Goal: Task Accomplishment & Management: Manage account settings

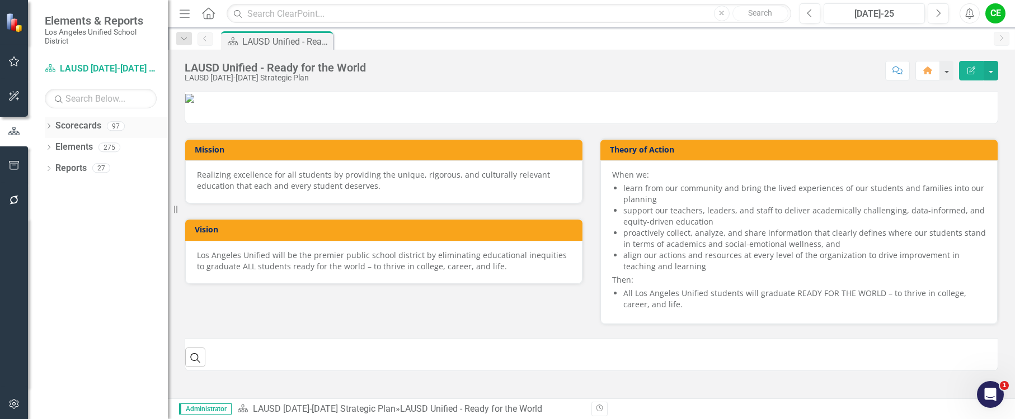
click at [49, 123] on div "Dropdown" at bounding box center [49, 128] width 8 height 10
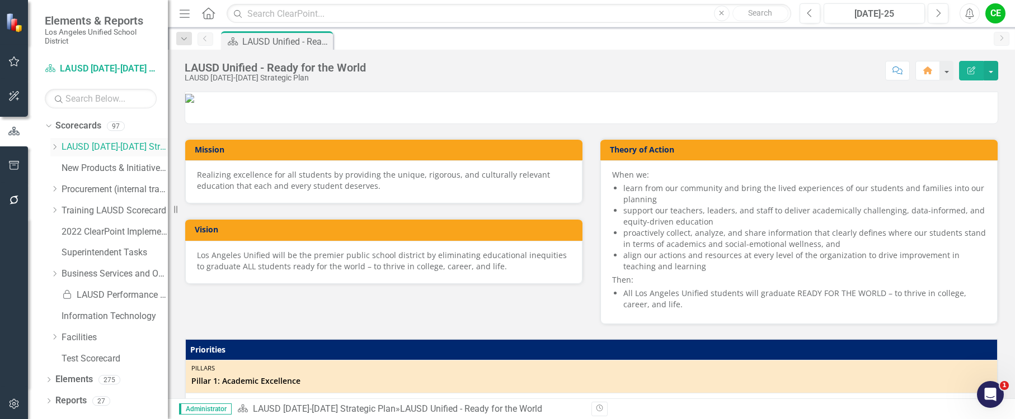
click at [53, 147] on icon "Dropdown" at bounding box center [54, 147] width 8 height 7
click at [87, 335] on link "Facilities" at bounding box center [120, 338] width 95 height 13
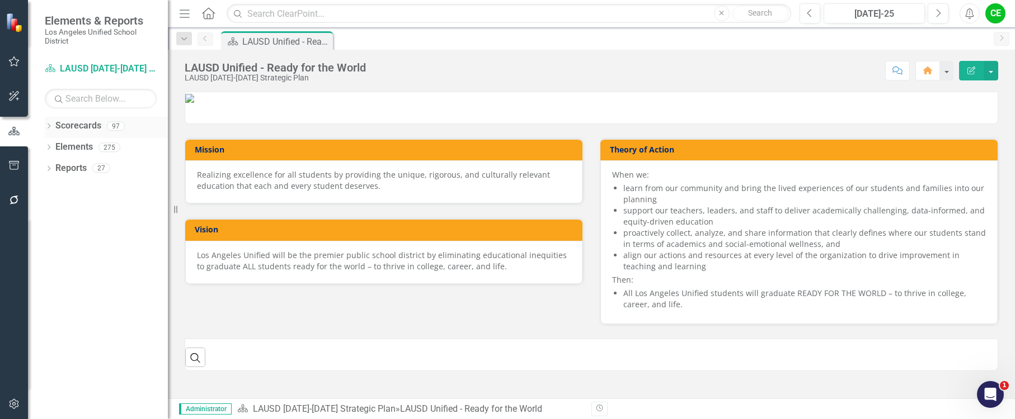
click at [48, 124] on icon "Dropdown" at bounding box center [49, 127] width 8 height 6
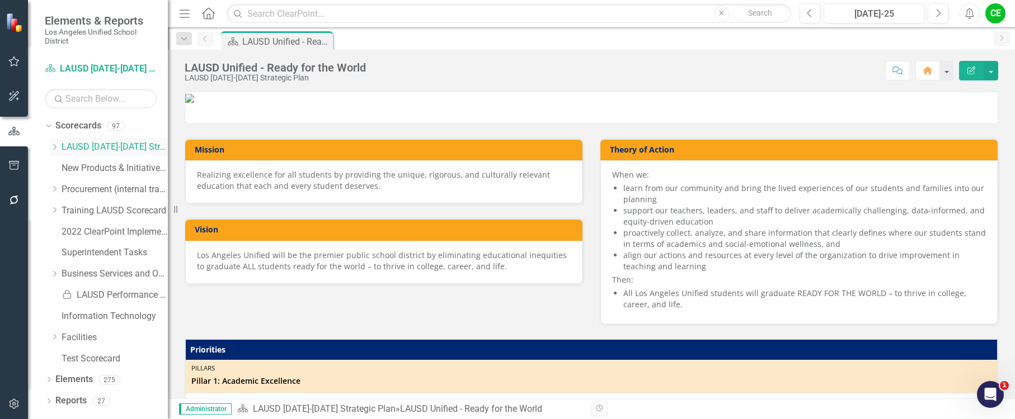
click at [53, 146] on icon "Dropdown" at bounding box center [54, 147] width 8 height 7
click at [88, 337] on link "Facilities" at bounding box center [120, 338] width 95 height 13
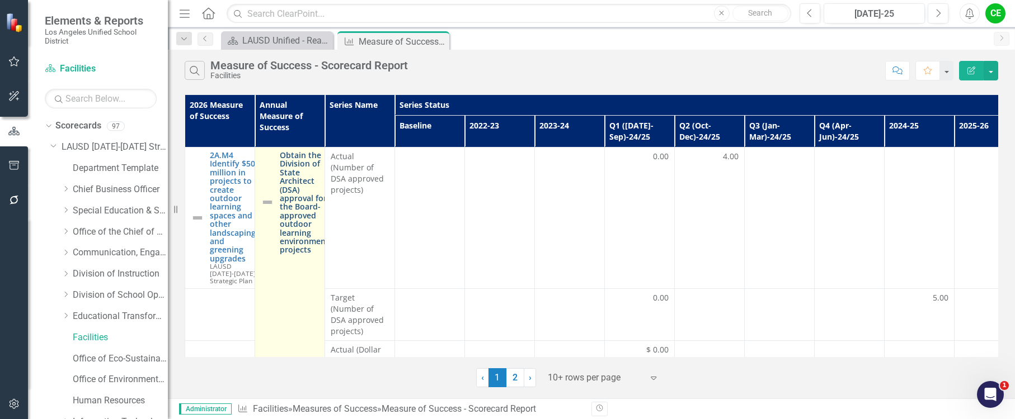
click at [313, 199] on link "Obtain the Division of State Architect (DSA) approval for the Board-approved ou…" at bounding box center [304, 202] width 49 height 103
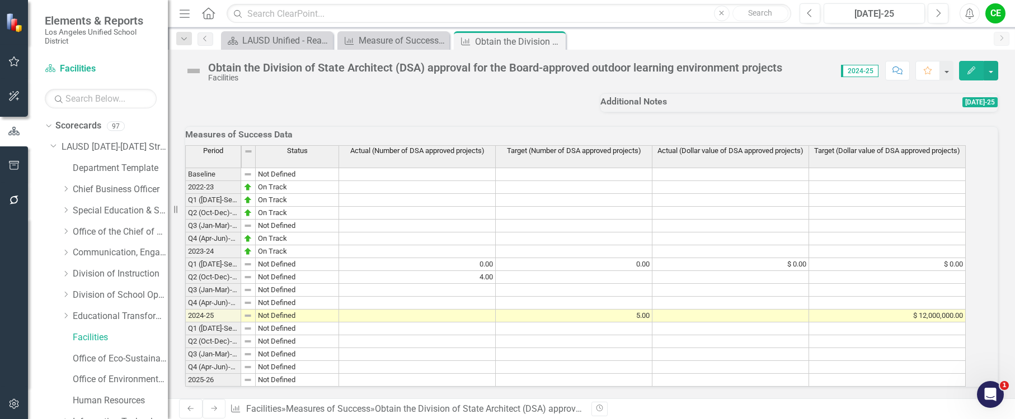
scroll to position [886, 0]
drag, startPoint x: 251, startPoint y: 137, endPoint x: 316, endPoint y: 147, distance: 65.7
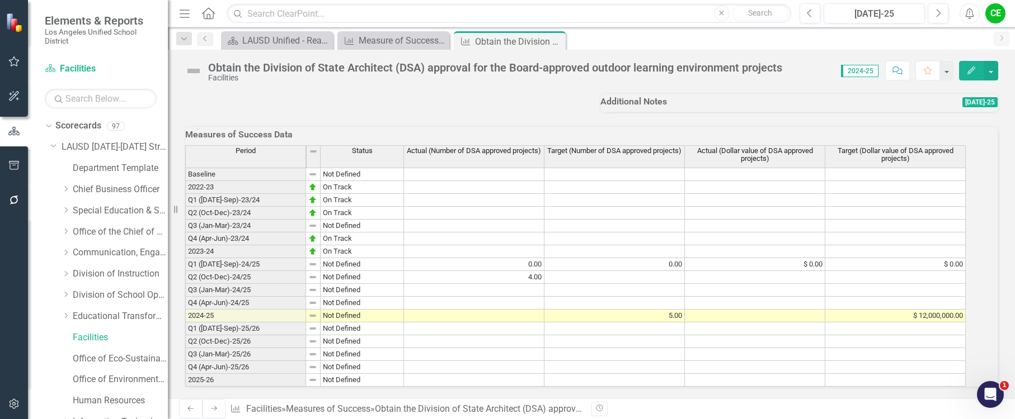
click at [544, 310] on td at bounding box center [474, 316] width 140 height 13
click at [260, 310] on td "2024-25" at bounding box center [245, 316] width 121 height 13
click at [673, 310] on td "5.00" at bounding box center [614, 316] width 140 height 13
click at [535, 271] on td "4.00" at bounding box center [474, 277] width 140 height 13
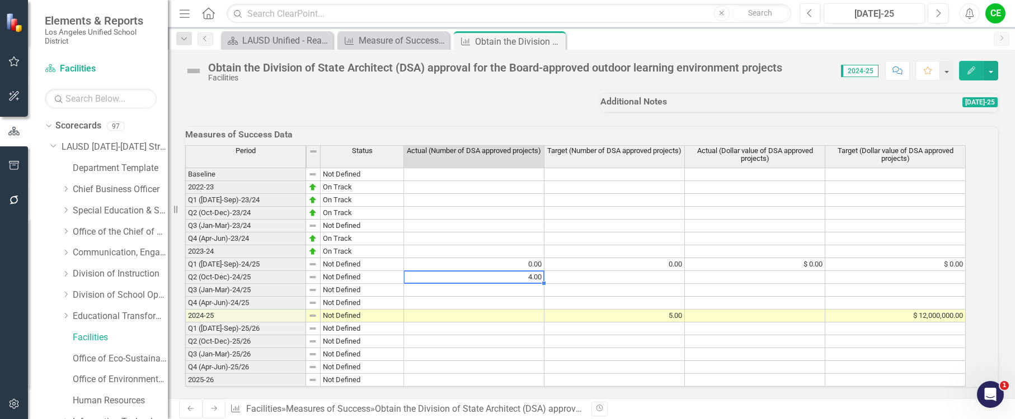
click at [528, 310] on td at bounding box center [474, 316] width 140 height 13
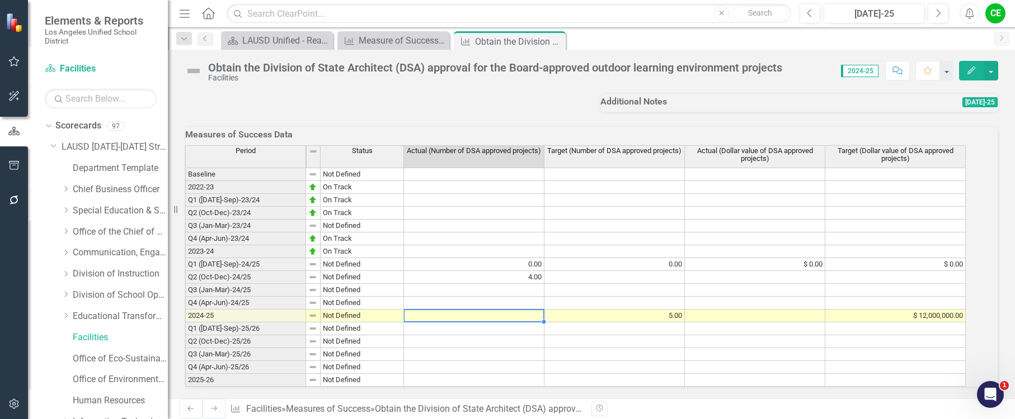
click at [528, 310] on td at bounding box center [474, 316] width 140 height 13
click at [526, 297] on td at bounding box center [474, 303] width 140 height 13
click at [521, 310] on td at bounding box center [474, 316] width 140 height 13
click at [504, 310] on td at bounding box center [474, 316] width 140 height 13
click at [526, 310] on td at bounding box center [474, 316] width 140 height 13
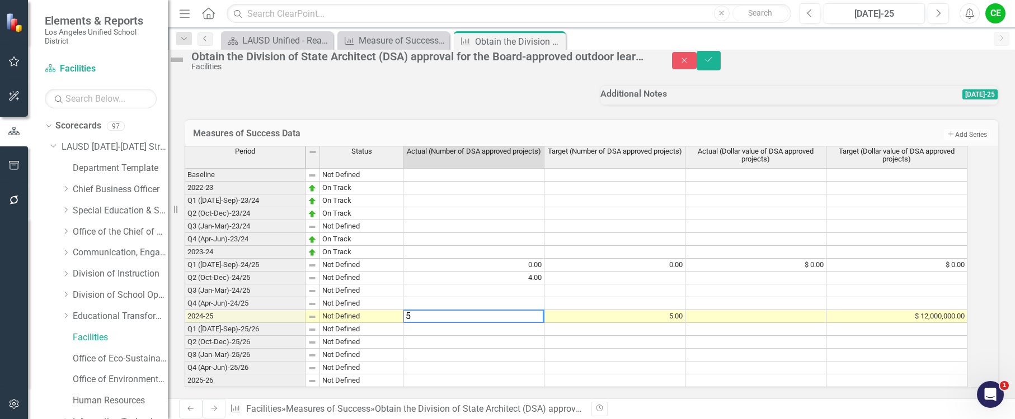
type textarea "5"
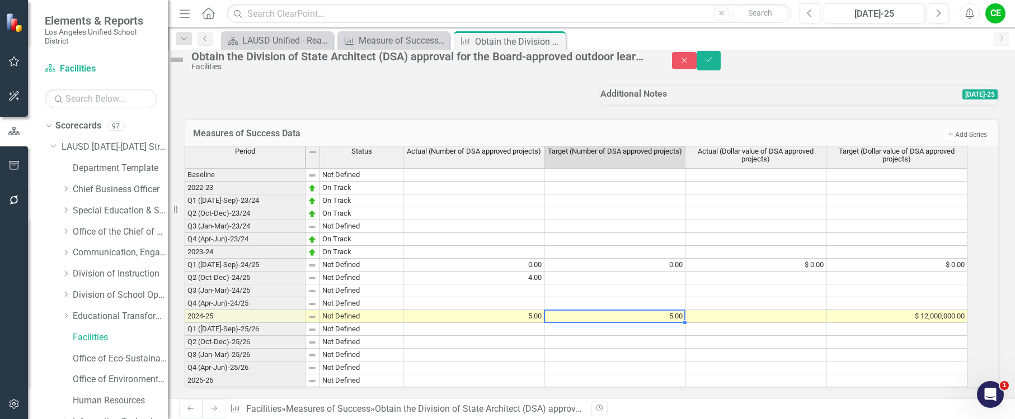
click at [652, 310] on td "5.00" at bounding box center [614, 316] width 141 height 13
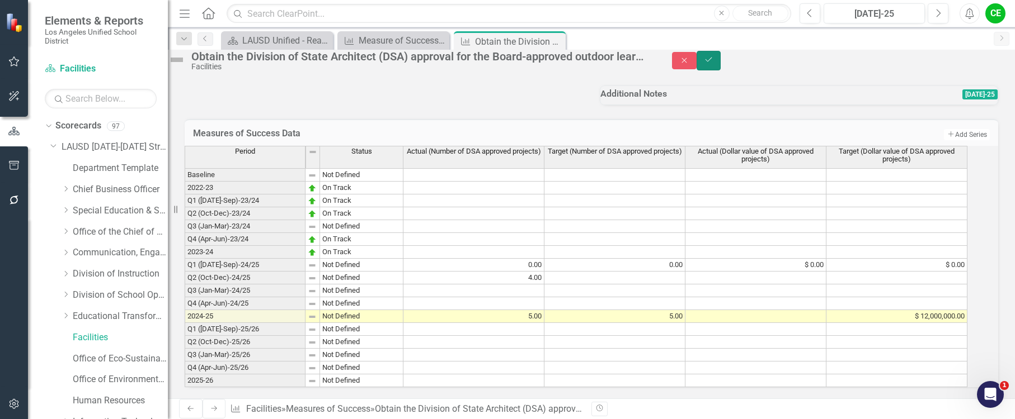
click at [714, 64] on icon "Save" at bounding box center [709, 60] width 10 height 8
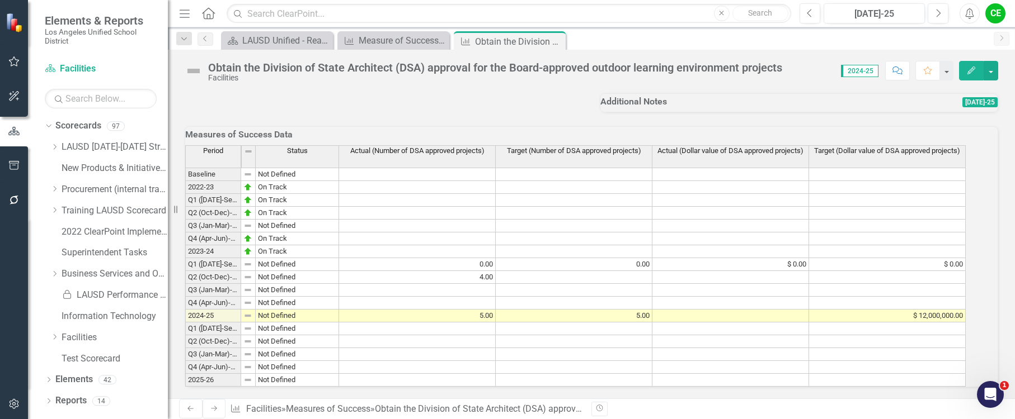
click at [806, 310] on td at bounding box center [730, 316] width 157 height 13
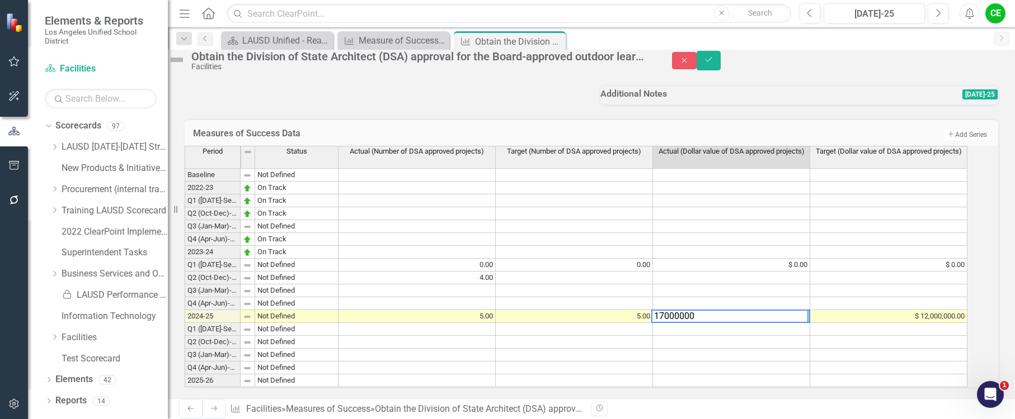
type textarea "17000000"
click at [751, 323] on td at bounding box center [731, 329] width 157 height 13
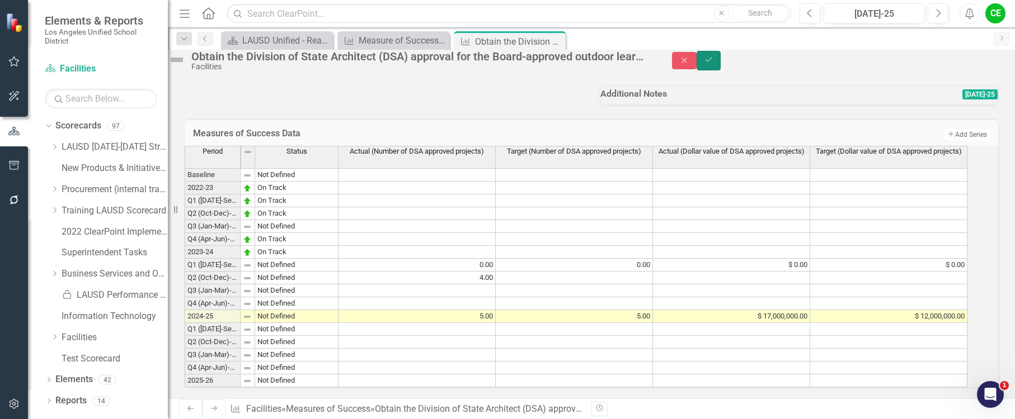
click at [721, 65] on button "Save" at bounding box center [708, 61] width 25 height 20
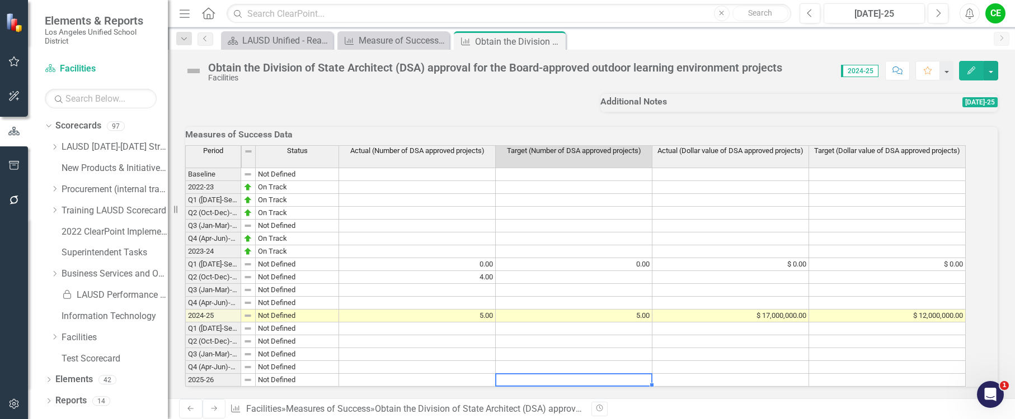
click at [595, 374] on td at bounding box center [574, 380] width 157 height 13
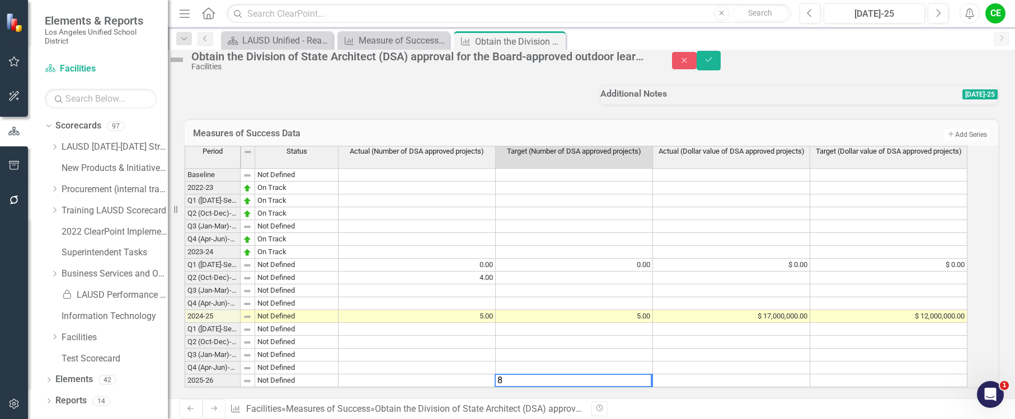
type textarea "8"
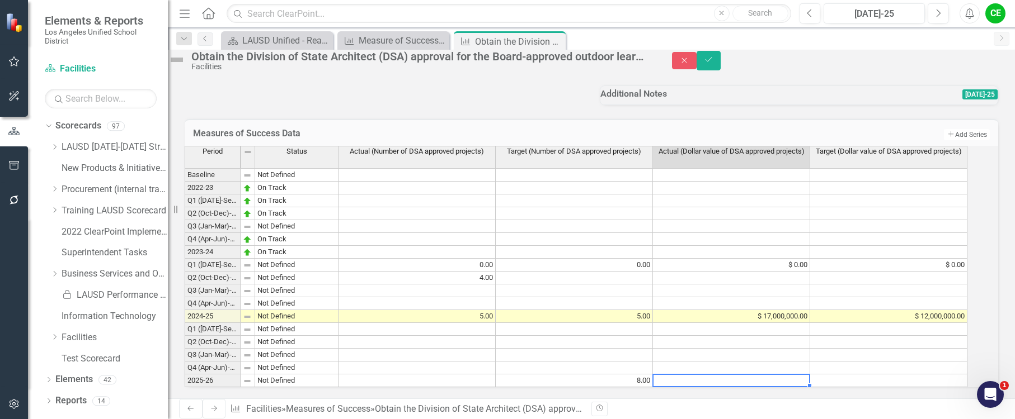
click at [695, 375] on td at bounding box center [731, 381] width 157 height 13
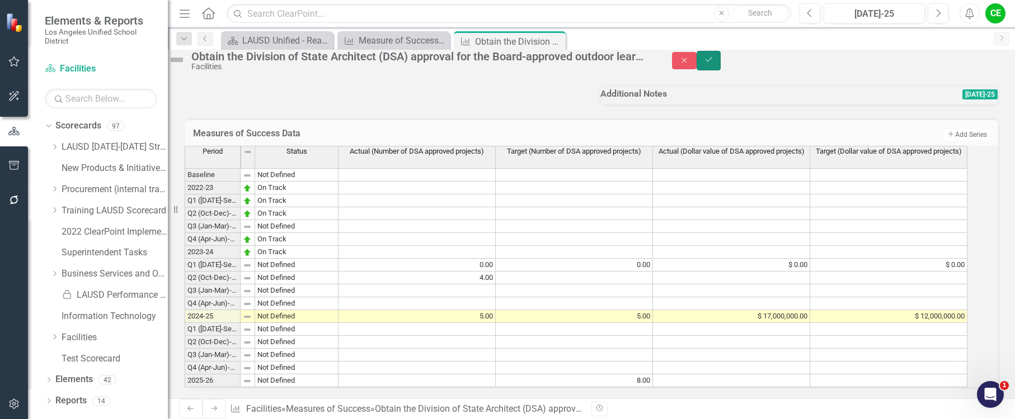
click at [721, 68] on button "Save" at bounding box center [708, 61] width 25 height 20
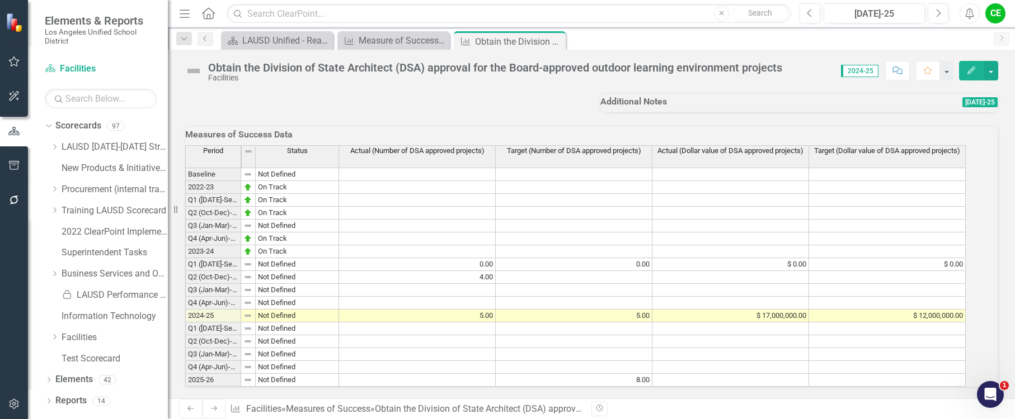
click at [609, 374] on td "8.00" at bounding box center [574, 380] width 157 height 13
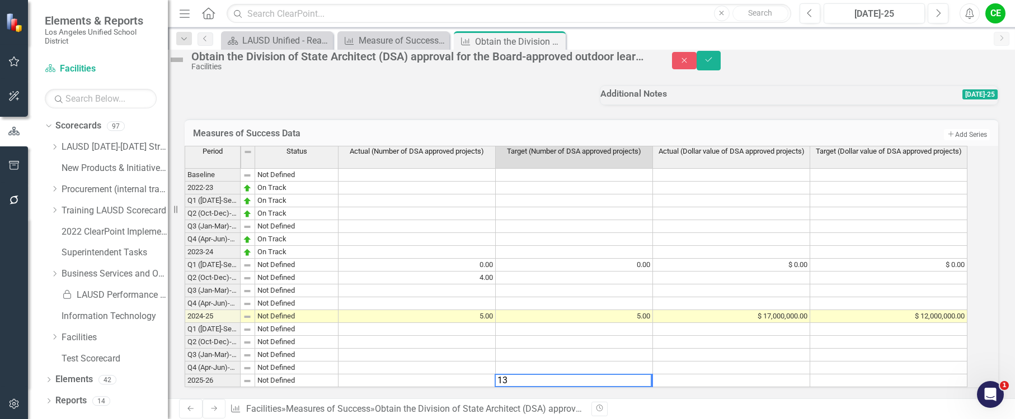
type textarea "13"
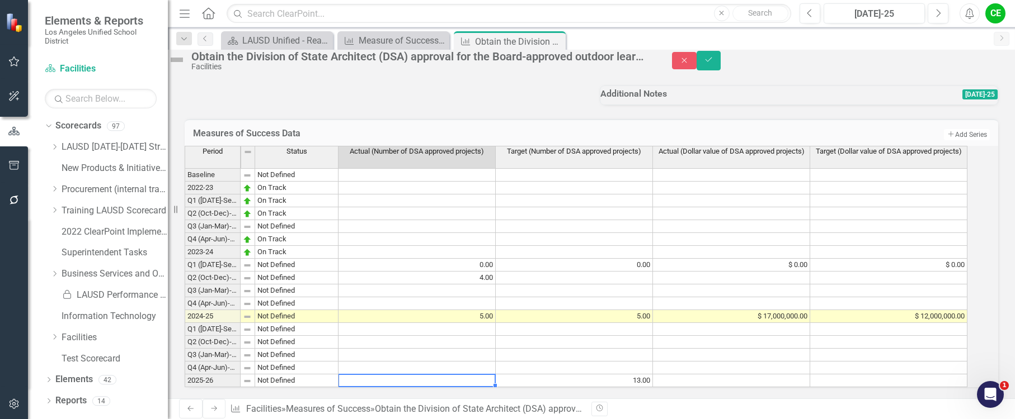
click at [464, 375] on td at bounding box center [416, 381] width 157 height 13
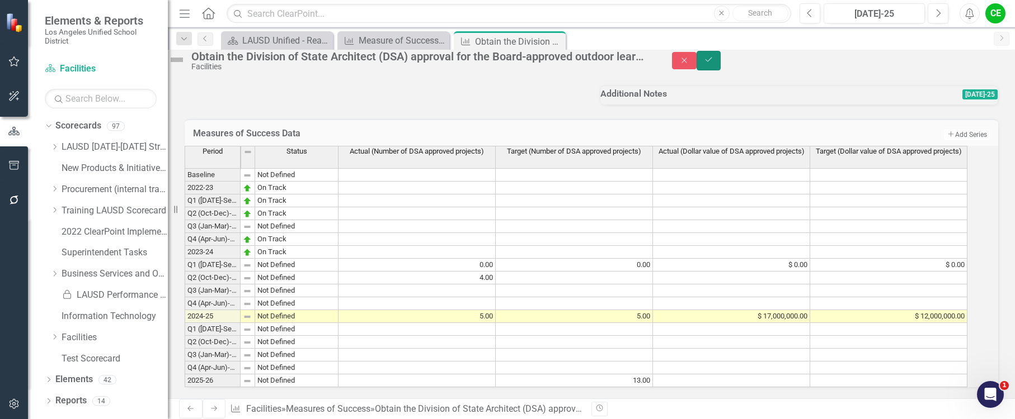
click at [721, 70] on button "Save" at bounding box center [708, 61] width 25 height 20
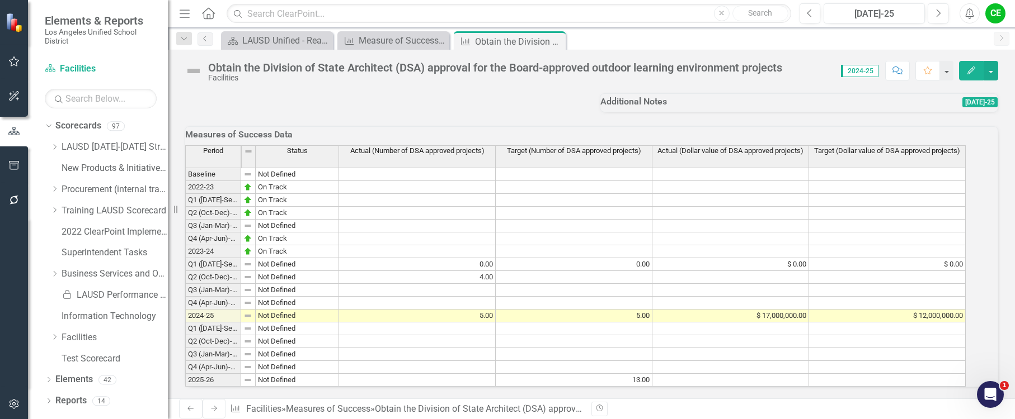
scroll to position [886, 0]
click at [859, 374] on td at bounding box center [887, 380] width 157 height 13
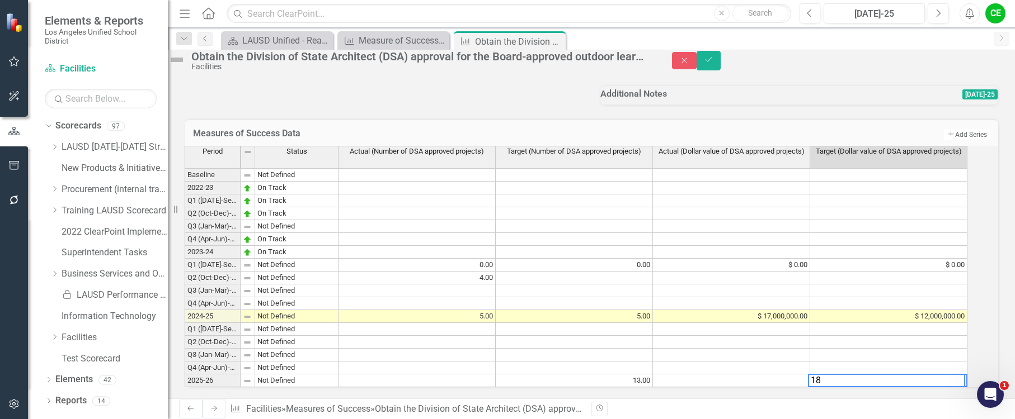
drag, startPoint x: 857, startPoint y: 369, endPoint x: 814, endPoint y: 369, distance: 43.6
click at [814, 369] on div "Period Status Actual (Number of DSA approved projects) Target (Number of DSA ap…" at bounding box center [576, 267] width 782 height 242
type textarea "35000000"
click at [799, 375] on td at bounding box center [731, 381] width 157 height 13
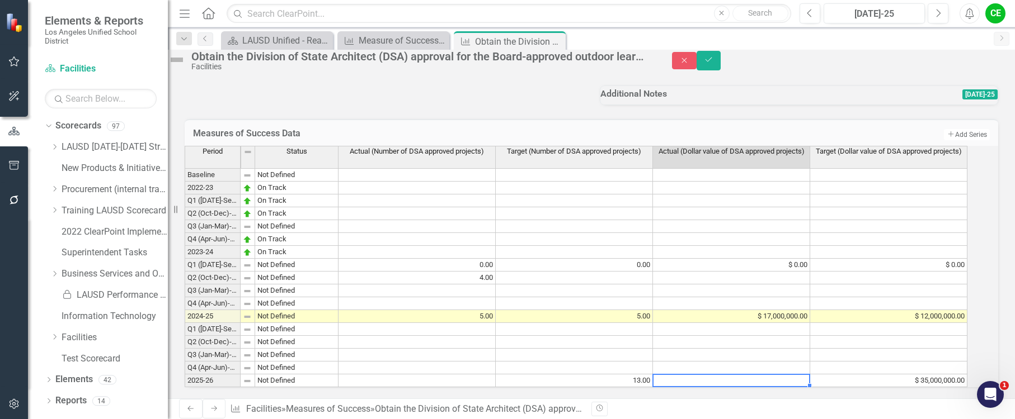
click at [880, 375] on td "$ 35,000,000.00" at bounding box center [888, 381] width 157 height 13
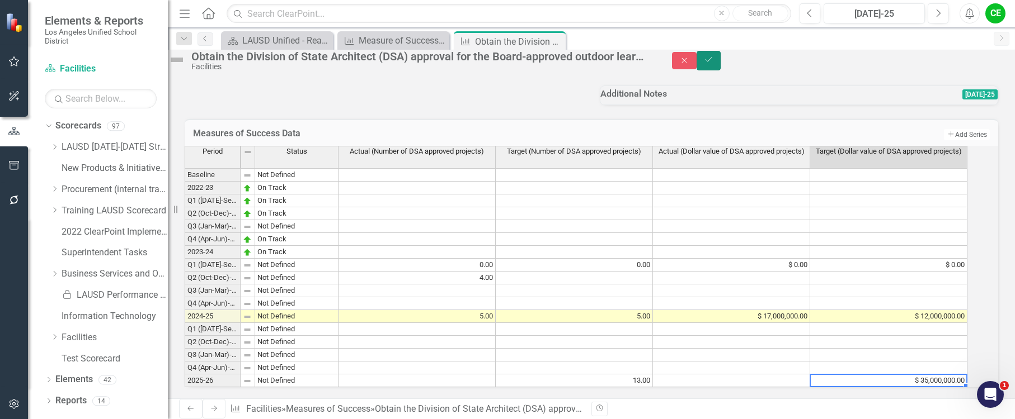
drag, startPoint x: 982, startPoint y: 64, endPoint x: 810, endPoint y: 223, distance: 234.3
click at [714, 63] on icon "Save" at bounding box center [709, 60] width 10 height 8
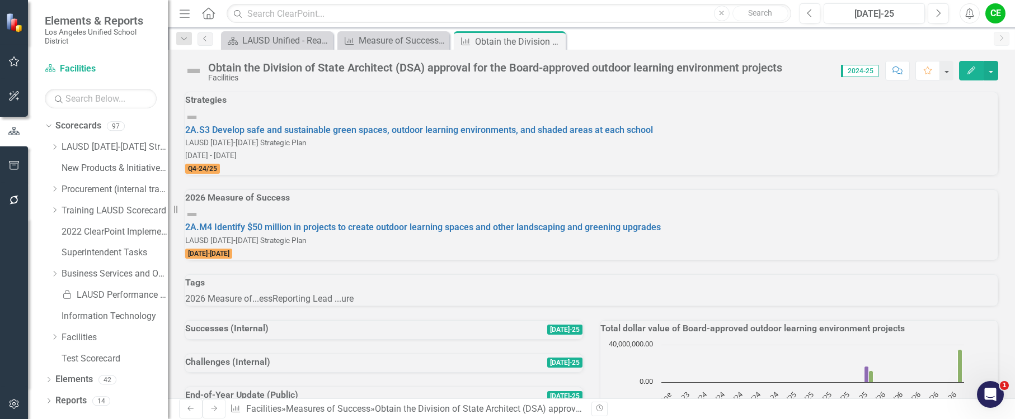
scroll to position [243, 0]
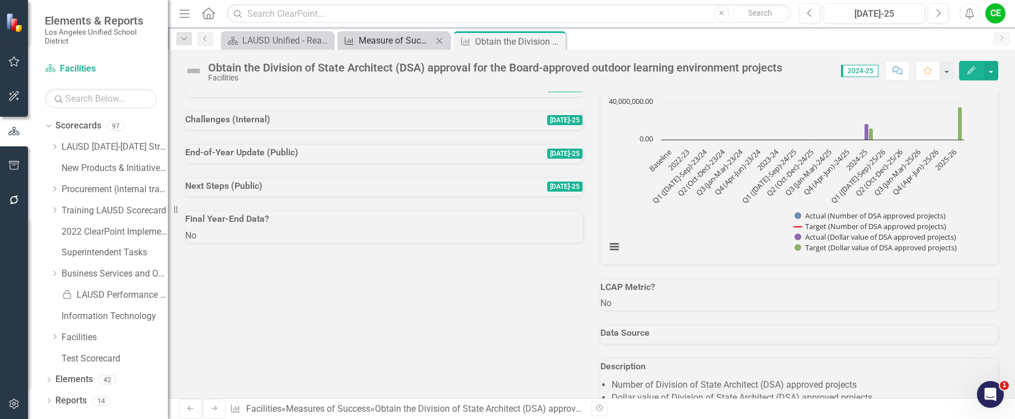
click at [395, 43] on div "Measure of Success - Scorecard Report" at bounding box center [396, 41] width 74 height 14
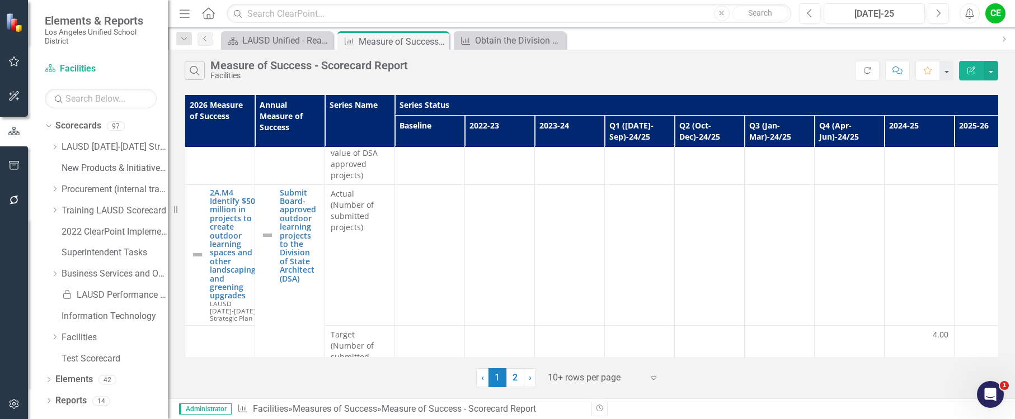
scroll to position [280, 0]
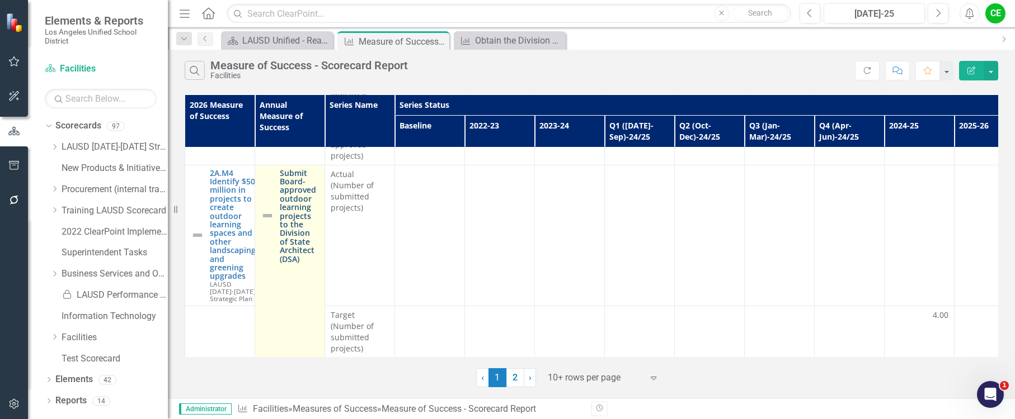
click at [289, 201] on link "Submit Board-approved outdoor learning projects to the Division of State Archit…" at bounding box center [299, 216] width 39 height 95
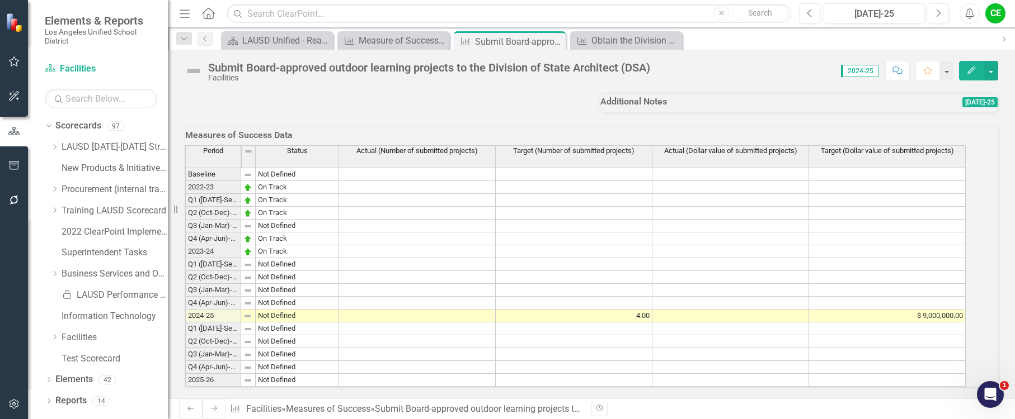
scroll to position [849, 0]
click at [392, 38] on div "Measure of Success - Scorecard Report" at bounding box center [396, 41] width 74 height 14
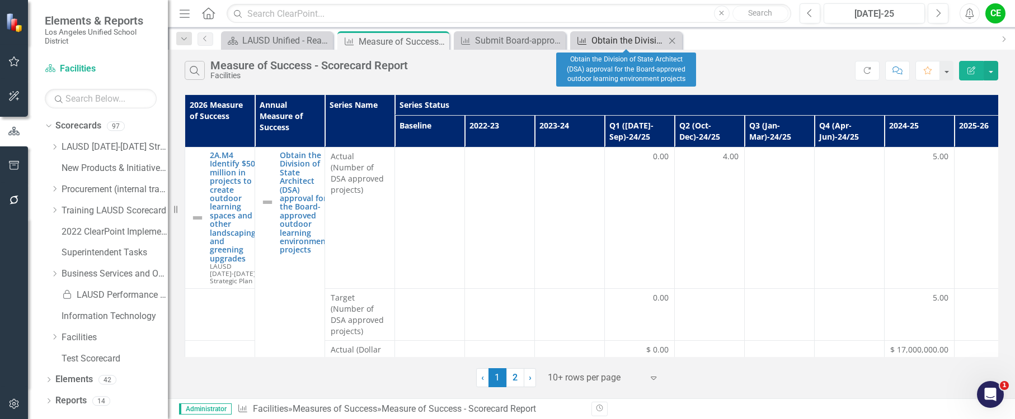
click at [603, 39] on div "Obtain the Division of State Architect (DSA) approval for the Board-approved ou…" at bounding box center [628, 41] width 74 height 14
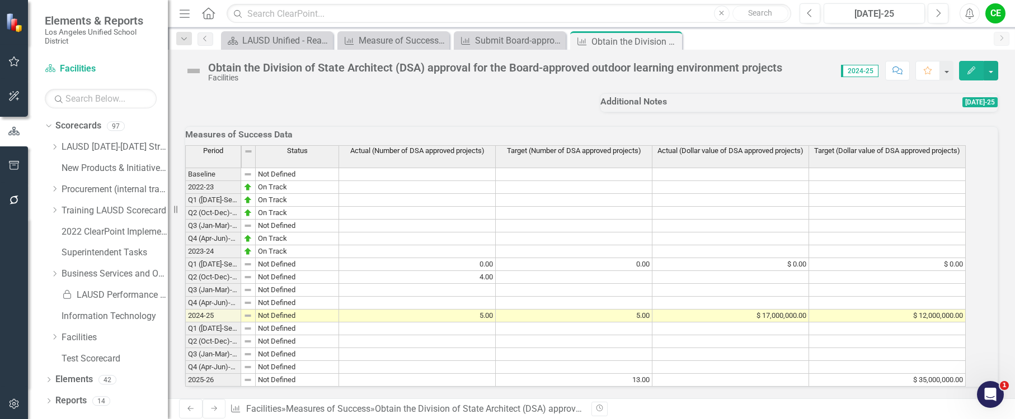
scroll to position [886, 0]
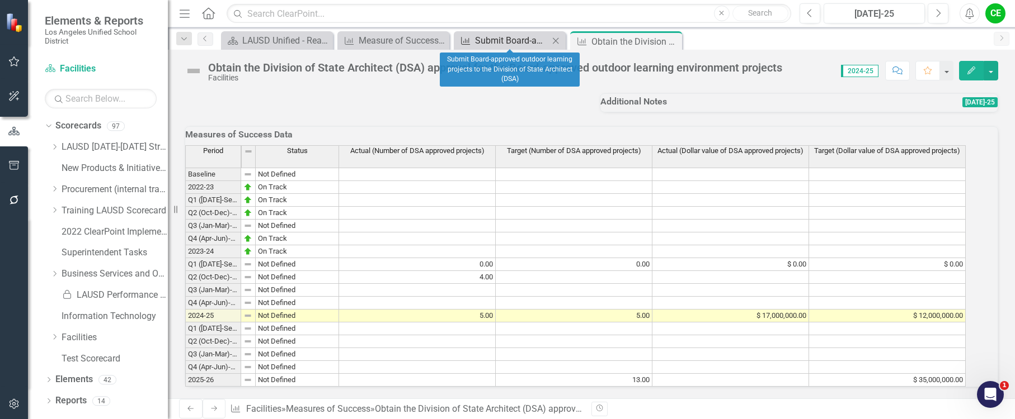
click at [517, 36] on div "Submit Board-approved outdoor learning projects to the Division of State Archit…" at bounding box center [512, 41] width 74 height 14
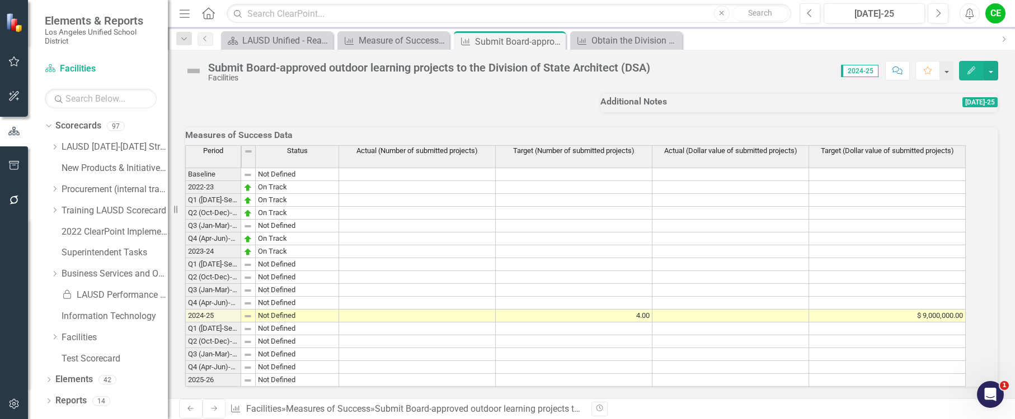
scroll to position [849, 0]
drag, startPoint x: 251, startPoint y: 138, endPoint x: 276, endPoint y: 145, distance: 26.0
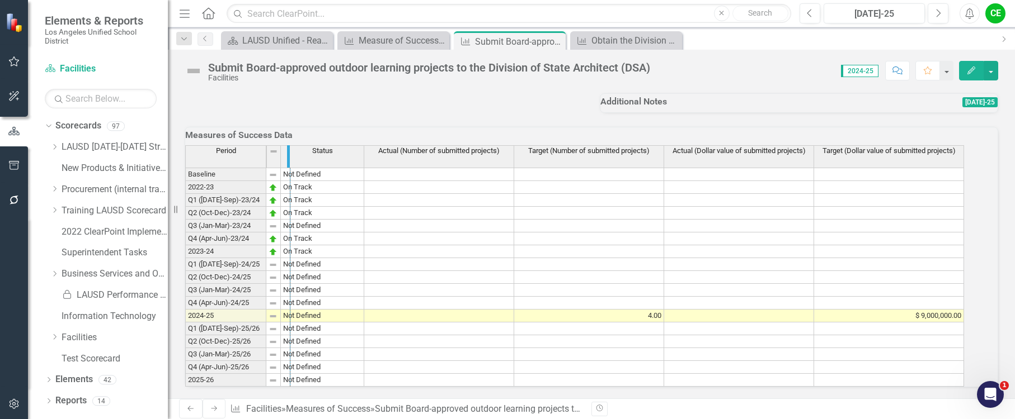
drag, startPoint x: 276, startPoint y: 142, endPoint x: 300, endPoint y: 143, distance: 24.1
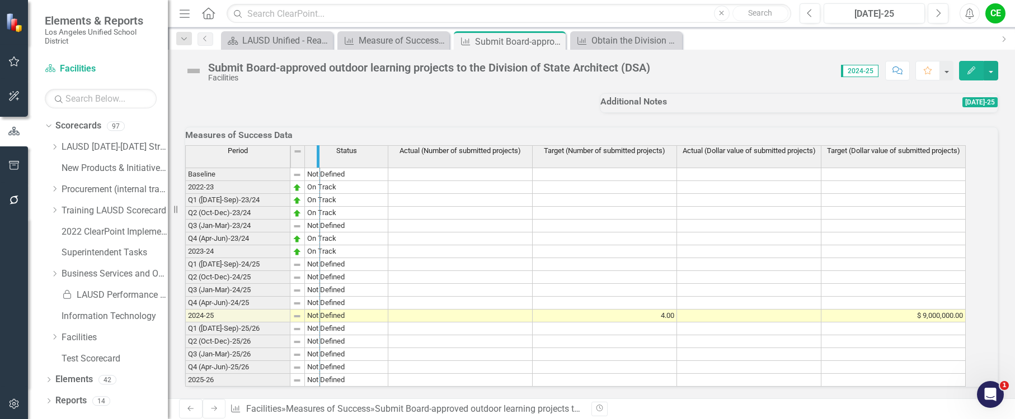
drag, startPoint x: 300, startPoint y: 141, endPoint x: 329, endPoint y: 144, distance: 29.8
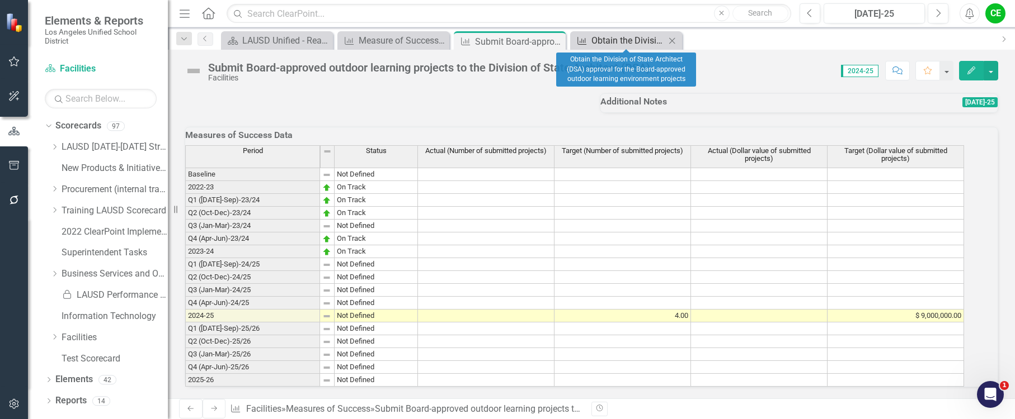
click at [635, 41] on div "Obtain the Division of State Architect (DSA) approval for the Board-approved ou…" at bounding box center [628, 41] width 74 height 14
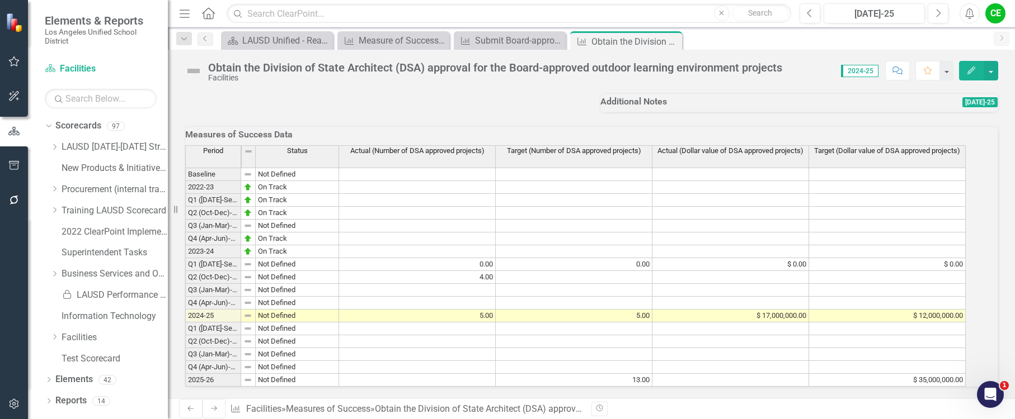
scroll to position [886, 0]
drag, startPoint x: 251, startPoint y: 141, endPoint x: 342, endPoint y: 142, distance: 91.2
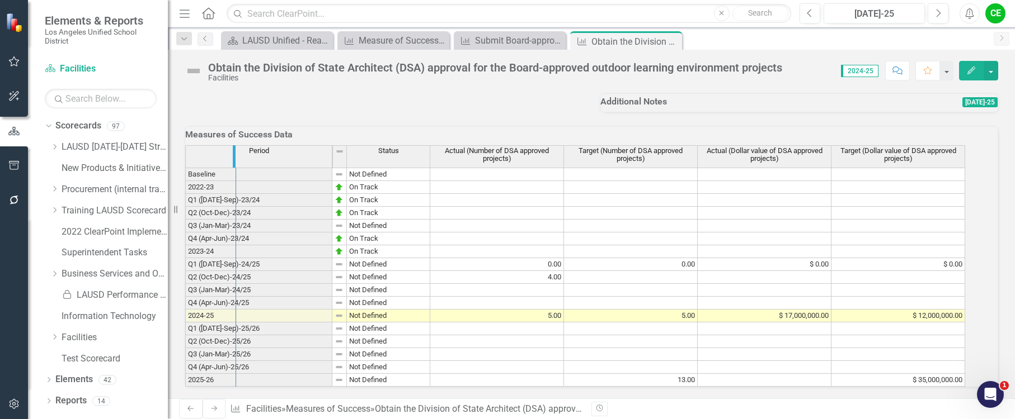
drag, startPoint x: 343, startPoint y: 139, endPoint x: 247, endPoint y: 139, distance: 96.2
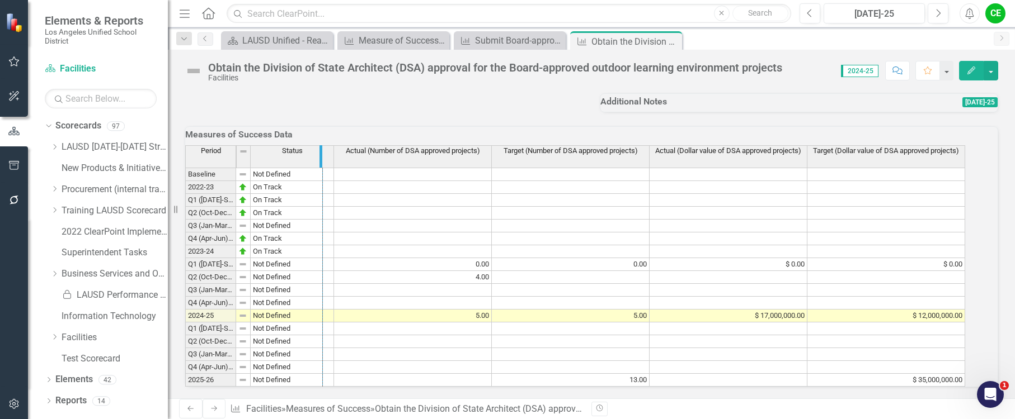
drag, startPoint x: 247, startPoint y: 138, endPoint x: 333, endPoint y: 134, distance: 86.8
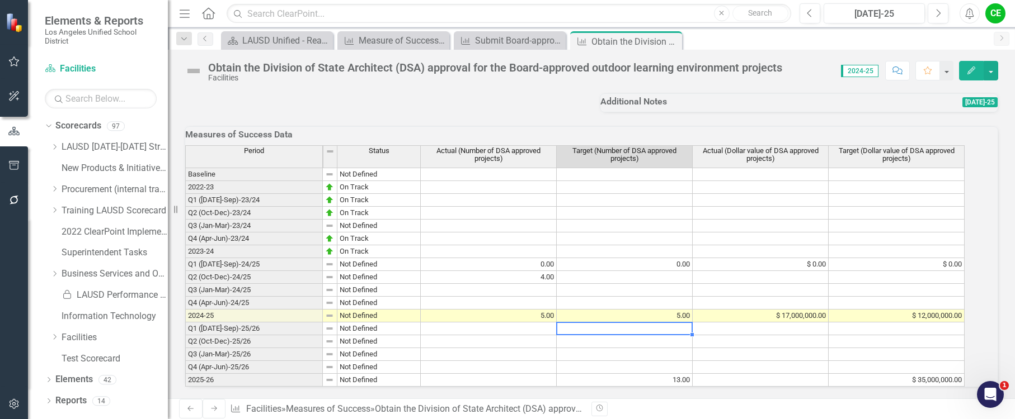
click at [624, 323] on td at bounding box center [624, 329] width 136 height 13
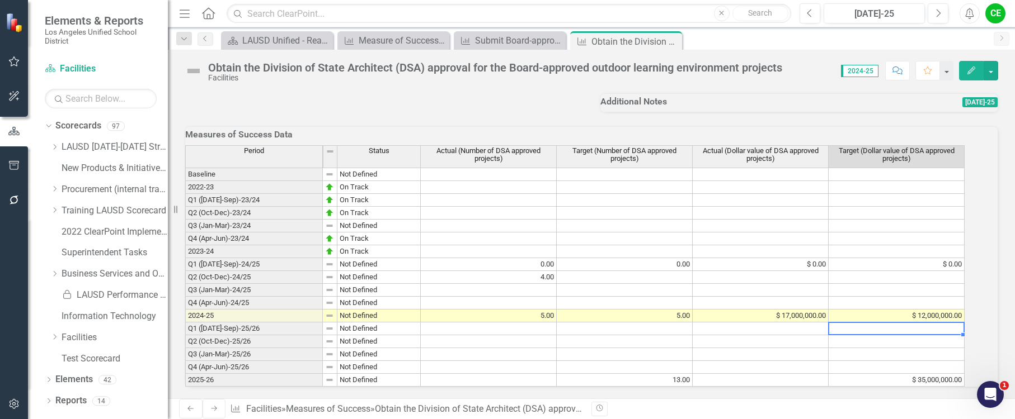
click at [940, 323] on td at bounding box center [896, 329] width 136 height 13
click at [888, 336] on td at bounding box center [896, 342] width 136 height 13
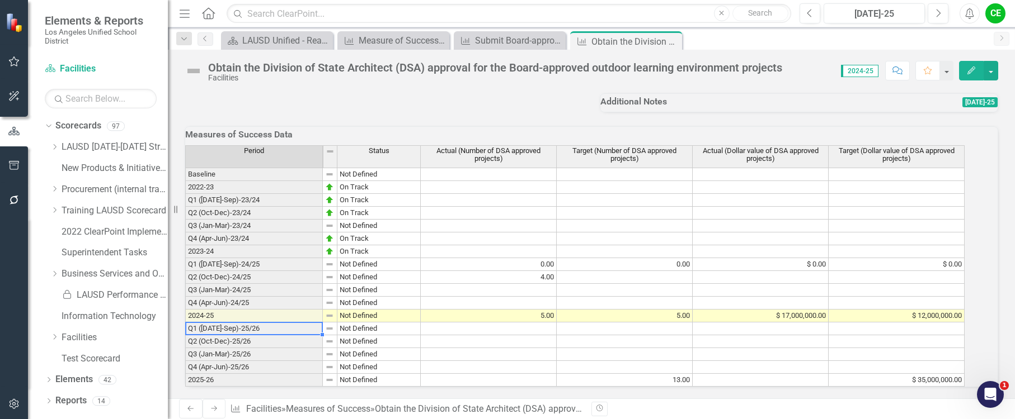
click at [266, 323] on td "Q1 ([DATE]-Sep)-25/26" at bounding box center [254, 329] width 138 height 13
click at [808, 14] on icon "button" at bounding box center [808, 13] width 4 height 8
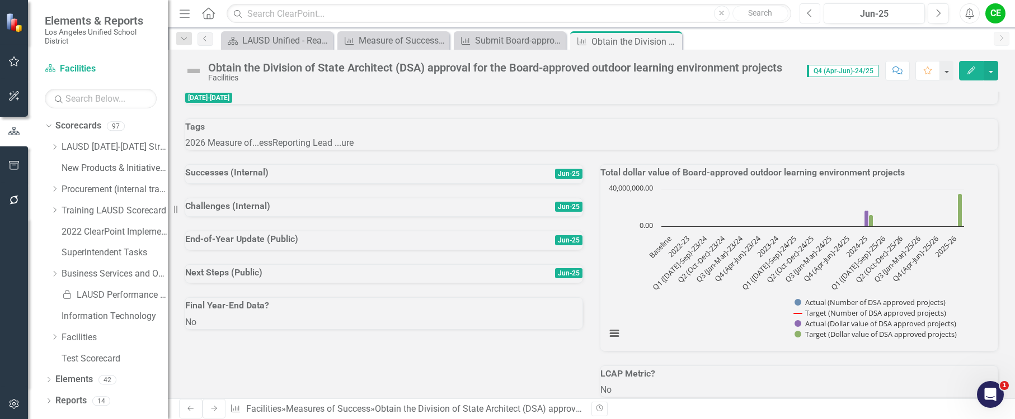
scroll to position [168, 0]
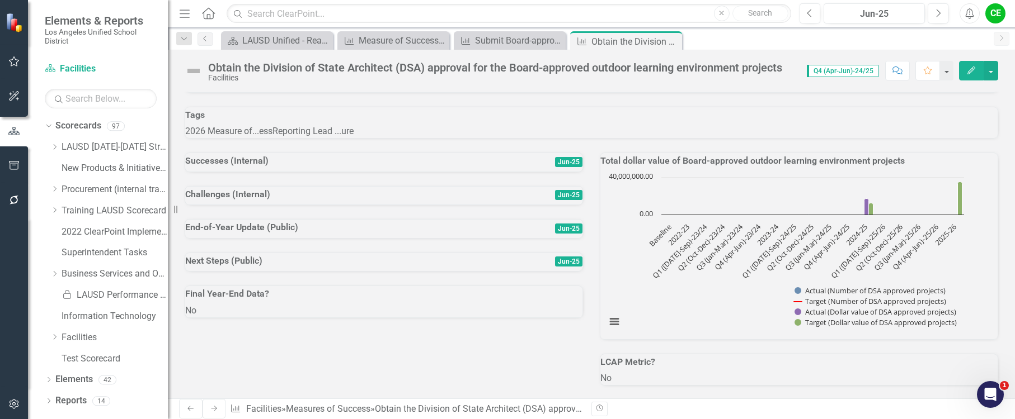
click at [257, 172] on div at bounding box center [383, 172] width 397 height 0
click at [942, 11] on button "Next" at bounding box center [937, 13] width 21 height 20
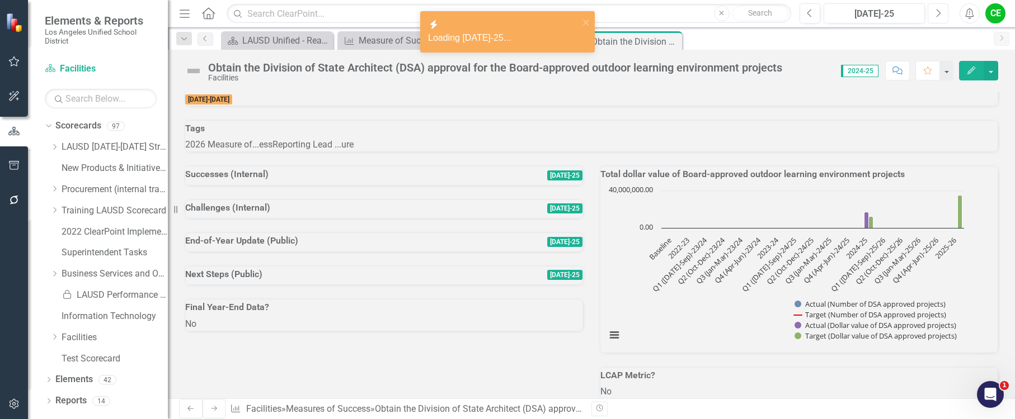
scroll to position [168, 0]
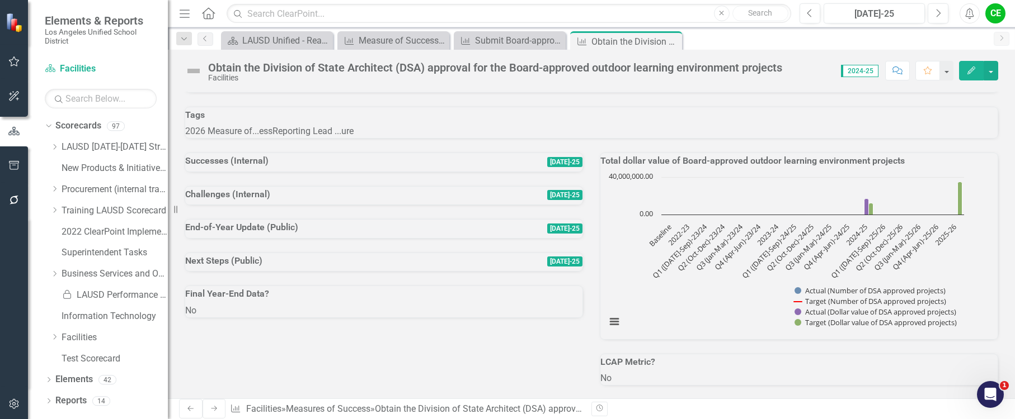
click at [270, 172] on div at bounding box center [383, 172] width 397 height 0
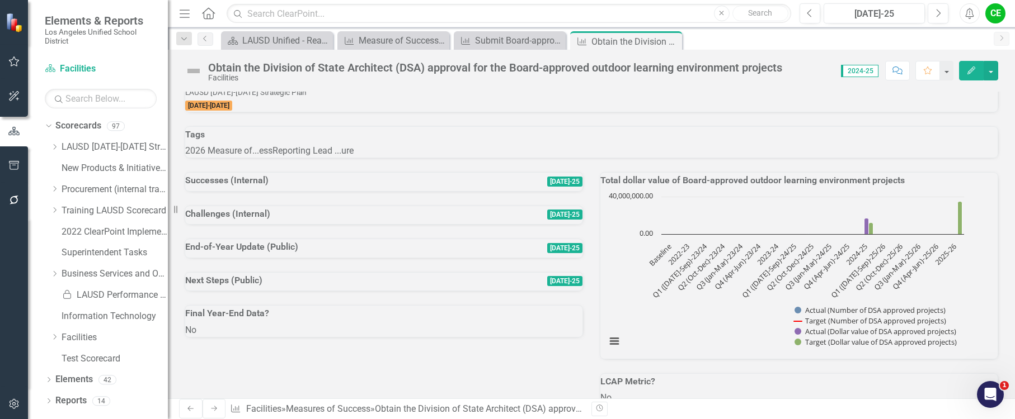
scroll to position [224, 0]
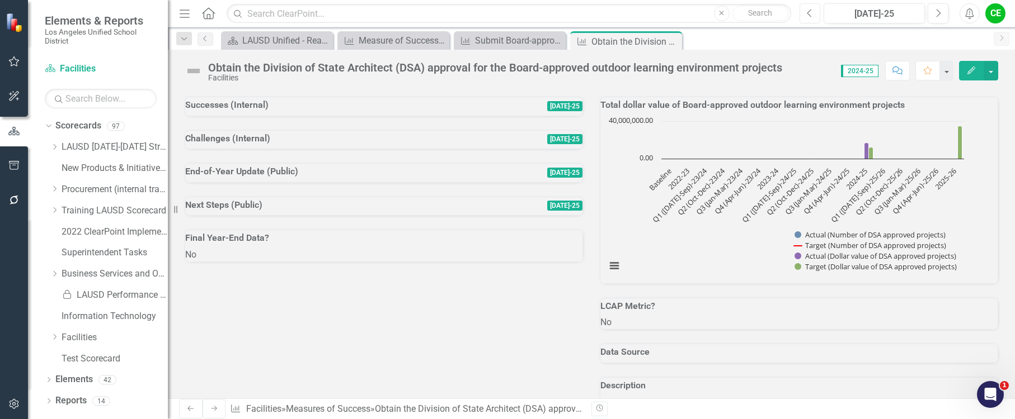
click at [812, 12] on icon "Previous" at bounding box center [809, 13] width 6 height 10
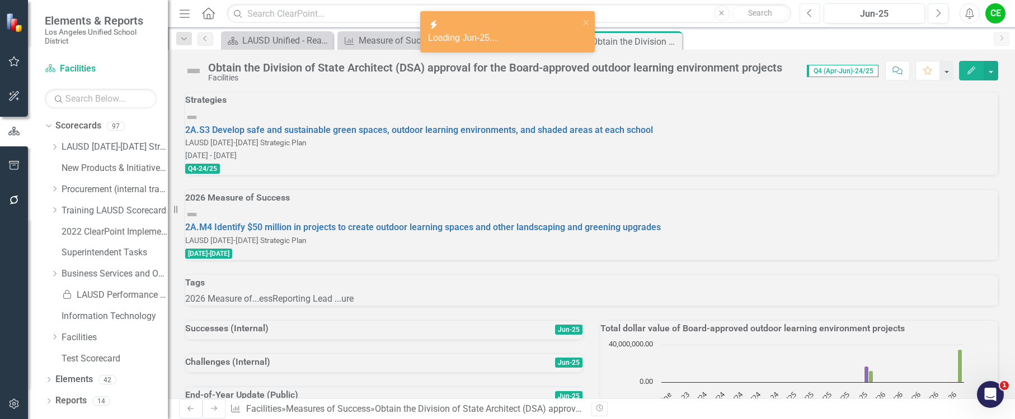
scroll to position [224, 0]
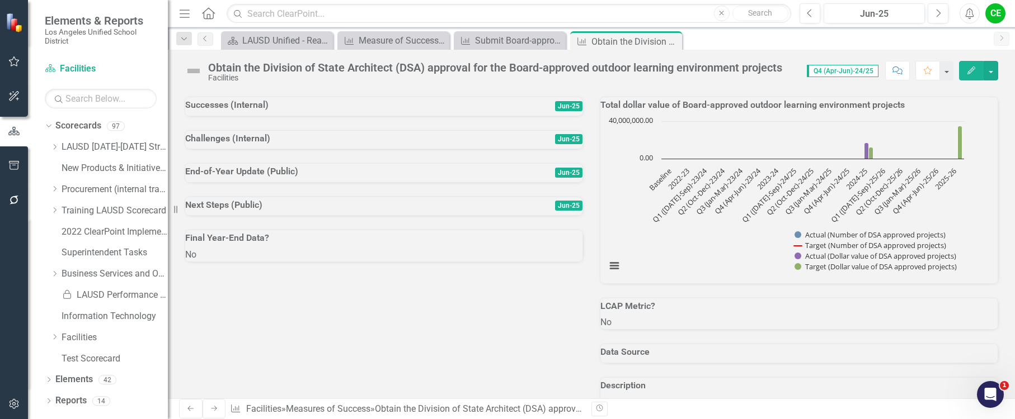
click at [302, 149] on div at bounding box center [383, 149] width 397 height 0
click at [274, 149] on div at bounding box center [383, 149] width 397 height 0
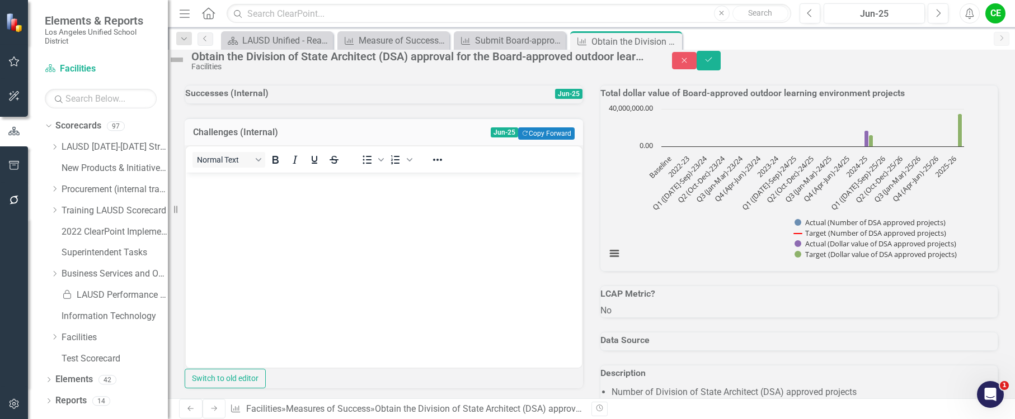
scroll to position [0, 0]
click at [223, 205] on body "Rich Text Area. Press ALT-0 for help." at bounding box center [384, 256] width 396 height 168
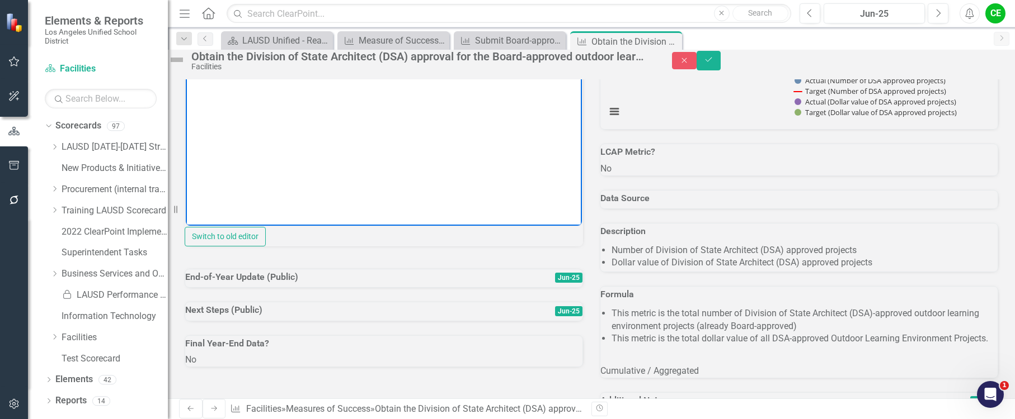
scroll to position [280, 0]
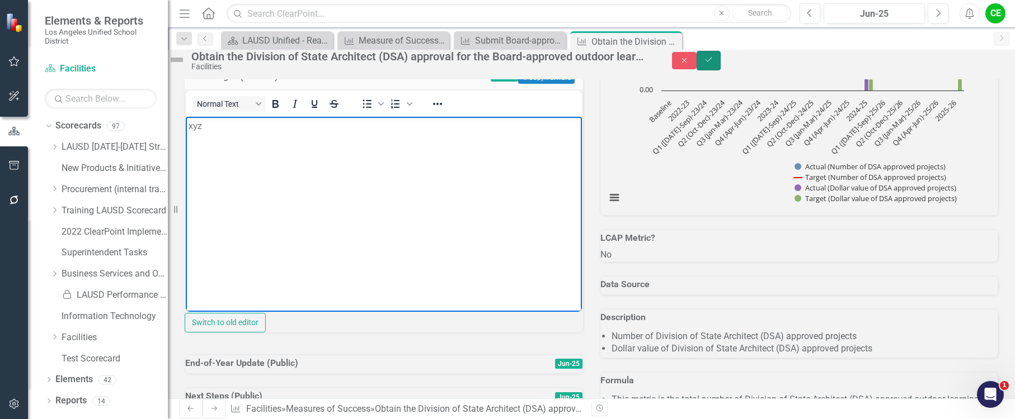
click at [721, 60] on button "Save" at bounding box center [708, 61] width 25 height 20
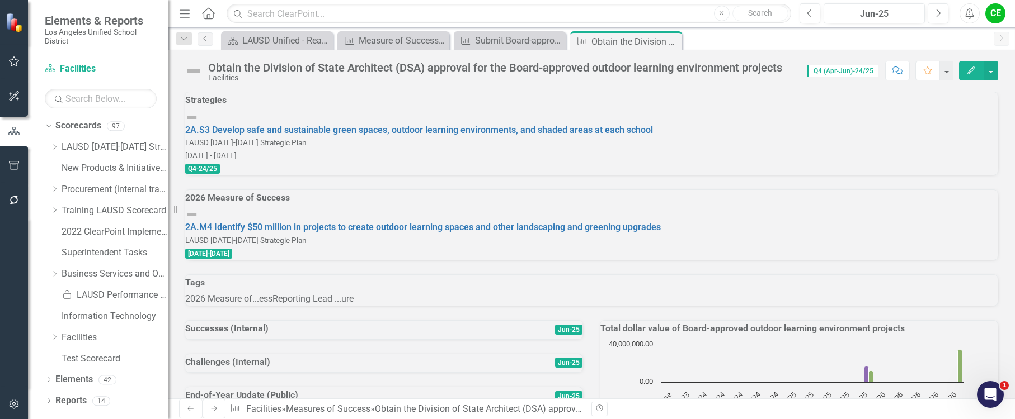
scroll to position [168, 0]
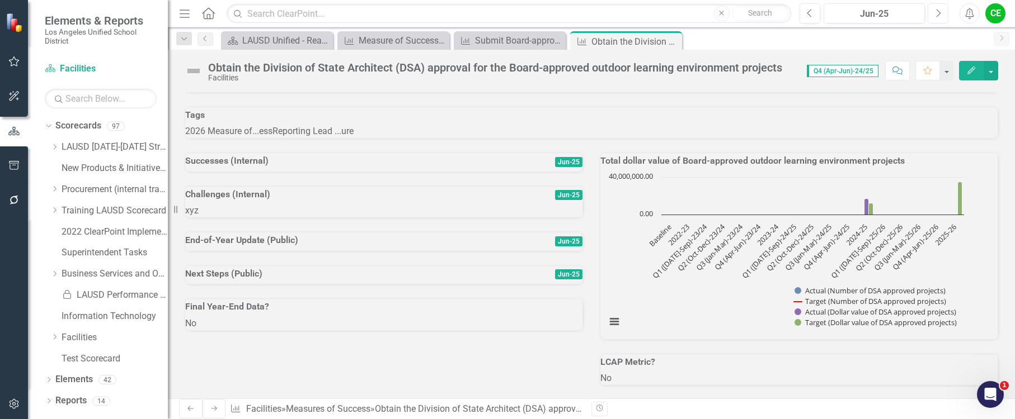
click at [936, 13] on icon "Next" at bounding box center [938, 13] width 6 height 10
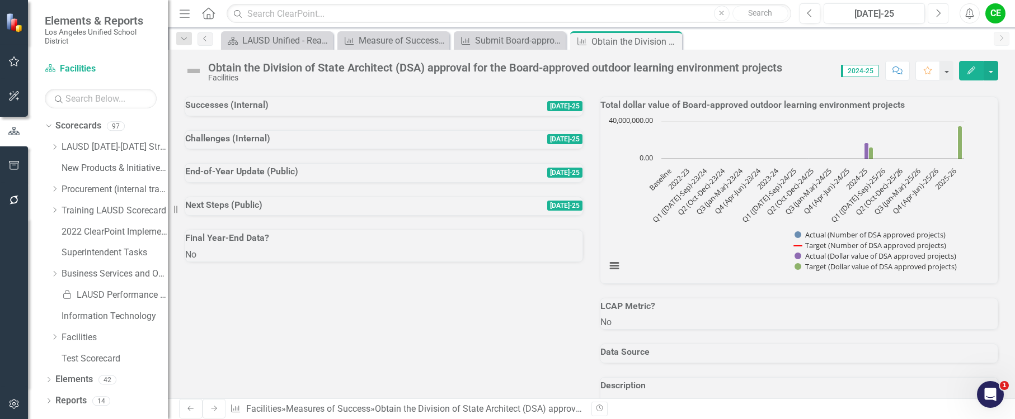
scroll to position [280, 0]
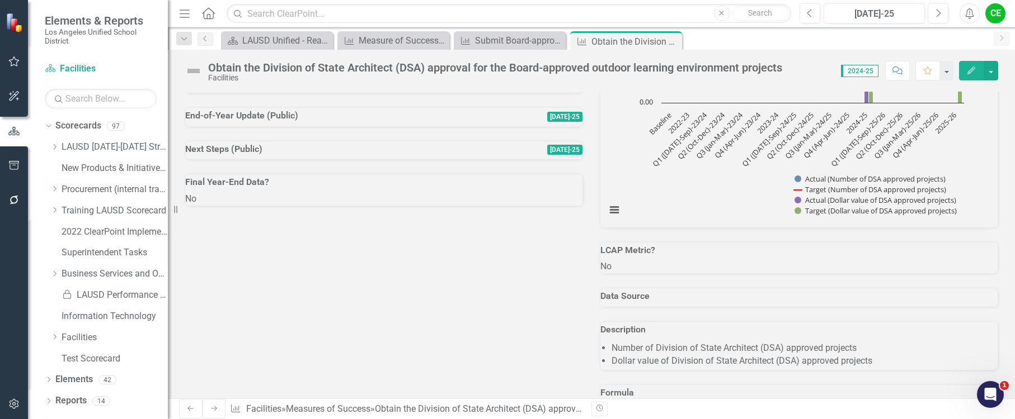
click at [204, 93] on div at bounding box center [383, 93] width 397 height 0
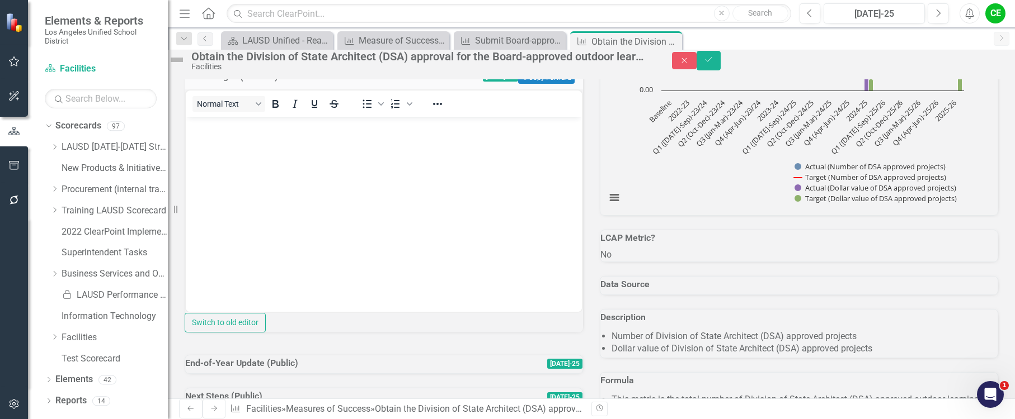
scroll to position [0, 0]
click at [548, 84] on button "Copy Forward Copy Forward" at bounding box center [546, 78] width 56 height 12
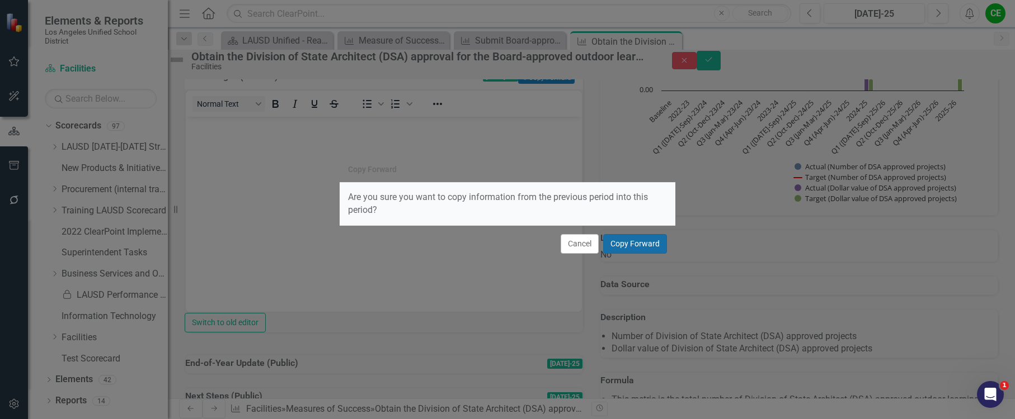
click at [647, 248] on button "Copy Forward" at bounding box center [635, 244] width 64 height 20
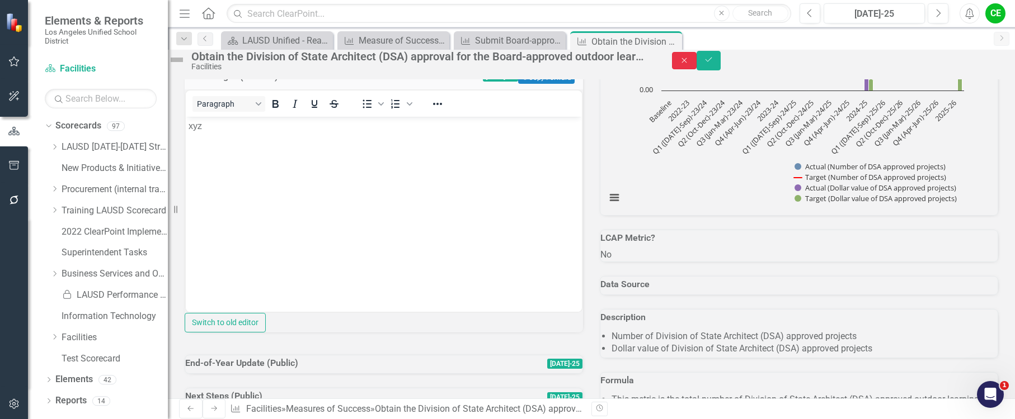
click at [689, 64] on icon "Close" at bounding box center [684, 60] width 10 height 8
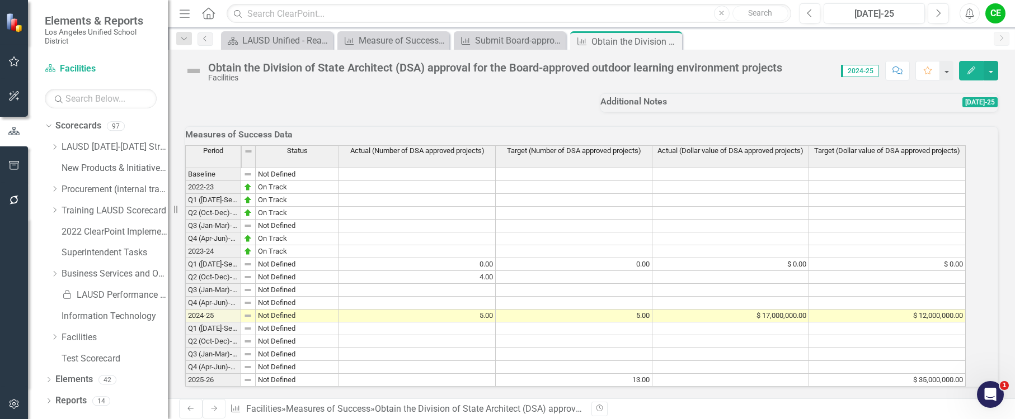
scroll to position [783, 0]
click at [674, 36] on div "Close" at bounding box center [672, 42] width 14 height 14
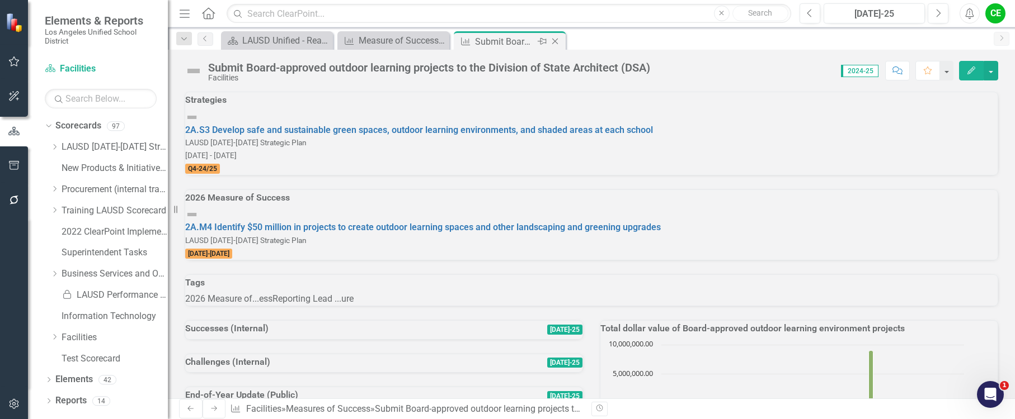
click at [555, 42] on icon "Close" at bounding box center [554, 41] width 11 height 9
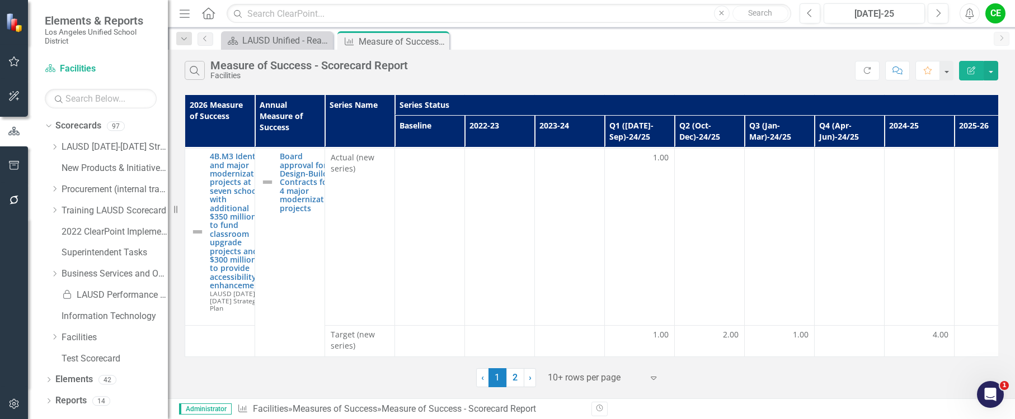
scroll to position [546, 0]
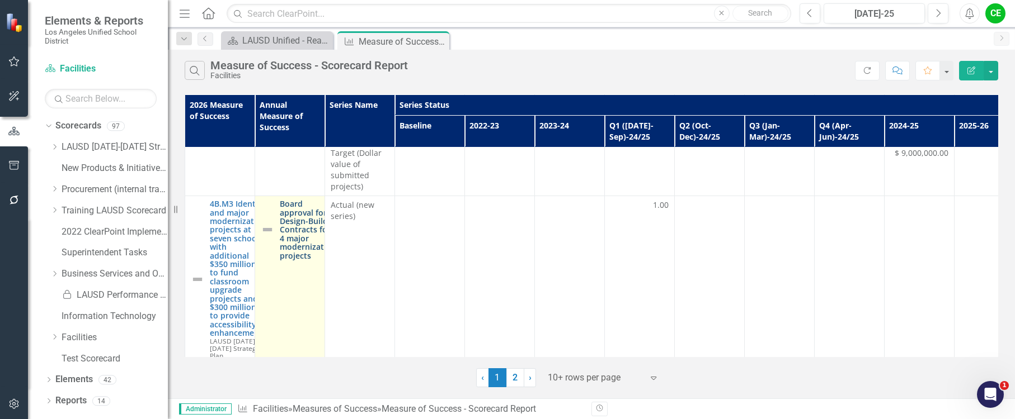
click at [307, 213] on link "Board approval for Design-Build Contracts for 4 major modernization projects" at bounding box center [308, 230] width 56 height 60
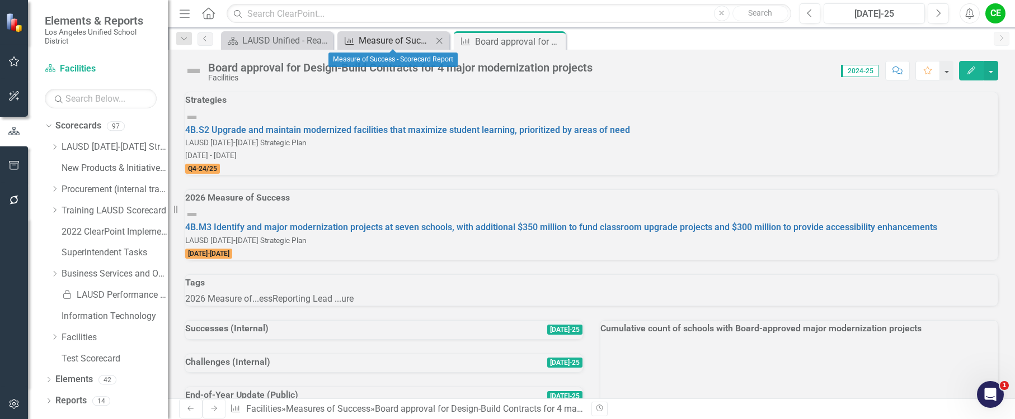
click at [397, 41] on div "Measure of Success - Scorecard Report" at bounding box center [396, 41] width 74 height 14
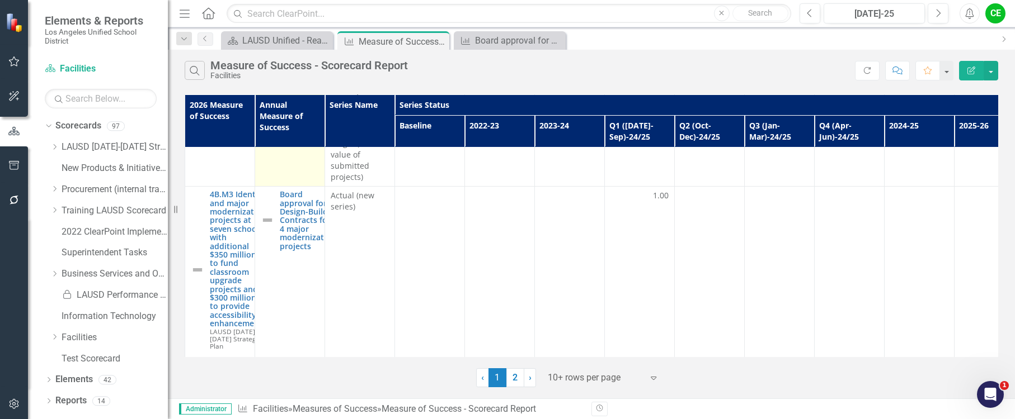
scroll to position [559, 0]
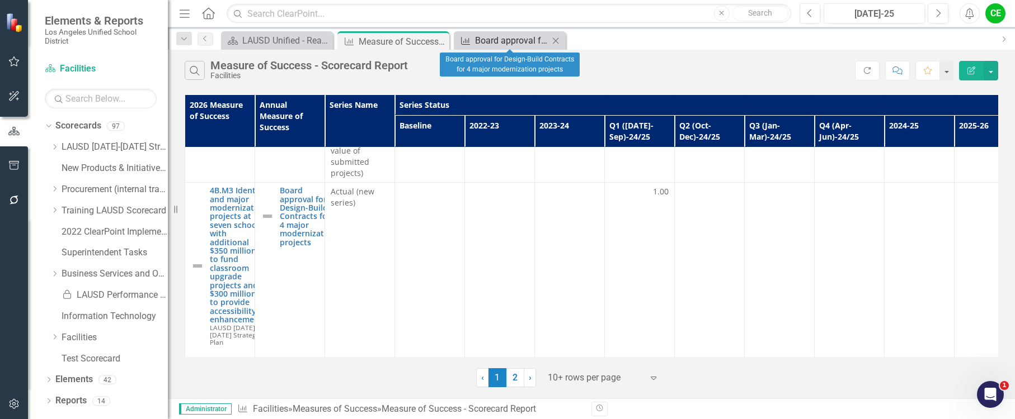
click at [506, 41] on div "Board approval for Design-Build Contracts for 4 major modernization projects" at bounding box center [512, 41] width 74 height 14
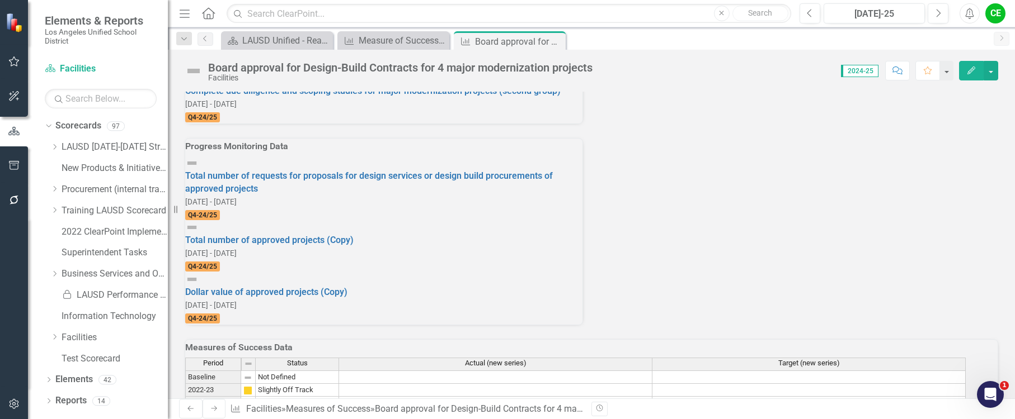
scroll to position [941, 0]
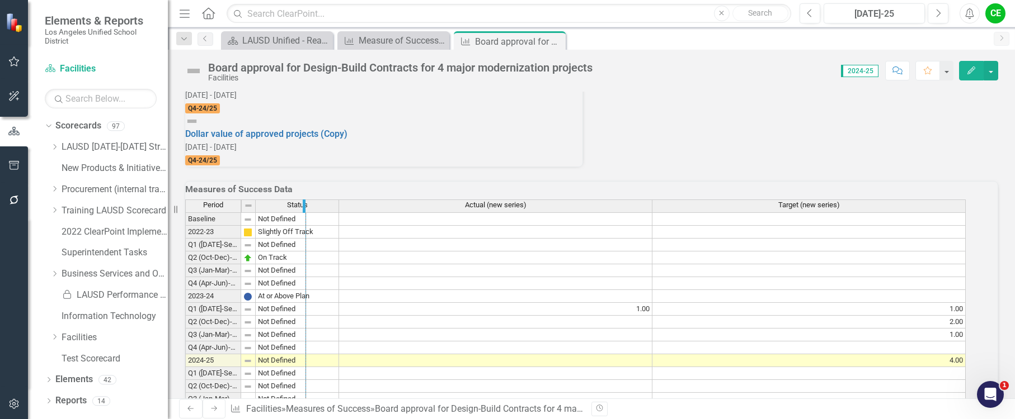
drag, startPoint x: 251, startPoint y: 147, endPoint x: 316, endPoint y: 146, distance: 64.9
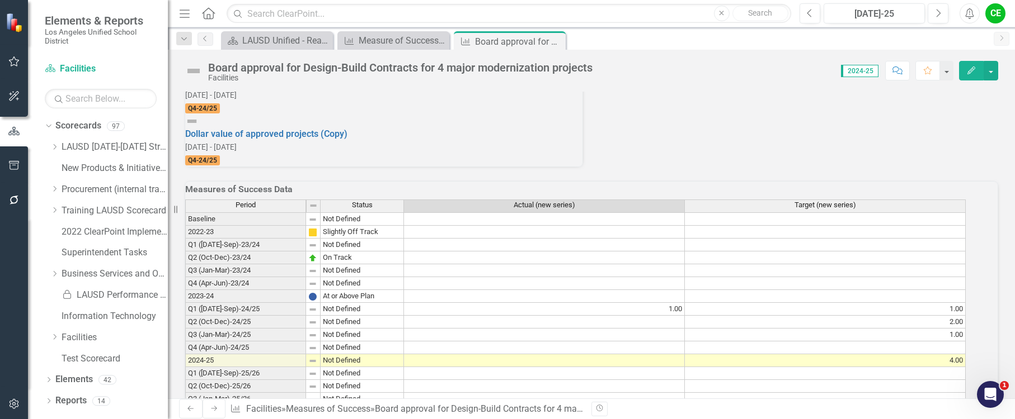
click at [454, 419] on td at bounding box center [544, 425] width 281 height 13
click at [743, 419] on td at bounding box center [825, 425] width 281 height 13
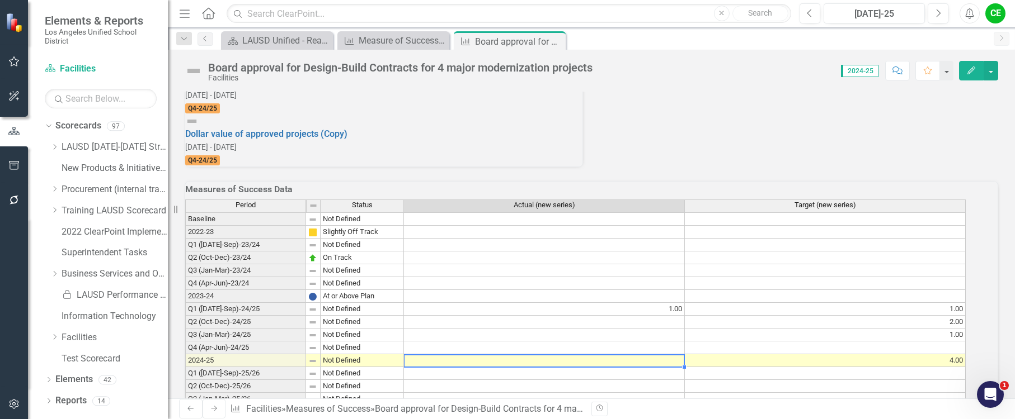
click at [568, 355] on td at bounding box center [544, 361] width 281 height 13
click at [529, 355] on td at bounding box center [544, 361] width 281 height 13
click at [512, 355] on td at bounding box center [544, 361] width 281 height 13
drag, startPoint x: 664, startPoint y: 297, endPoint x: 729, endPoint y: 298, distance: 64.9
click at [664, 355] on td at bounding box center [544, 361] width 281 height 13
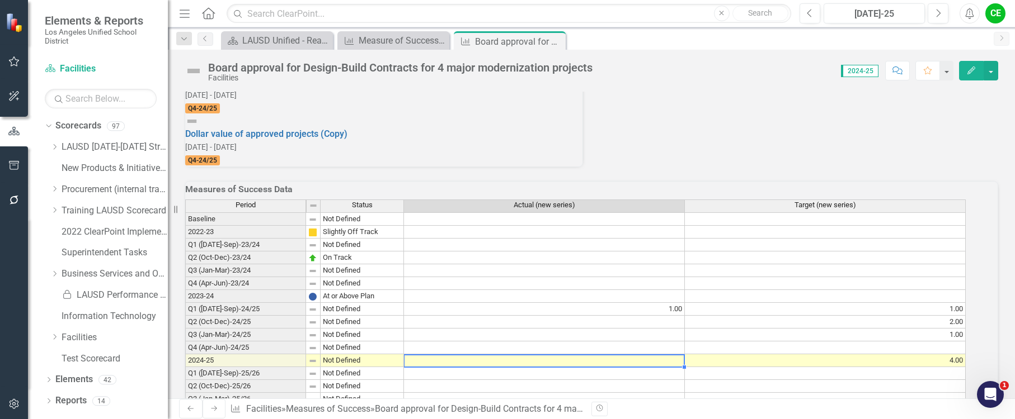
click at [185, 305] on div "Period Status Actual (new series) Target (new series) Baseline Not Defined 2022…" at bounding box center [185, 316] width 0 height 232
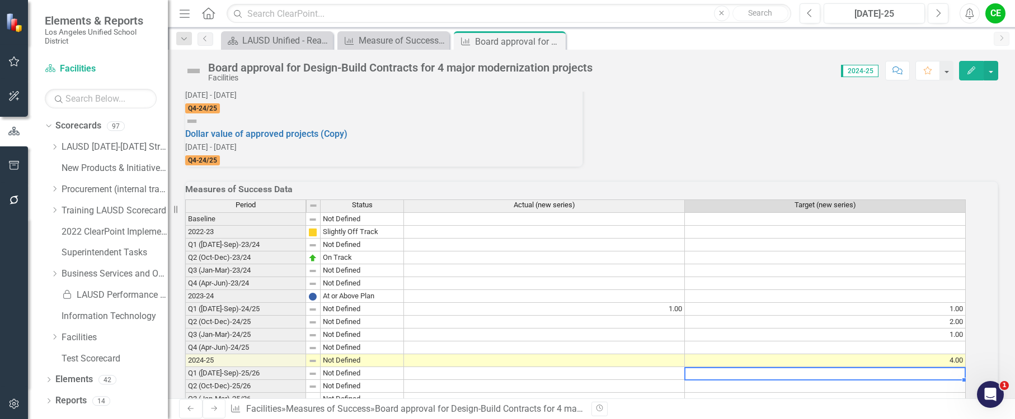
click at [833, 355] on td "4.00" at bounding box center [825, 361] width 281 height 13
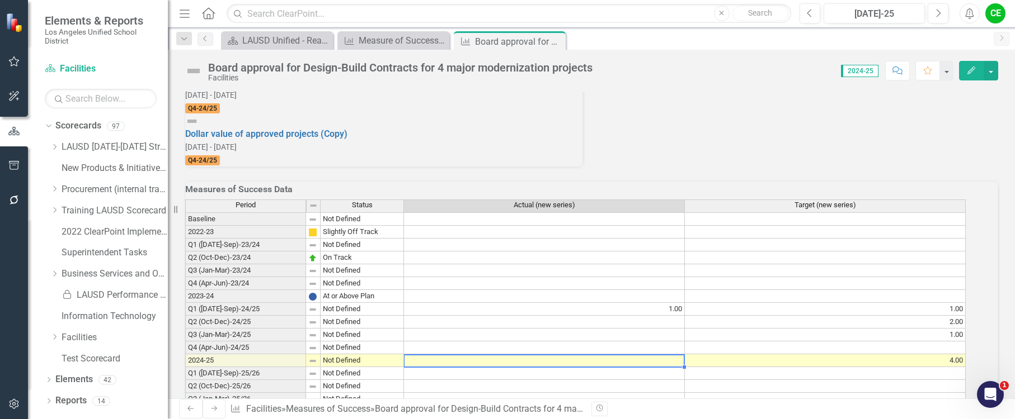
click at [475, 355] on td at bounding box center [544, 361] width 281 height 13
click at [592, 355] on td at bounding box center [544, 361] width 281 height 13
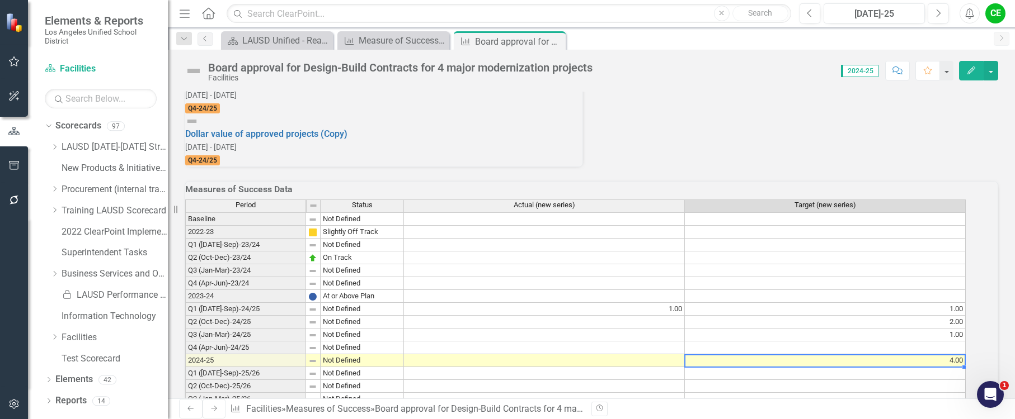
click at [820, 355] on td "4.00" at bounding box center [825, 361] width 281 height 13
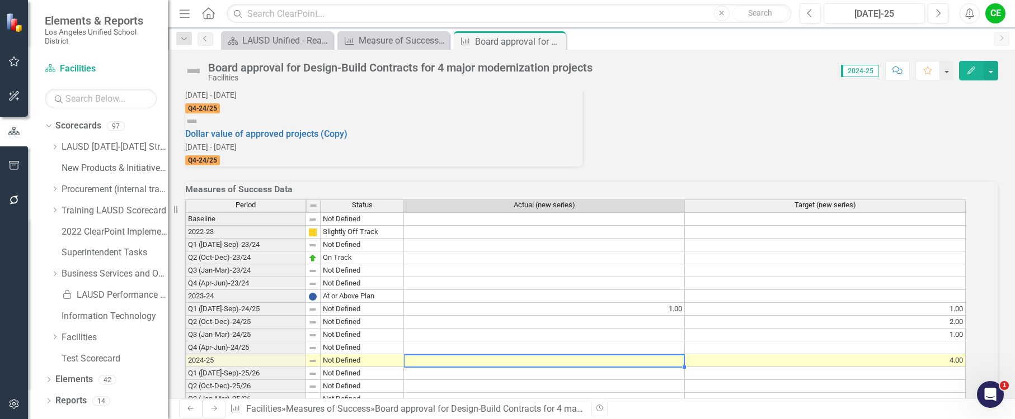
click at [654, 355] on td at bounding box center [544, 361] width 281 height 13
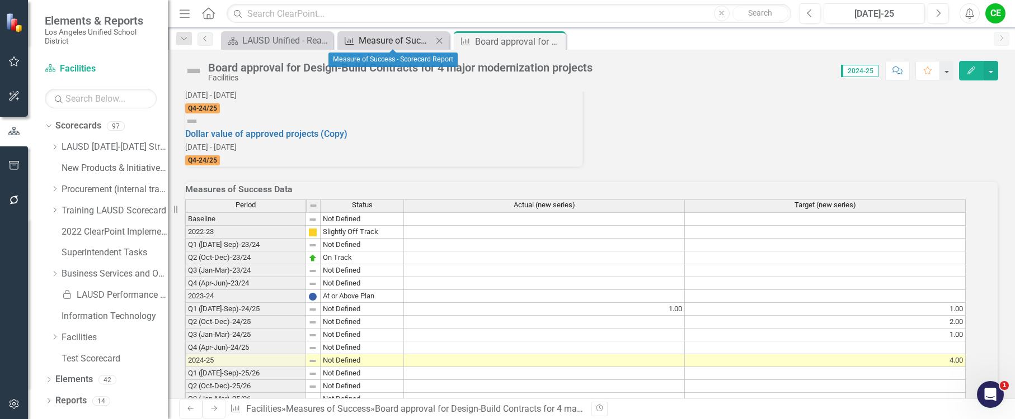
click at [390, 44] on div "Measure of Success - Scorecard Report" at bounding box center [396, 41] width 74 height 14
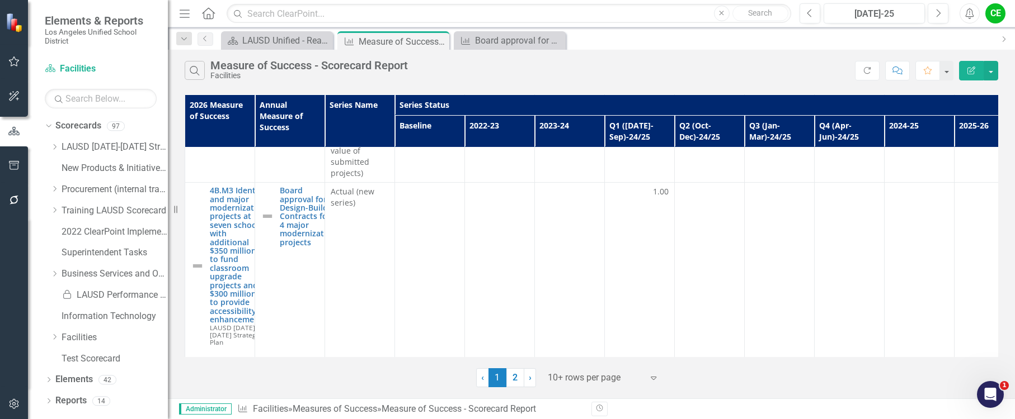
scroll to position [602, 0]
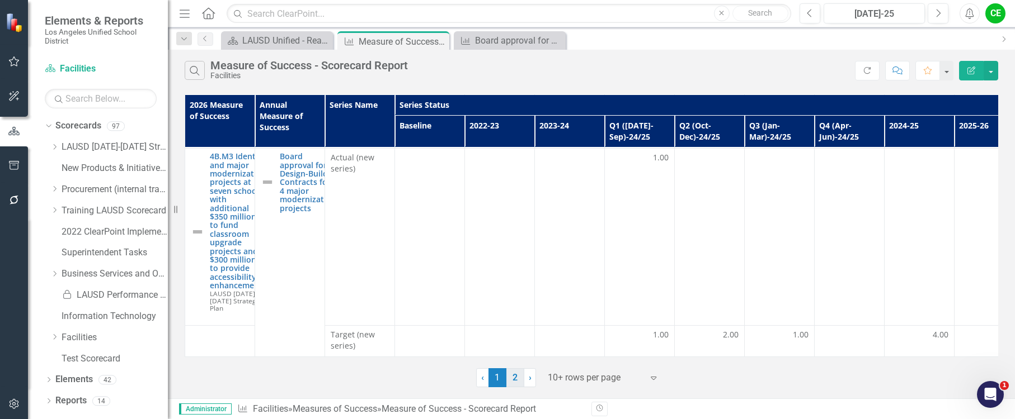
click at [512, 384] on link "2" at bounding box center [515, 378] width 18 height 19
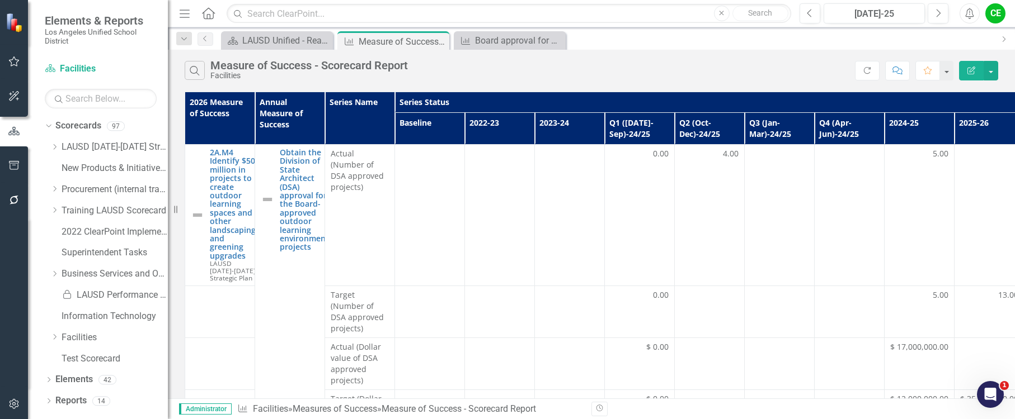
scroll to position [0, 0]
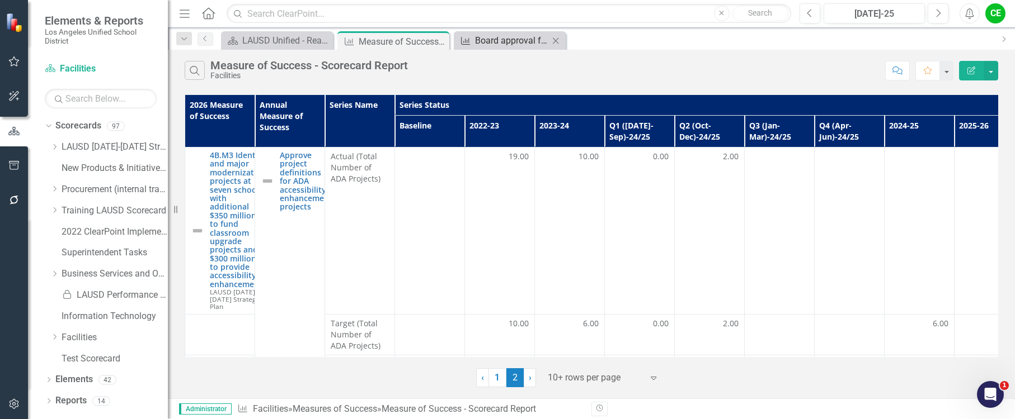
click at [493, 36] on div "Board approval for Design-Build Contracts for 4 major modernization projects" at bounding box center [512, 41] width 74 height 14
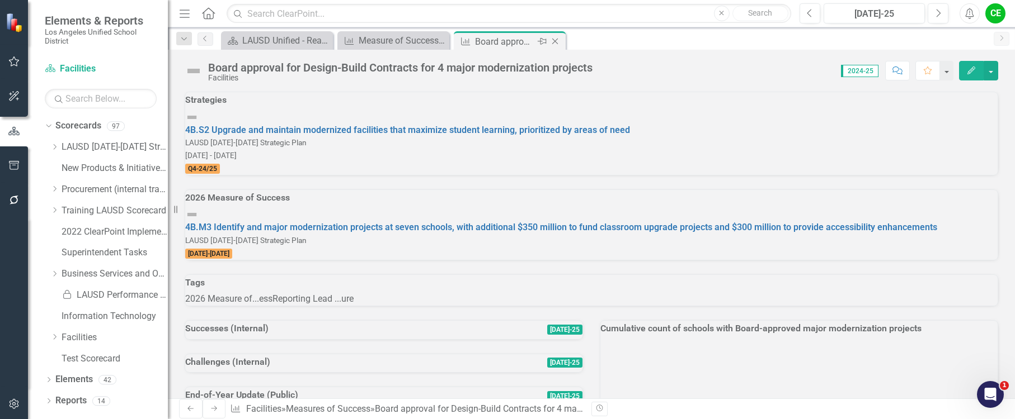
click at [496, 41] on div "Board approval for Design-Build Contracts for 4 major modernization projects" at bounding box center [505, 42] width 60 height 14
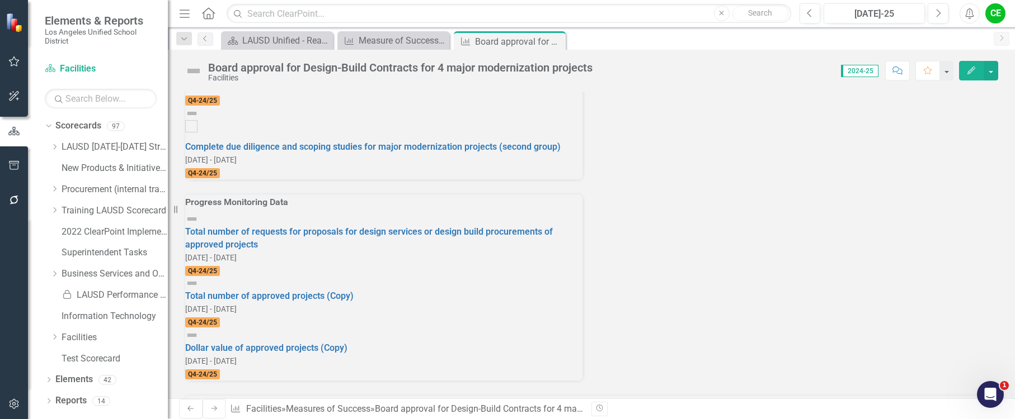
scroll to position [941, 0]
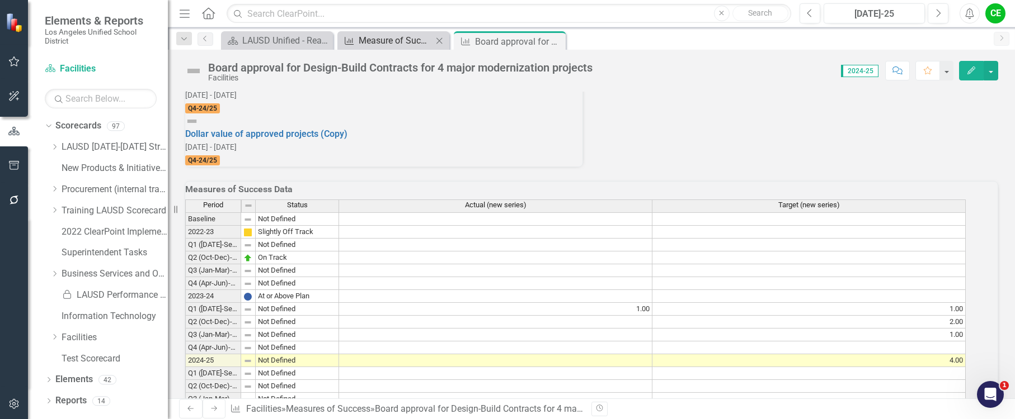
drag, startPoint x: 395, startPoint y: 48, endPoint x: 395, endPoint y: 41, distance: 6.2
click at [395, 41] on div "Measures of Success Measure of Success - Scorecard Report Close" at bounding box center [393, 40] width 112 height 18
click at [395, 37] on div "Measure of Success - Scorecard Report" at bounding box center [396, 41] width 74 height 14
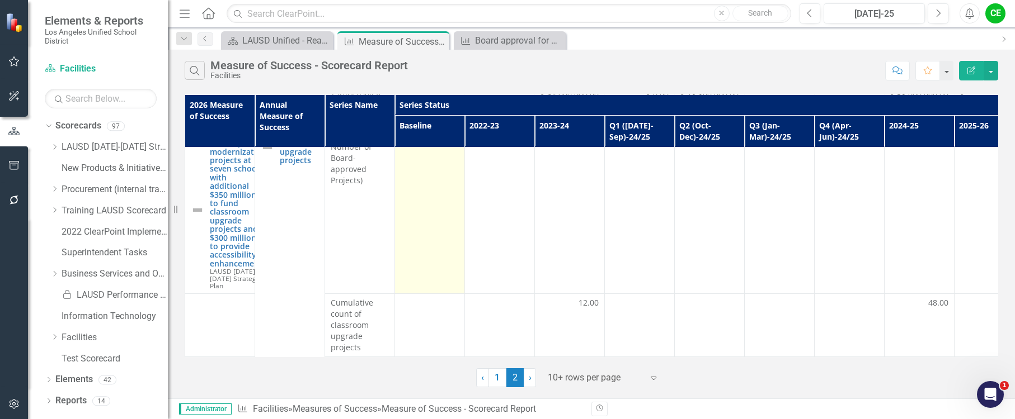
scroll to position [284, 0]
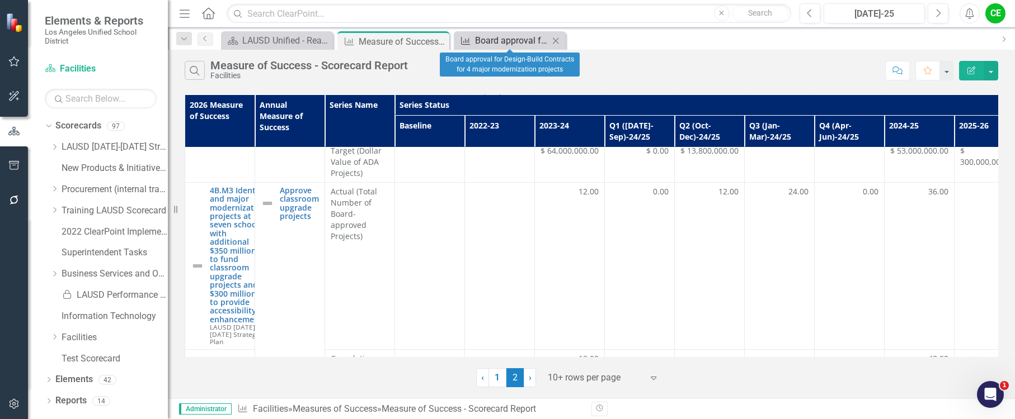
click at [526, 42] on div "Board approval for Design-Build Contracts for 4 major modernization projects" at bounding box center [512, 41] width 74 height 14
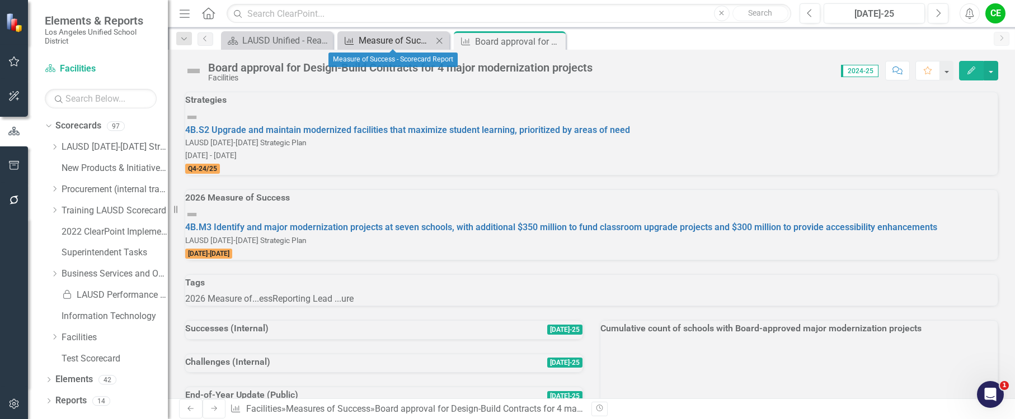
click at [402, 40] on div "Measure of Success - Scorecard Report" at bounding box center [396, 41] width 74 height 14
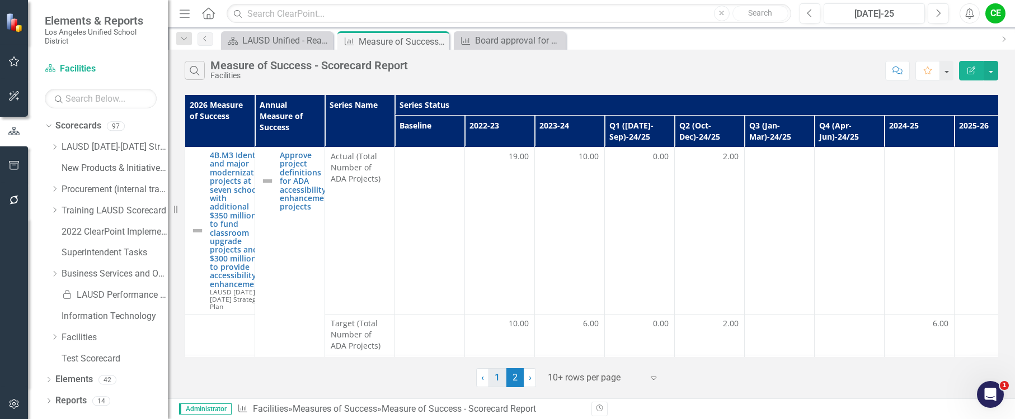
click at [496, 379] on link "1" at bounding box center [497, 378] width 18 height 19
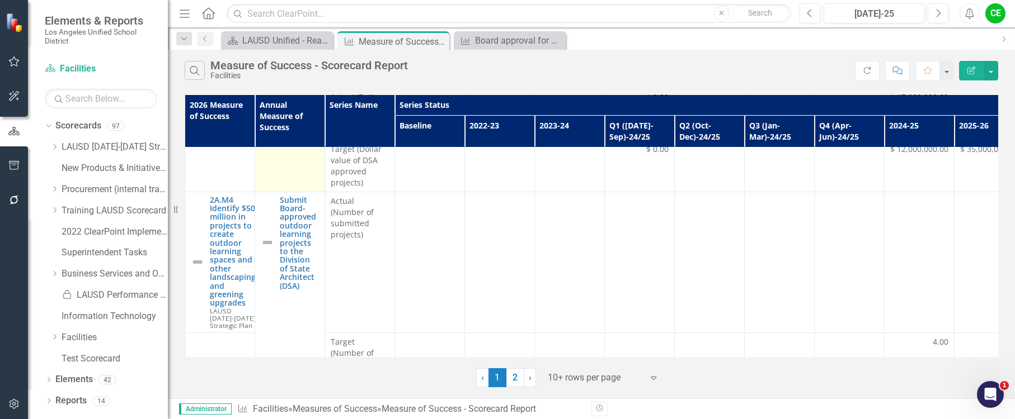
scroll to position [280, 0]
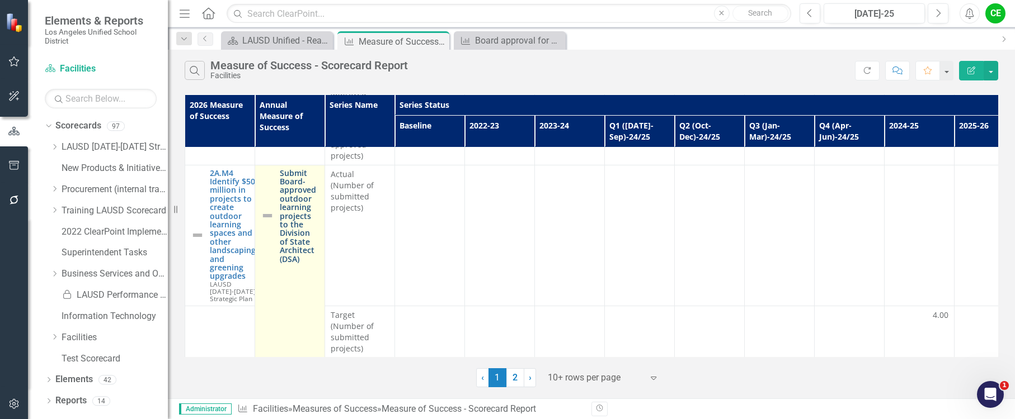
click at [305, 178] on link "Submit Board-approved outdoor learning projects to the Division of State Archit…" at bounding box center [299, 216] width 39 height 95
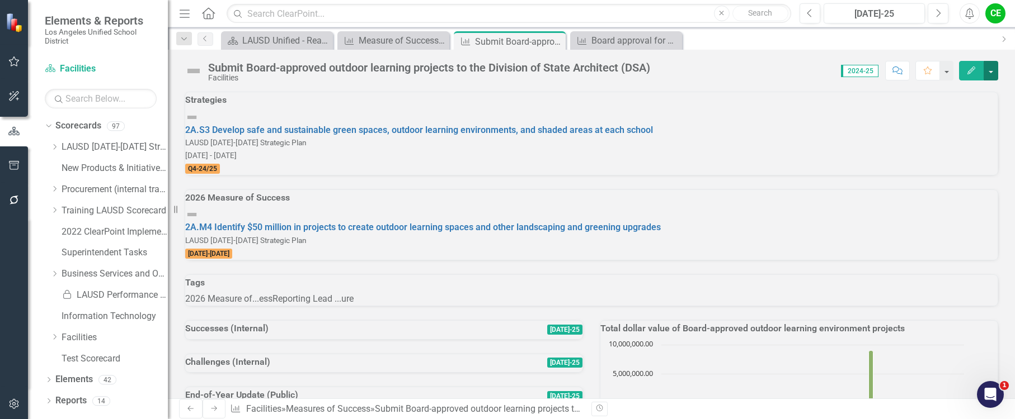
click at [989, 71] on button "button" at bounding box center [990, 71] width 15 height 20
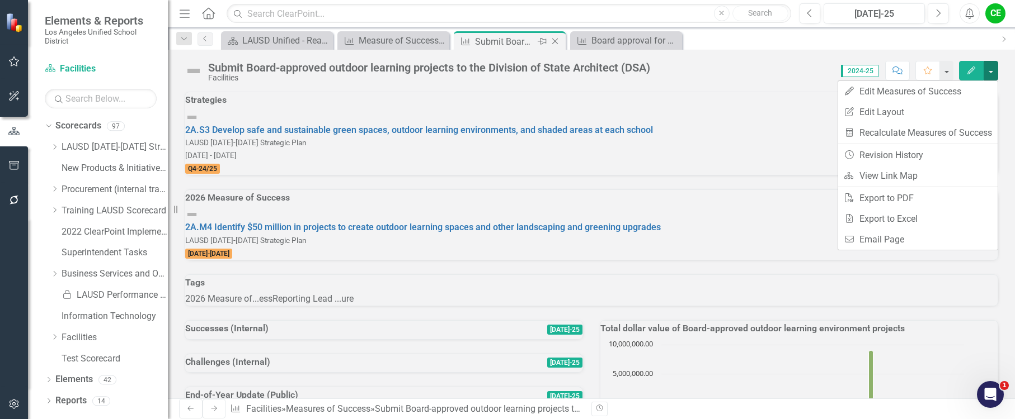
click at [496, 41] on div "Submit Board-approved outdoor learning projects to the Division of State Archit…" at bounding box center [505, 42] width 60 height 14
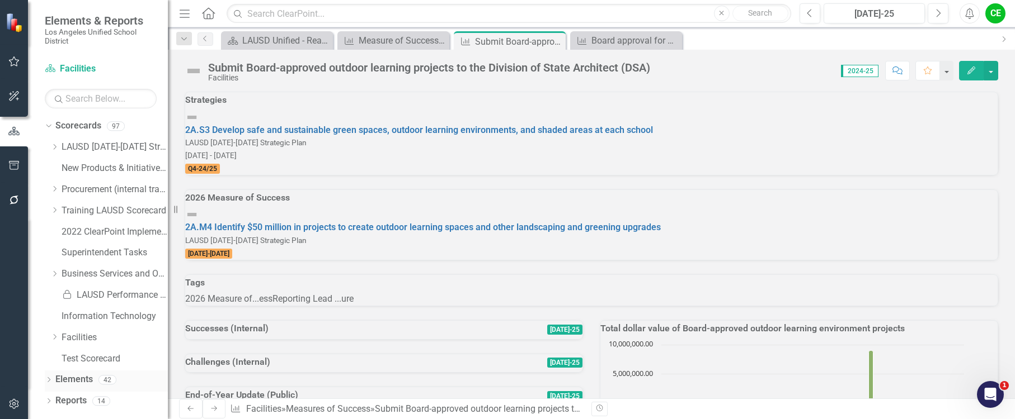
click at [67, 373] on div "Elements" at bounding box center [73, 380] width 37 height 18
click at [74, 379] on link "Elements" at bounding box center [73, 380] width 37 height 13
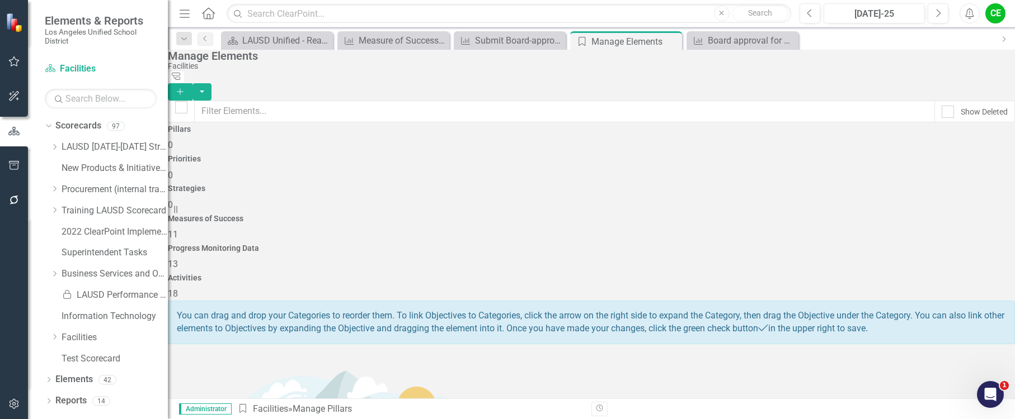
click at [671, 215] on div "Measures of Success 11" at bounding box center [591, 228] width 847 height 27
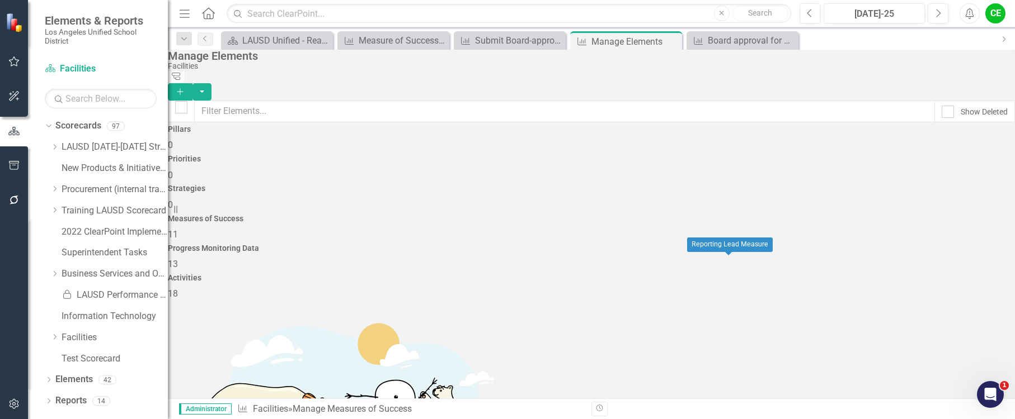
scroll to position [56, 0]
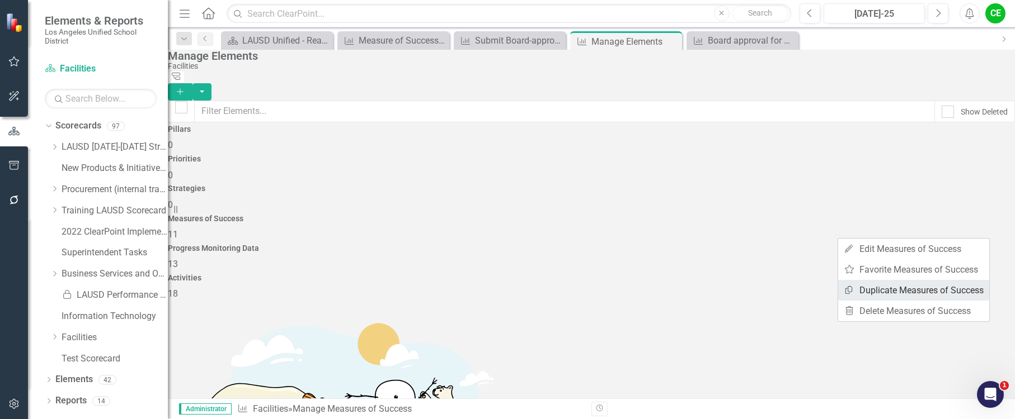
click at [932, 290] on link "Copy Duplicate Measures of Success" at bounding box center [913, 290] width 151 height 21
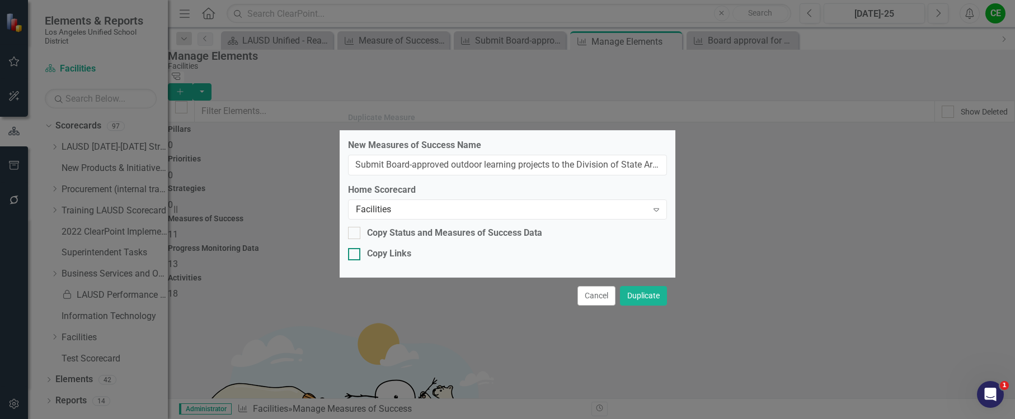
click at [354, 256] on input "Copy Links" at bounding box center [351, 251] width 7 height 7
checkbox input "true"
click at [357, 235] on div at bounding box center [354, 233] width 12 height 12
click at [355, 234] on input "Copy Status and Measures of Success Data" at bounding box center [351, 230] width 7 height 7
checkbox input "true"
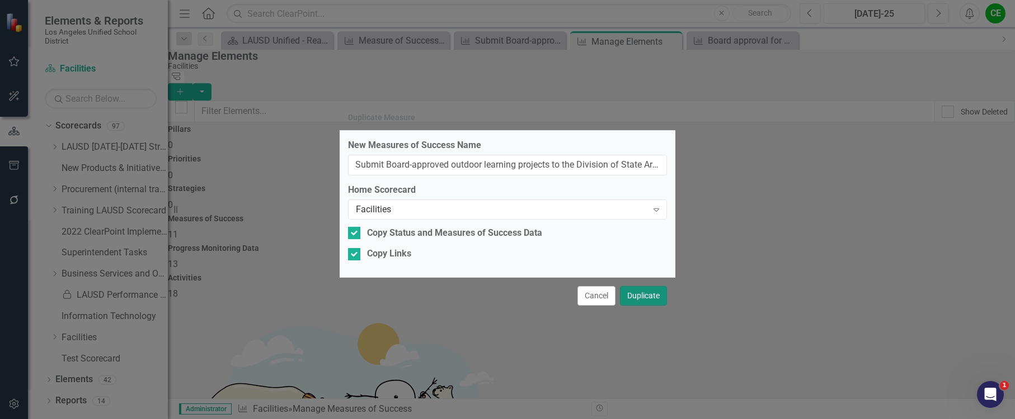
click at [654, 292] on button "Duplicate" at bounding box center [643, 296] width 47 height 20
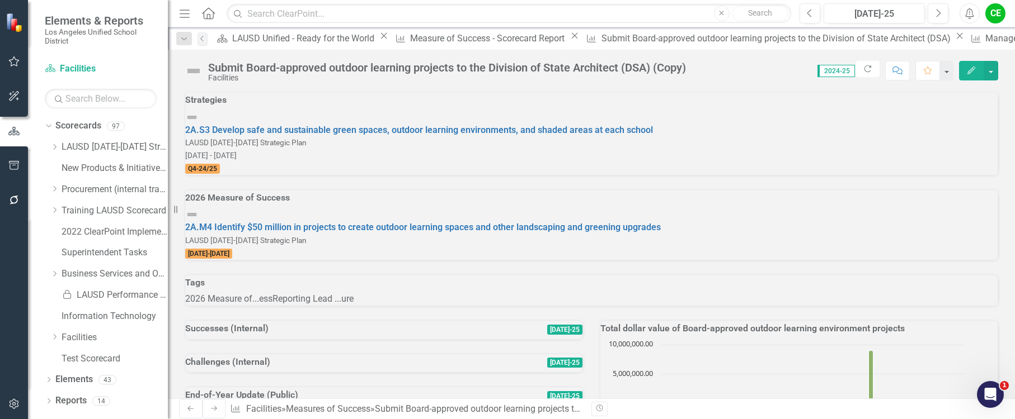
click at [375, 70] on div "Submit Board-approved outdoor learning projects to the Division of State Archit…" at bounding box center [447, 68] width 478 height 12
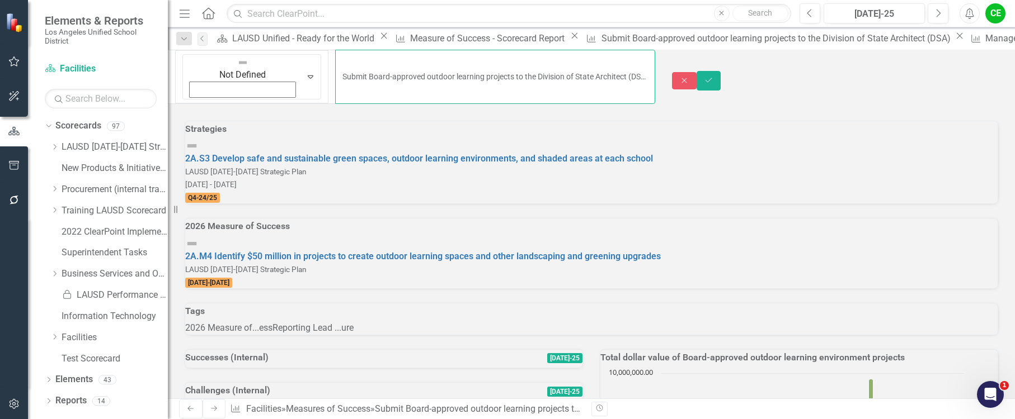
drag, startPoint x: 319, startPoint y: 64, endPoint x: 389, endPoint y: 65, distance: 69.4
click at [389, 65] on input "Submit Board-approved outdoor learning projects to the Division of State Archit…" at bounding box center [494, 77] width 319 height 54
drag, startPoint x: 254, startPoint y: 66, endPoint x: 316, endPoint y: 62, distance: 61.7
click at [335, 62] on input "Submit Board-approved major modernization projects to the Division of State Arc…" at bounding box center [494, 77] width 319 height 54
click at [563, 70] on input "Submit major modernization projects to the Division of State Architect (DSA) (C…" at bounding box center [494, 77] width 319 height 54
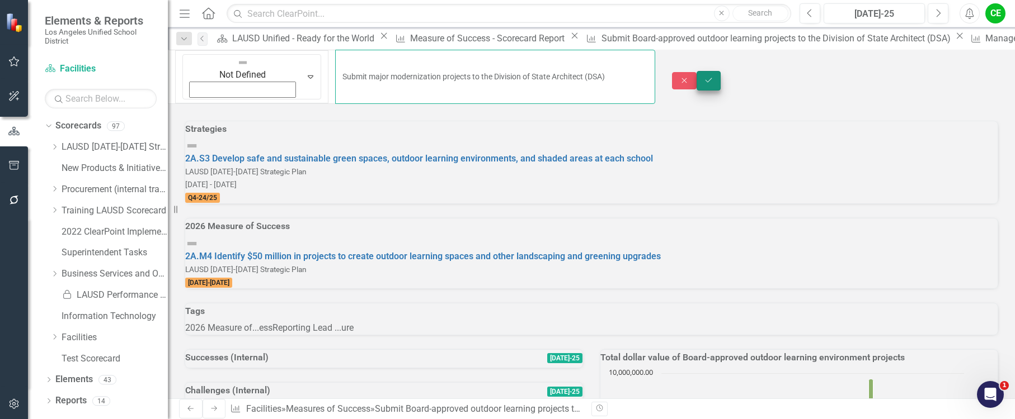
type input "Submit major modernization projects to the Division of State Architect (DSA)"
click at [721, 71] on button "Save" at bounding box center [708, 81] width 25 height 20
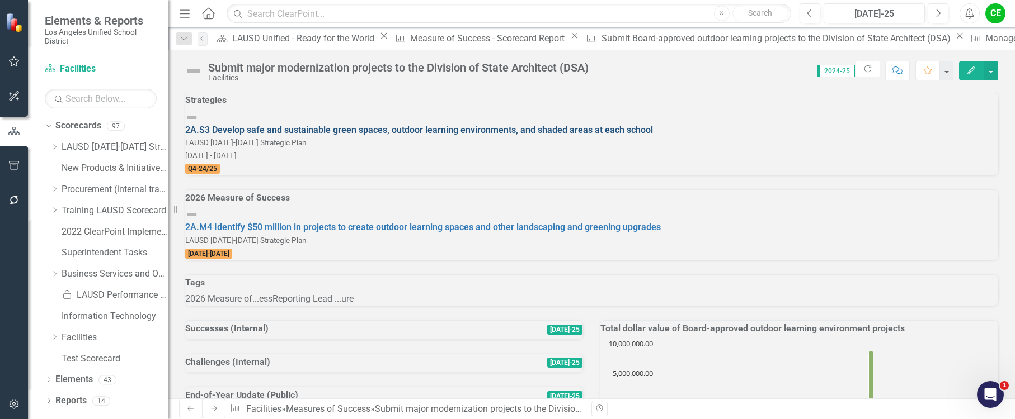
click at [582, 130] on link "2A.S3 Develop safe and sustainable green spaces, outdoor learning environments,…" at bounding box center [419, 130] width 468 height 11
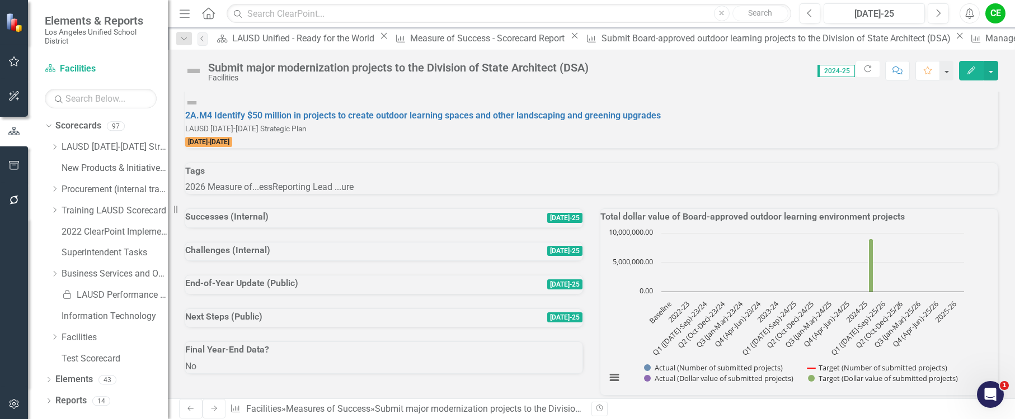
scroll to position [56, 0]
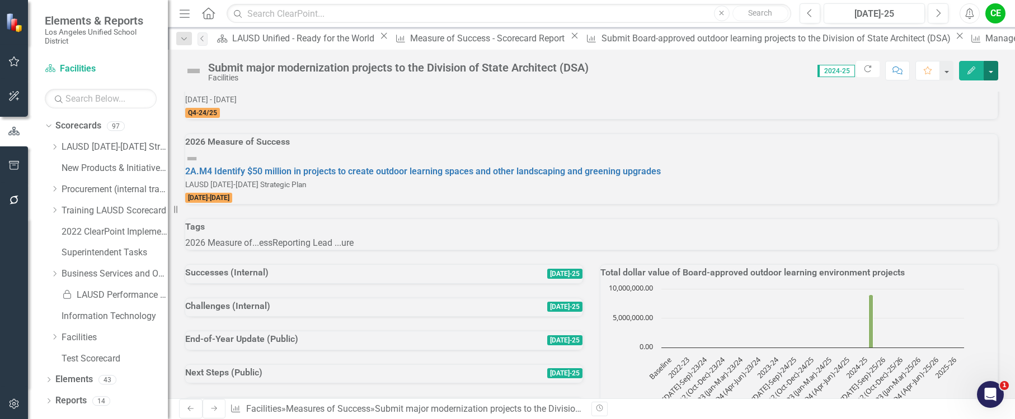
click at [989, 74] on button "button" at bounding box center [990, 71] width 15 height 20
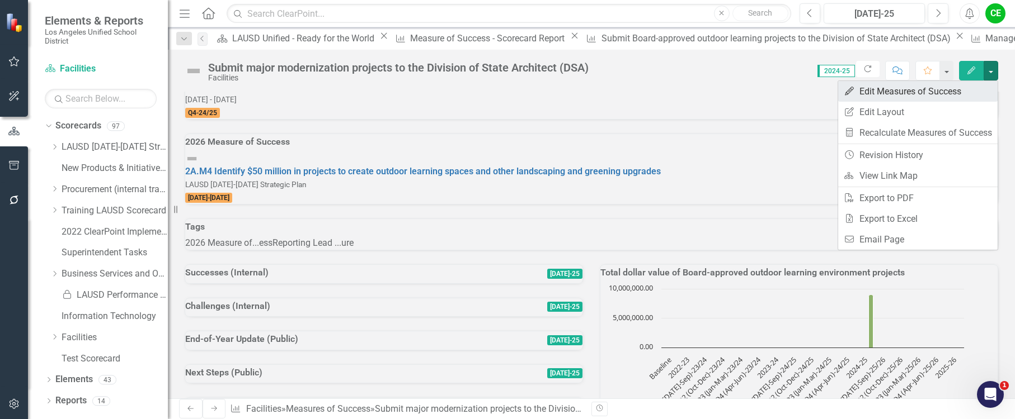
click at [914, 92] on link "Edit Edit Measures of Success" at bounding box center [917, 91] width 159 height 21
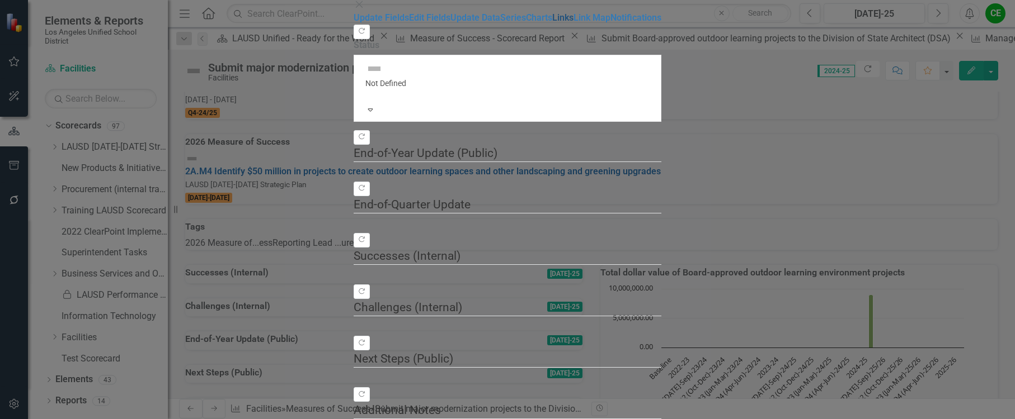
click at [552, 23] on link "Links" at bounding box center [562, 17] width 21 height 11
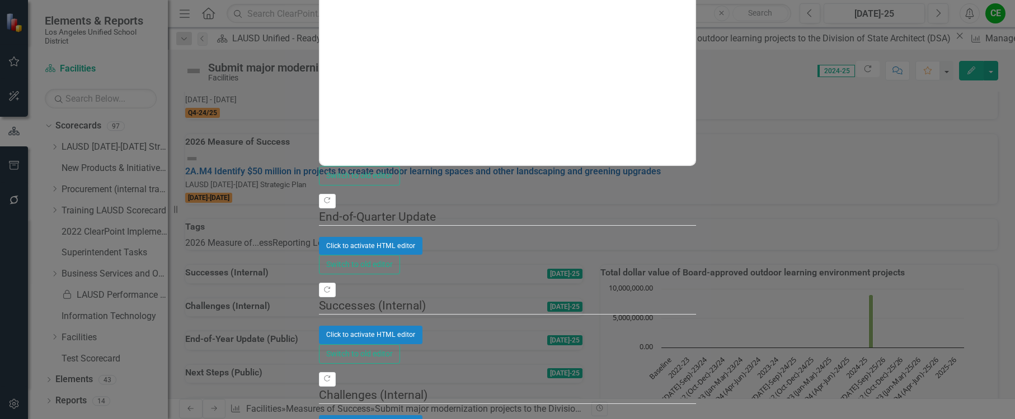
scroll to position [0, 0]
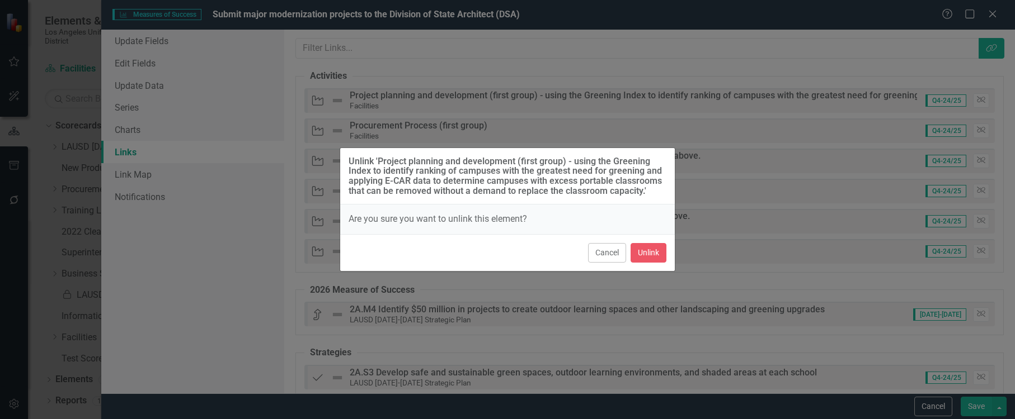
scroll to position [56, 0]
click at [650, 248] on button "Unlink" at bounding box center [648, 253] width 36 height 20
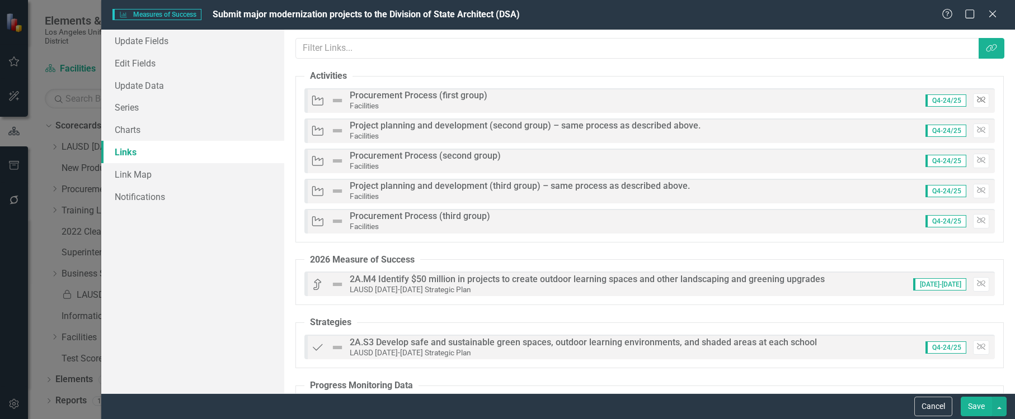
click at [977, 98] on icon "Unlink" at bounding box center [981, 100] width 8 height 7
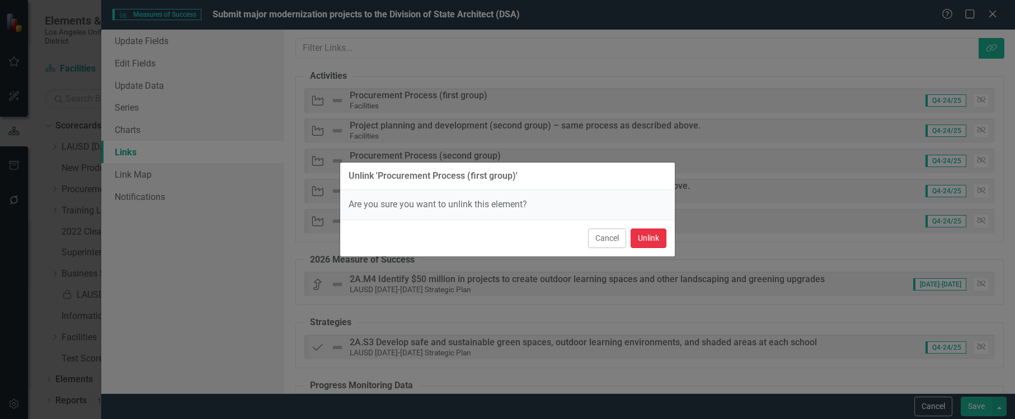
click at [653, 237] on button "Unlink" at bounding box center [648, 239] width 36 height 20
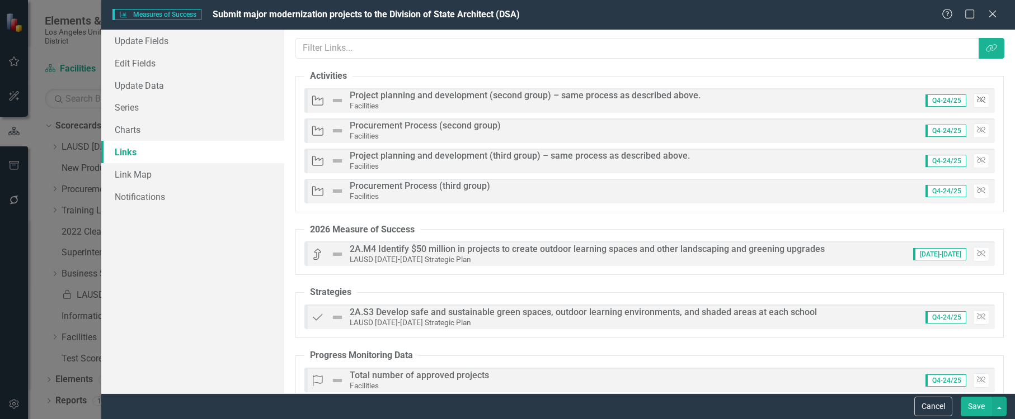
click at [977, 102] on icon "Unlink" at bounding box center [981, 100] width 8 height 7
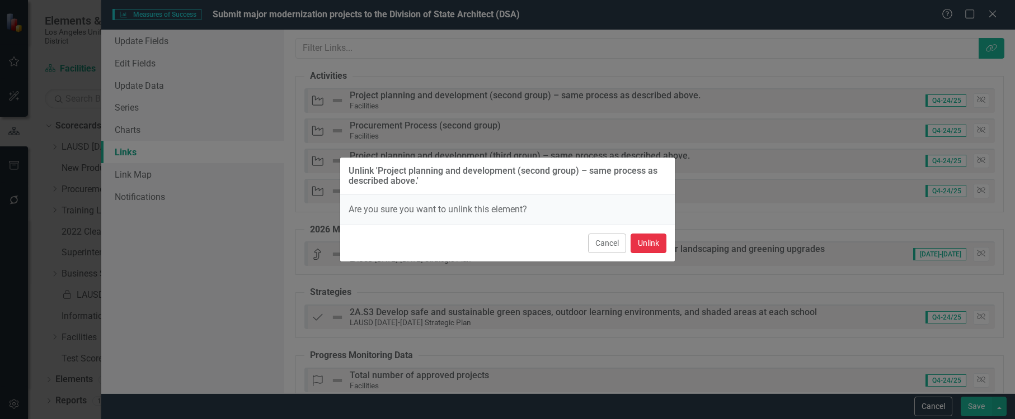
click at [662, 241] on button "Unlink" at bounding box center [648, 244] width 36 height 20
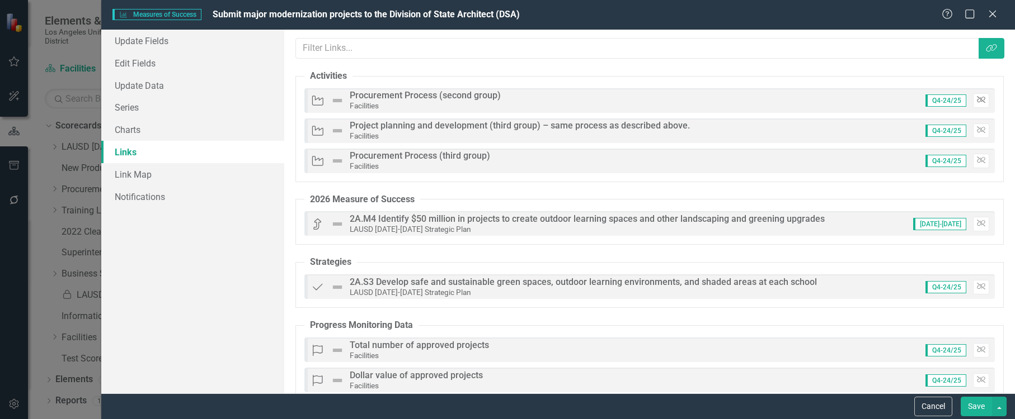
click at [977, 98] on icon "button" at bounding box center [981, 100] width 8 height 7
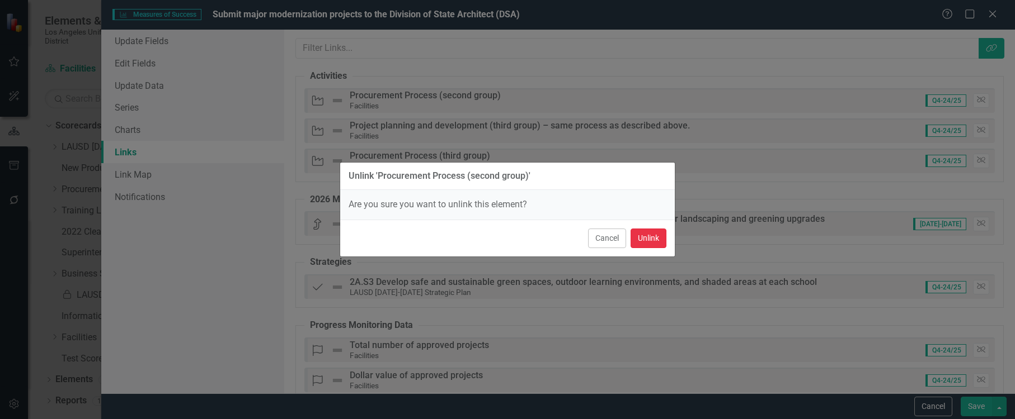
click at [648, 235] on button "Unlink" at bounding box center [648, 239] width 36 height 20
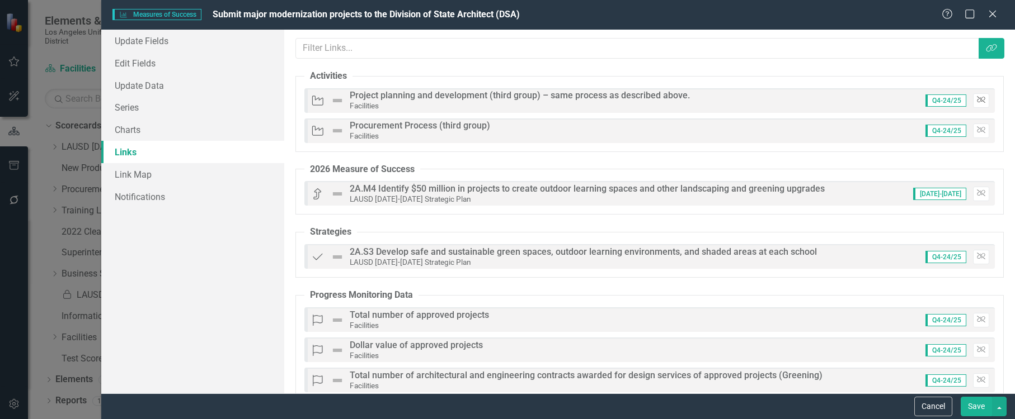
click at [977, 99] on icon "Unlink" at bounding box center [981, 100] width 8 height 7
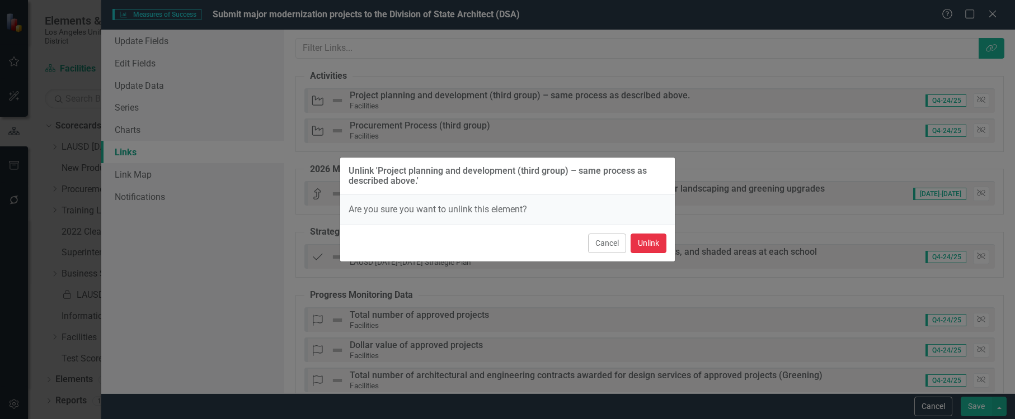
click at [659, 239] on button "Unlink" at bounding box center [648, 244] width 36 height 20
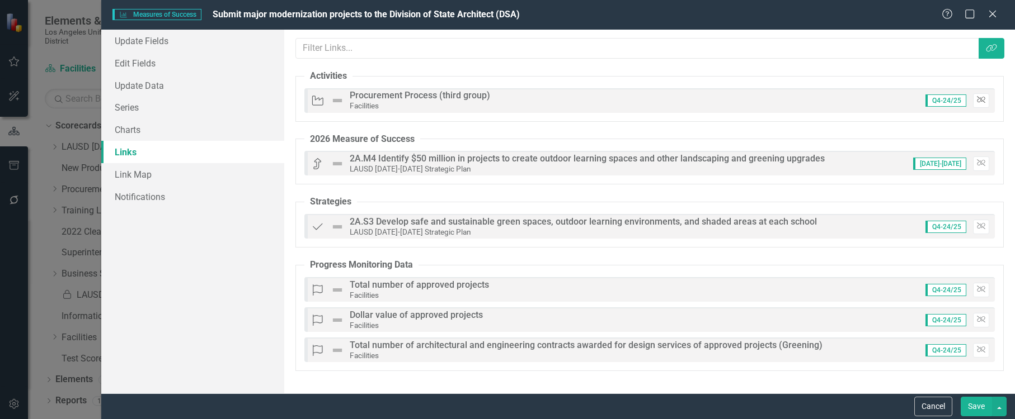
click at [979, 101] on icon "Unlink" at bounding box center [981, 100] width 8 height 7
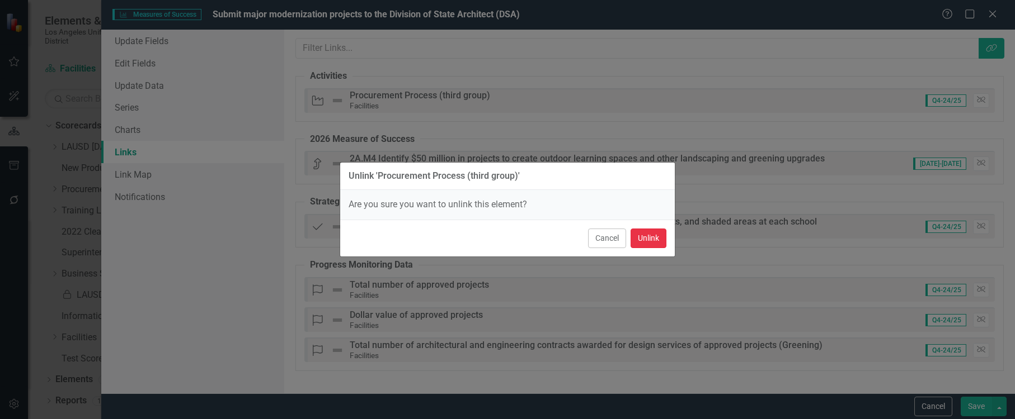
click at [654, 236] on button "Unlink" at bounding box center [648, 239] width 36 height 20
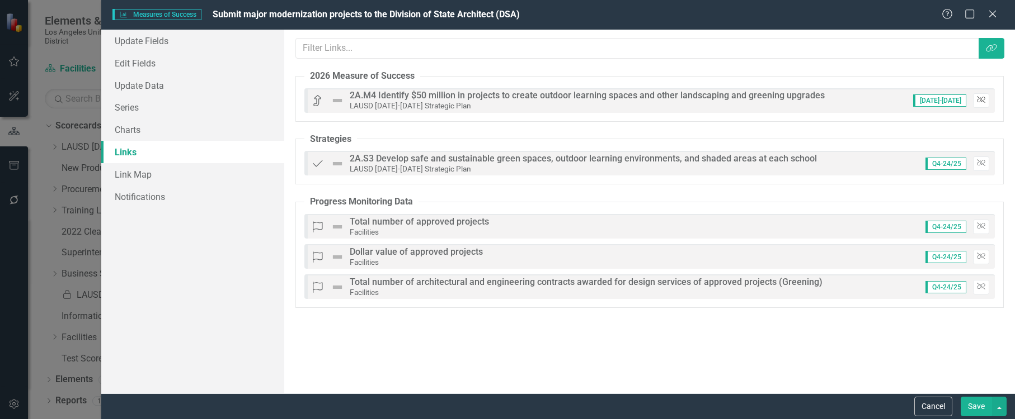
click at [978, 102] on icon "button" at bounding box center [981, 100] width 8 height 7
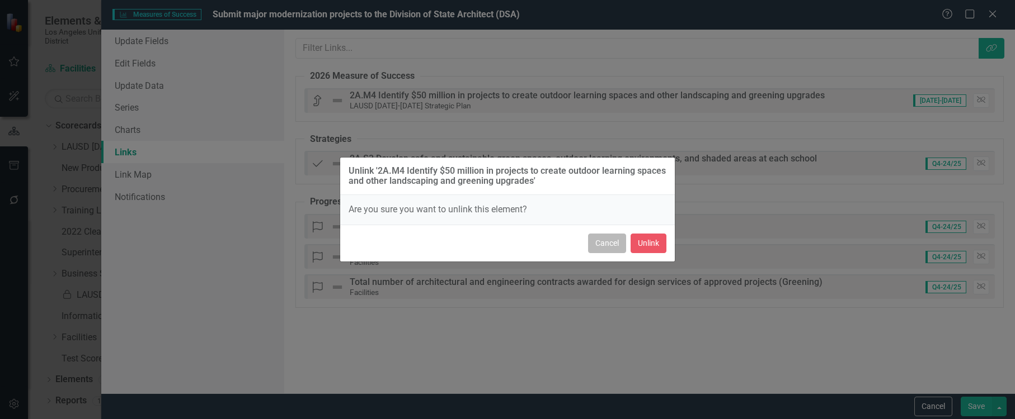
click at [593, 239] on button "Cancel" at bounding box center [607, 244] width 38 height 20
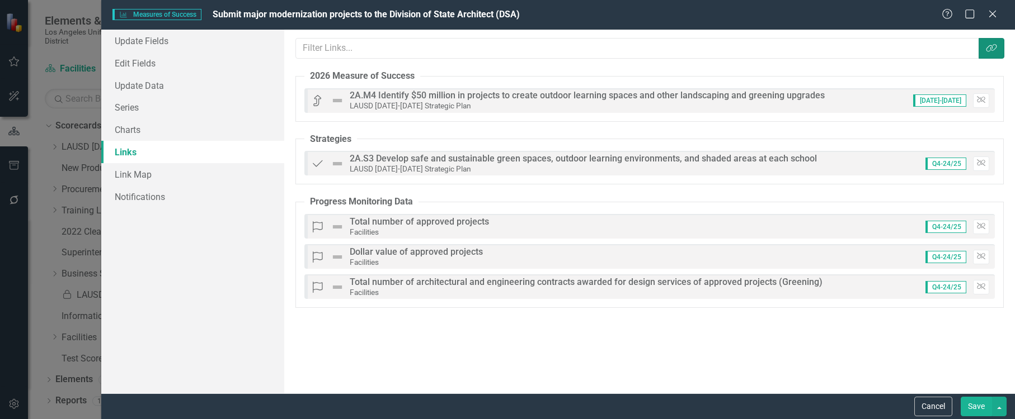
click at [985, 47] on icon "Link Tag" at bounding box center [990, 48] width 11 height 9
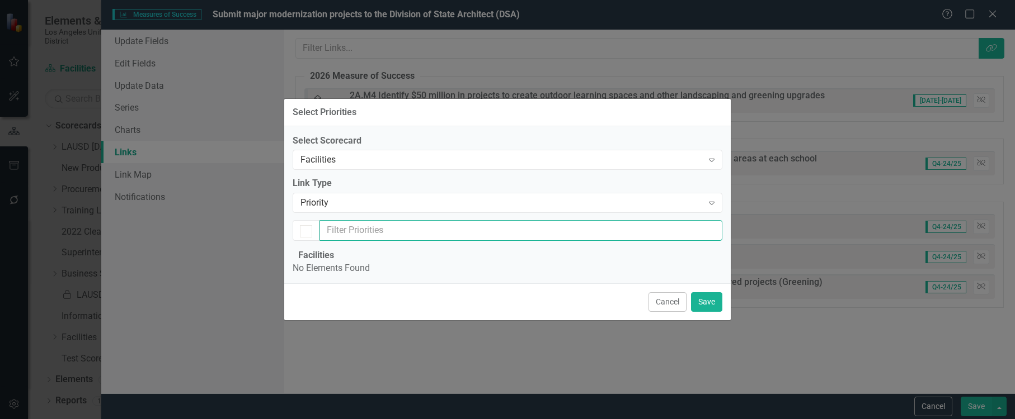
click at [450, 220] on input "text" at bounding box center [520, 230] width 403 height 21
click at [661, 154] on div "Facilities" at bounding box center [501, 160] width 402 height 13
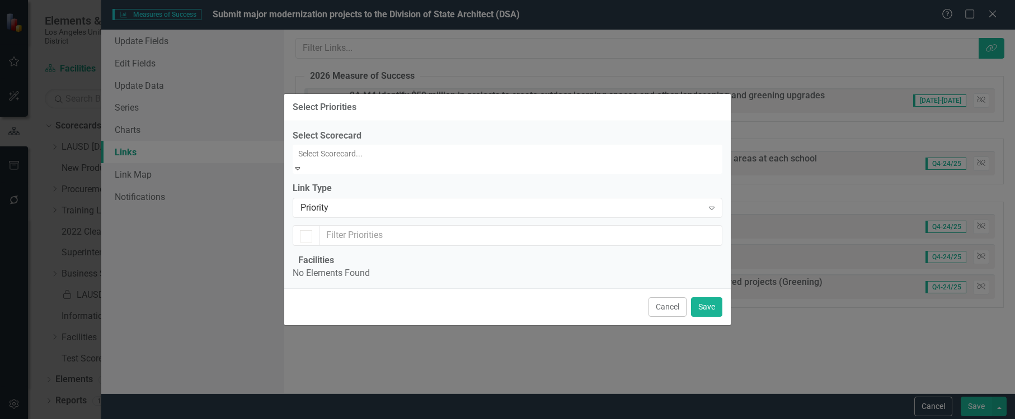
scroll to position [0, 0]
click at [430, 419] on div "LAUSD [DATE]-[DATE] Strategic Plan" at bounding box center [507, 425] width 1015 height 13
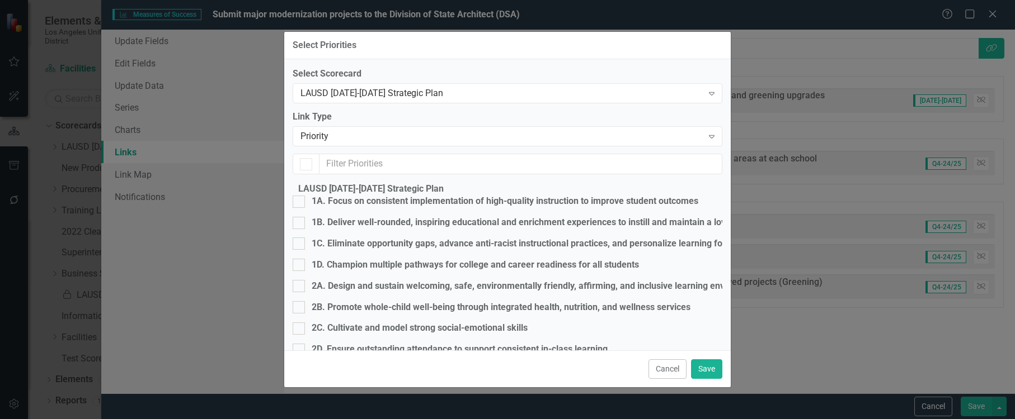
checkbox input "false"
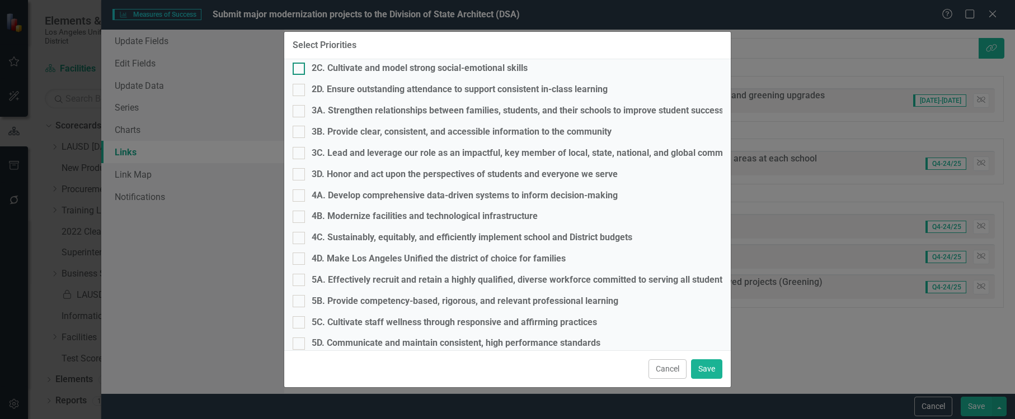
scroll to position [280, 0]
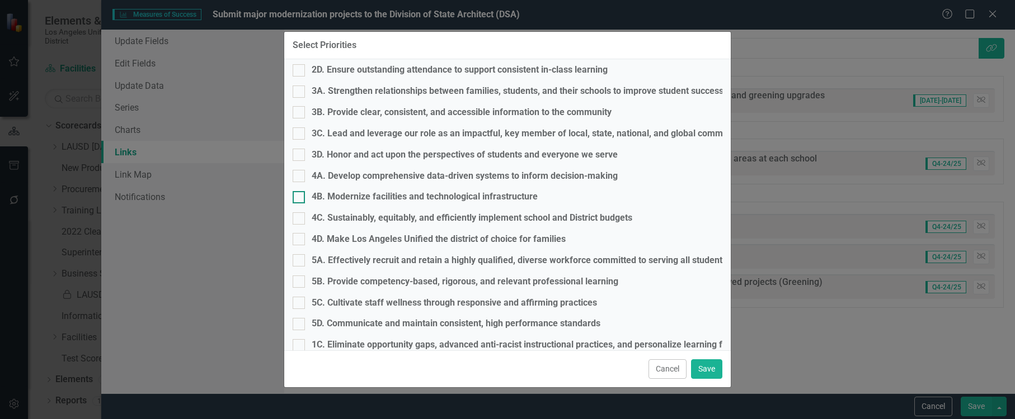
click at [305, 204] on div at bounding box center [299, 197] width 12 height 12
click at [300, 199] on input "4B. Modernize facilities and technological infrastructure" at bounding box center [296, 194] width 7 height 7
checkbox input "true"
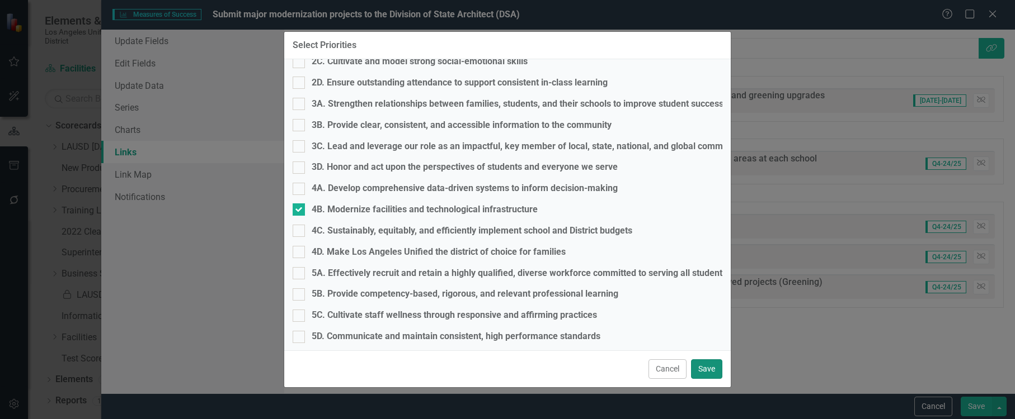
click at [704, 362] on button "Save" at bounding box center [706, 370] width 31 height 20
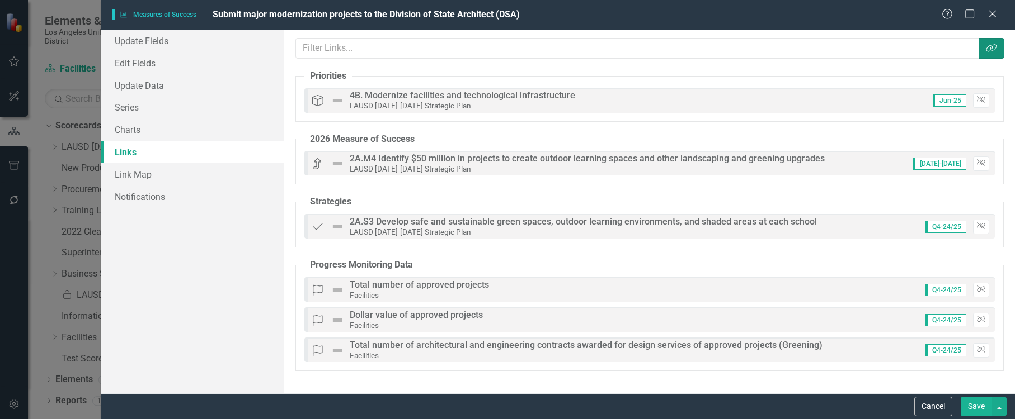
click at [996, 54] on button "Link Tag" at bounding box center [991, 48] width 26 height 21
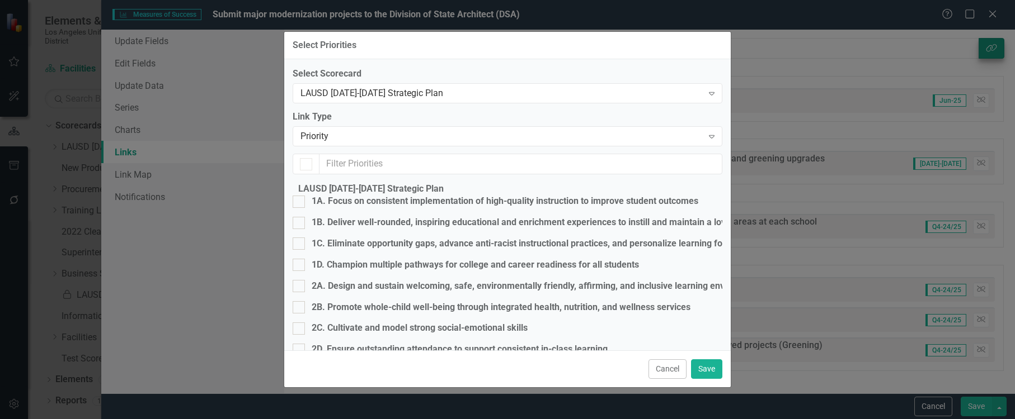
checkbox input "true"
checkbox input "false"
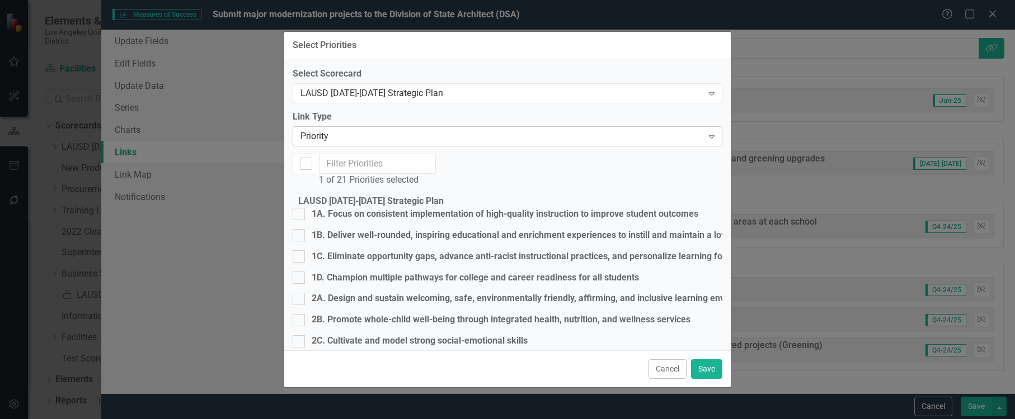
click at [596, 143] on div "Priority" at bounding box center [501, 136] width 402 height 13
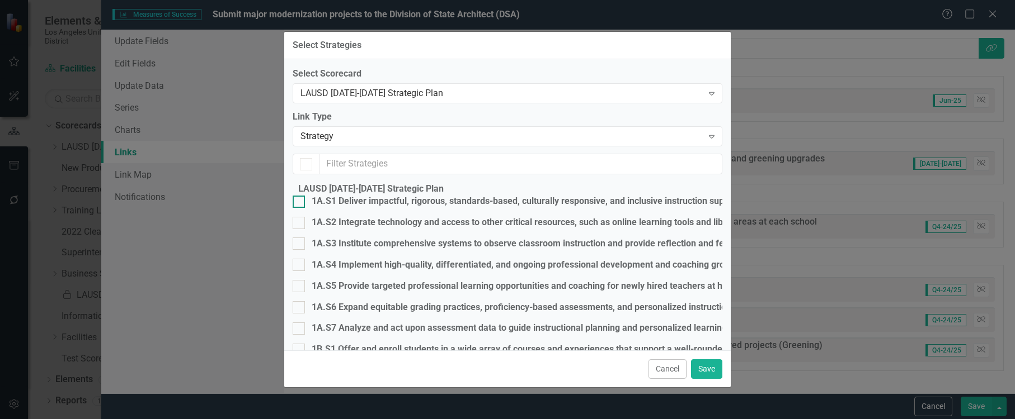
checkbox input "true"
checkbox input "false"
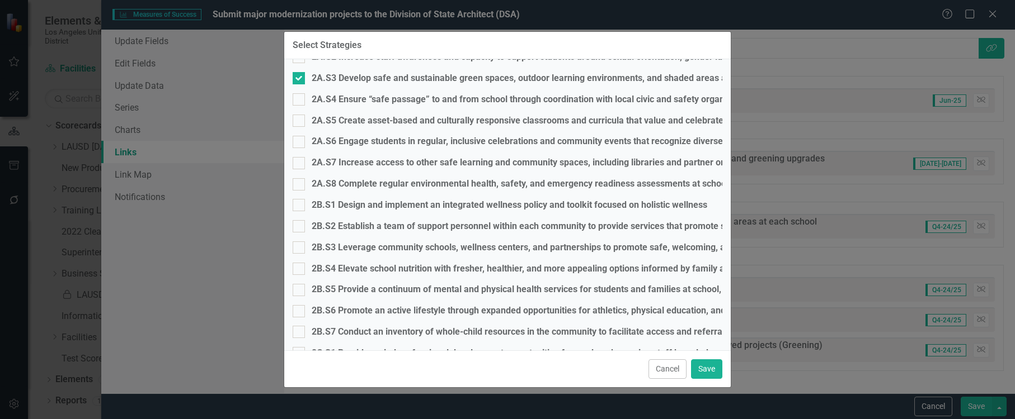
scroll to position [839, 0]
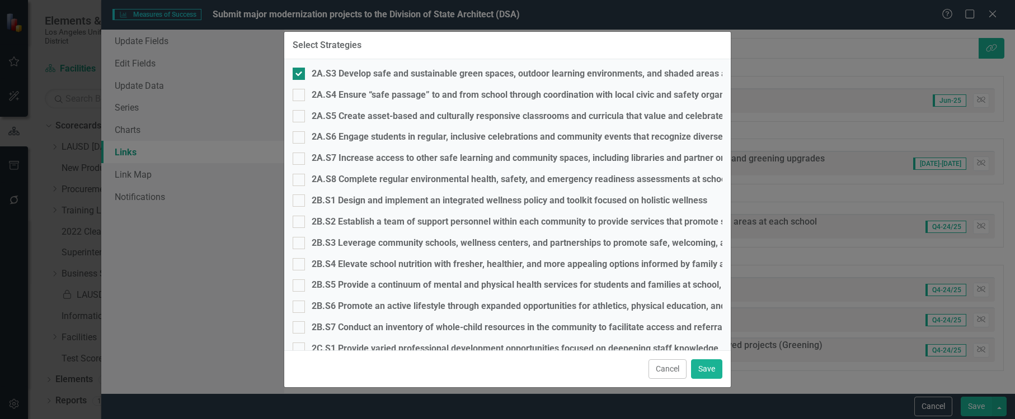
click at [305, 72] on div at bounding box center [299, 74] width 12 height 12
click at [300, 72] on input "2A.S3 Develop safe and sustainable green spaces, outdoor learning environments,…" at bounding box center [296, 71] width 7 height 7
checkbox input "false"
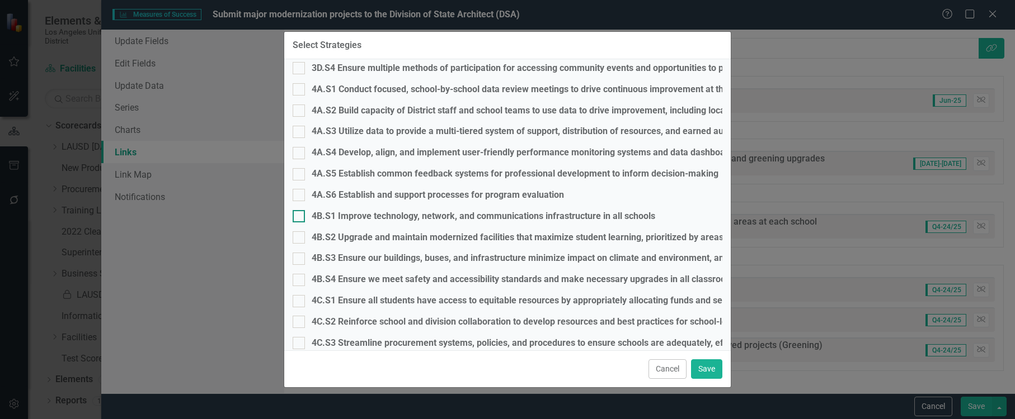
scroll to position [1846, 0]
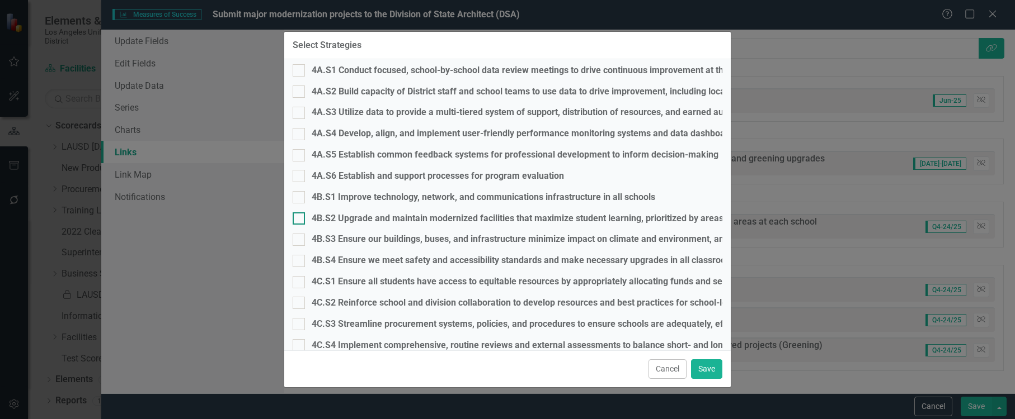
click at [305, 225] on div at bounding box center [299, 219] width 12 height 12
click at [300, 220] on input "4B.S2 Upgrade and maintain modernized facilities that maximize student learning…" at bounding box center [296, 216] width 7 height 7
checkbox input "true"
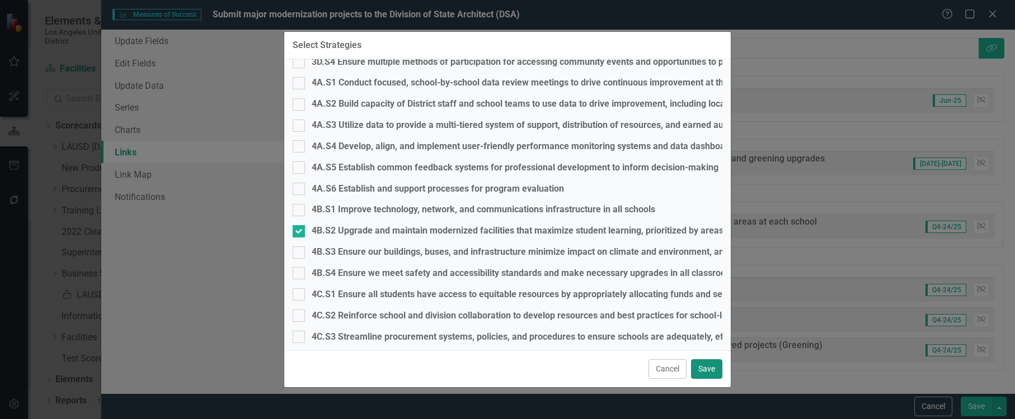
click at [701, 366] on button "Save" at bounding box center [706, 370] width 31 height 20
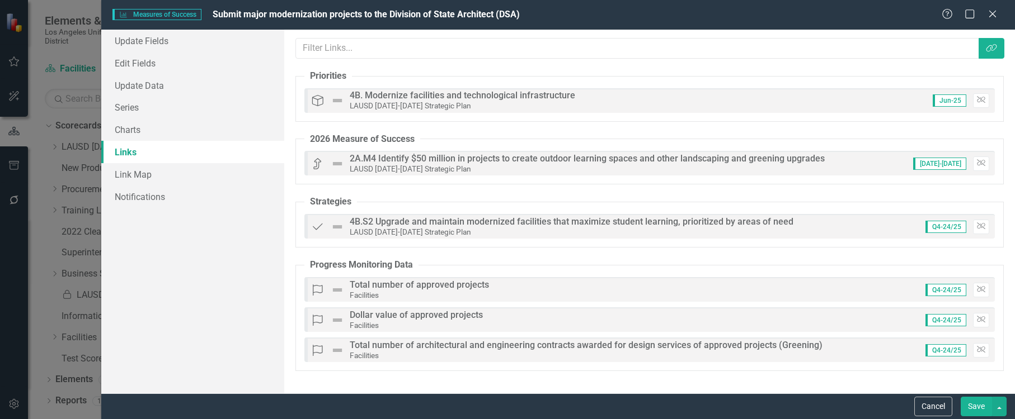
click at [975, 404] on button "Save" at bounding box center [975, 407] width 31 height 20
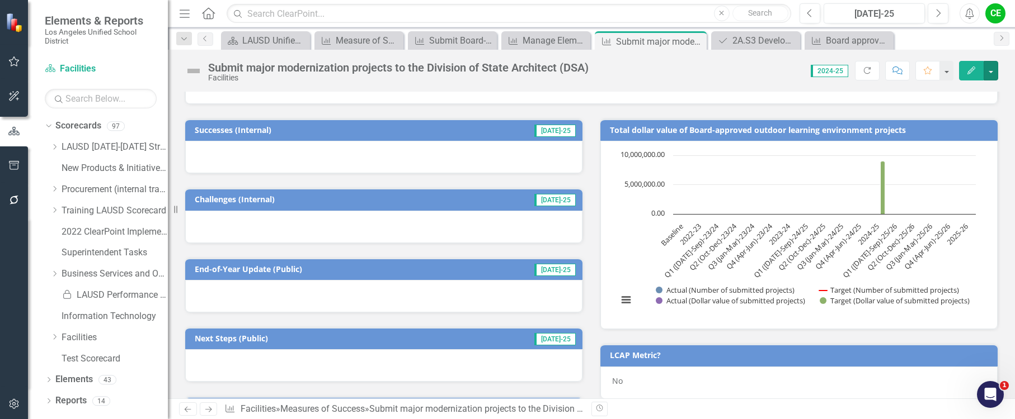
scroll to position [0, 0]
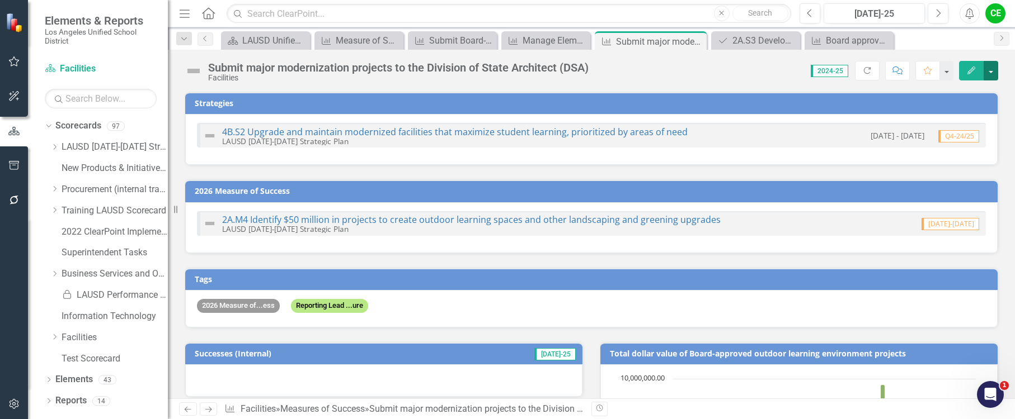
click at [991, 73] on button "button" at bounding box center [990, 71] width 15 height 20
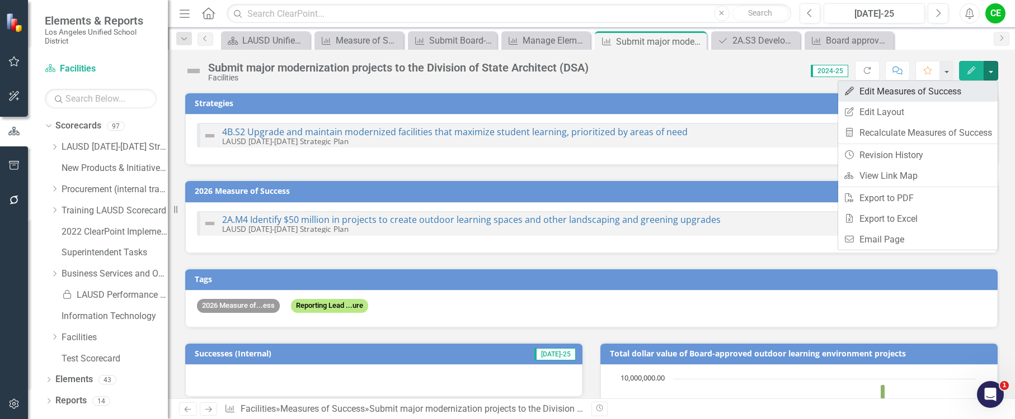
click at [933, 94] on link "Edit Edit Measures of Success" at bounding box center [917, 91] width 159 height 21
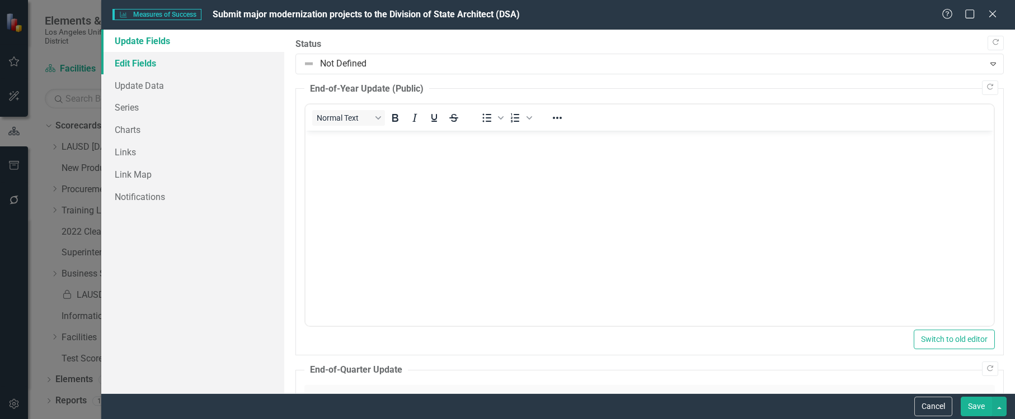
click at [142, 59] on link "Edit Fields" at bounding box center [192, 63] width 183 height 22
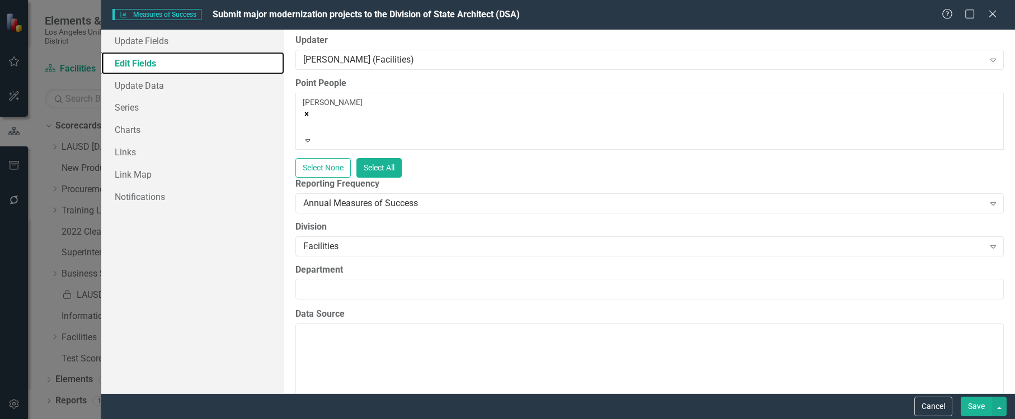
scroll to position [280, 0]
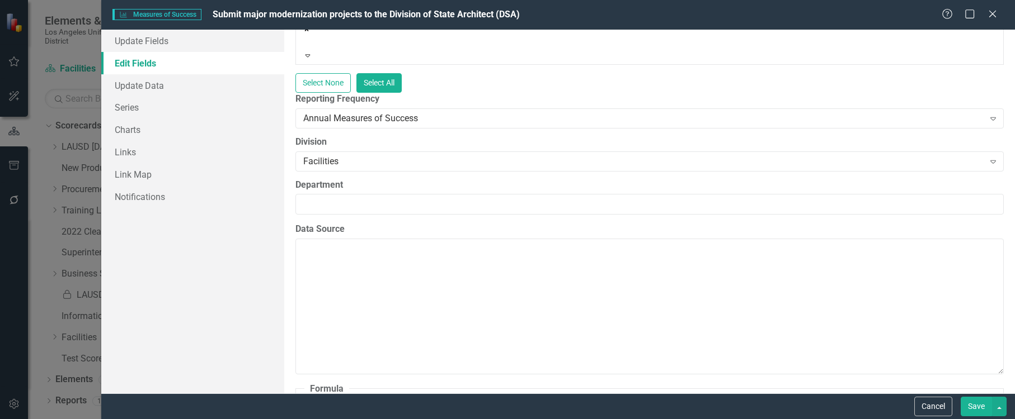
click at [977, 405] on button "Save" at bounding box center [975, 407] width 31 height 20
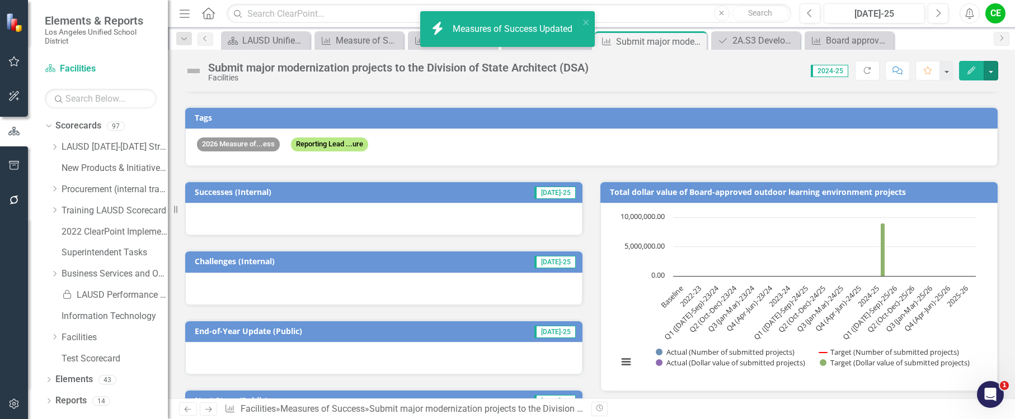
scroll to position [168, 0]
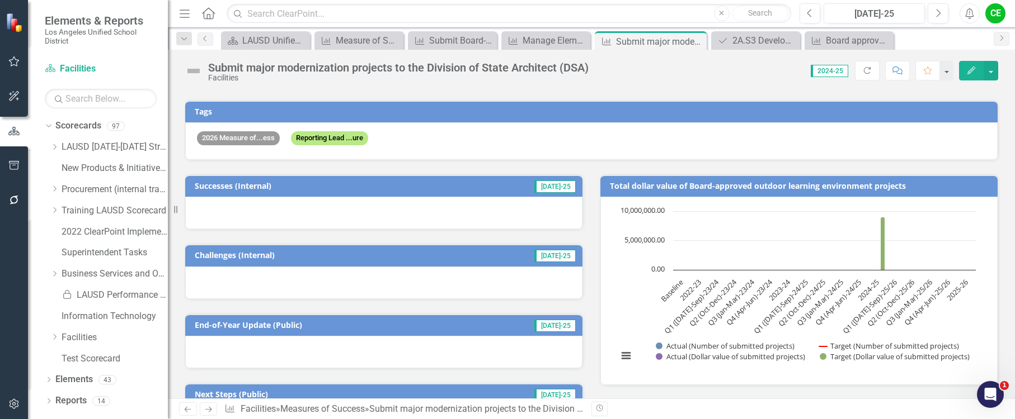
click at [756, 186] on h3 "Total dollar value of Board-approved outdoor learning environment projects" at bounding box center [801, 186] width 382 height 8
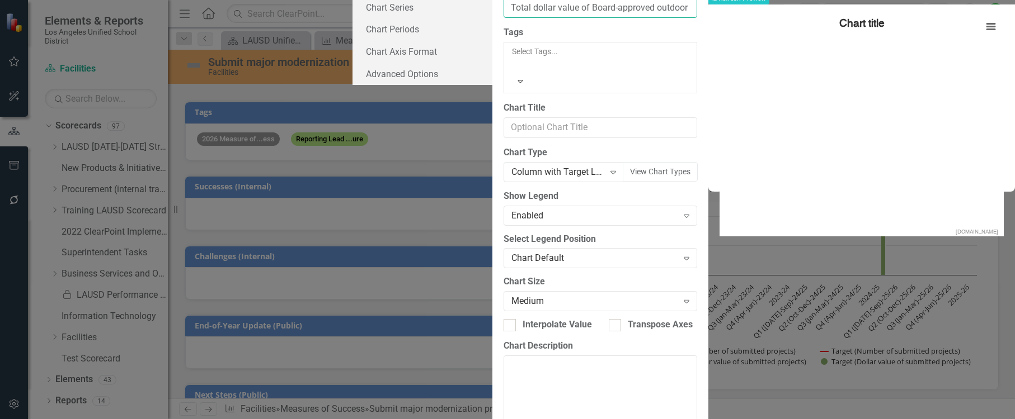
click at [567, 18] on input "Total dollar value of Board-approved outdoor learning environment projects" at bounding box center [600, 8] width 194 height 21
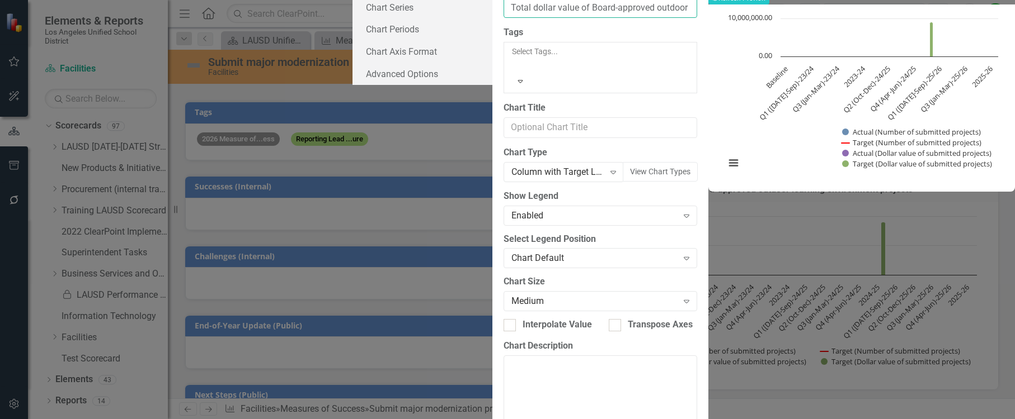
drag, startPoint x: 464, startPoint y: 63, endPoint x: 641, endPoint y: 61, distance: 177.9
click at [646, 18] on input "Total dollar value of Board-approved outdoor learning environment projects" at bounding box center [600, 8] width 194 height 21
type input "Total dollar value of major modernization projects"
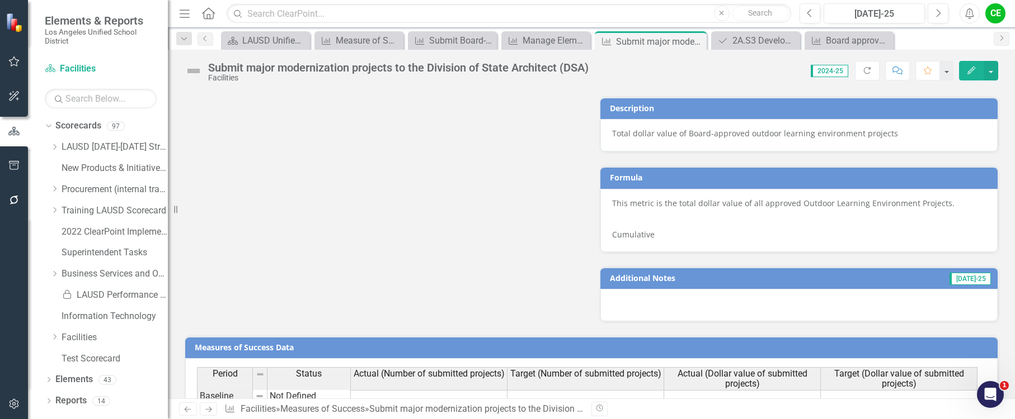
scroll to position [615, 0]
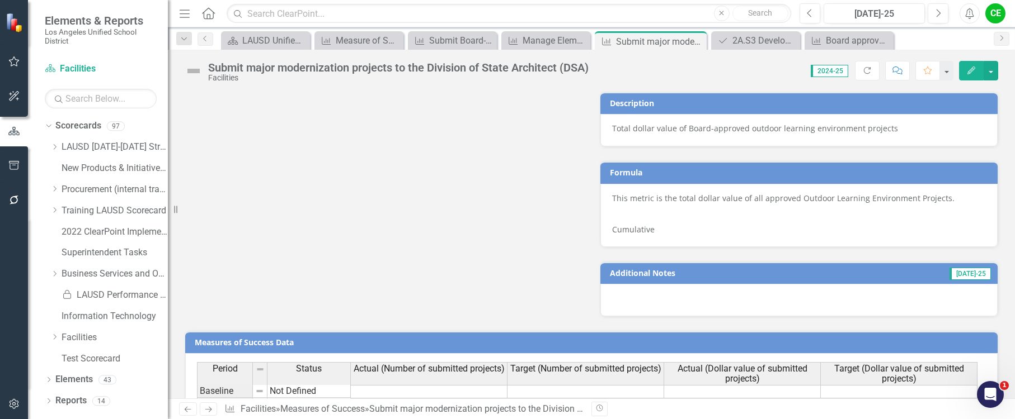
click at [718, 133] on p "Total dollar value of Board-approved outdoor learning environment projects" at bounding box center [799, 128] width 374 height 11
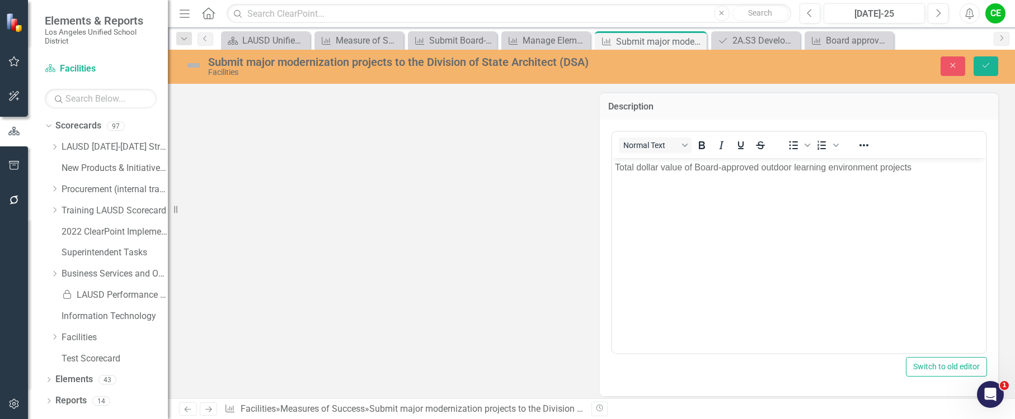
scroll to position [0, 0]
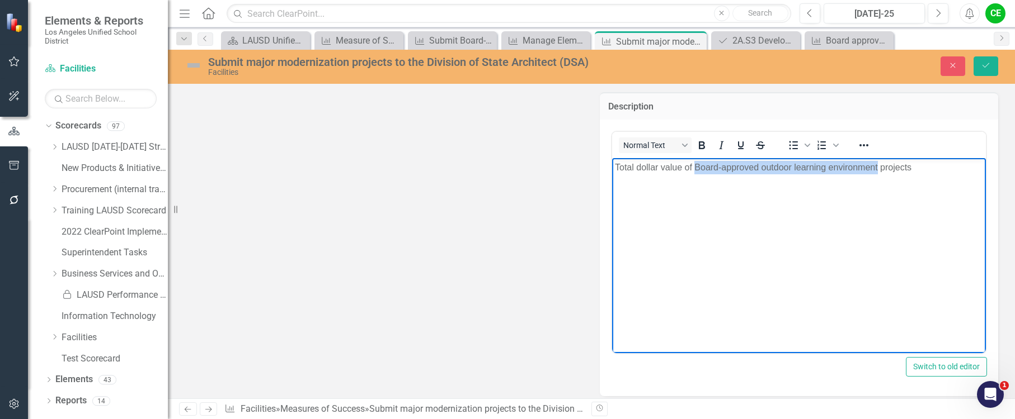
drag, startPoint x: 695, startPoint y: 165, endPoint x: 878, endPoint y: 167, distance: 182.9
click at [878, 167] on p "Total dollar value of Board-approved outdoor learning environment projects" at bounding box center [799, 167] width 368 height 13
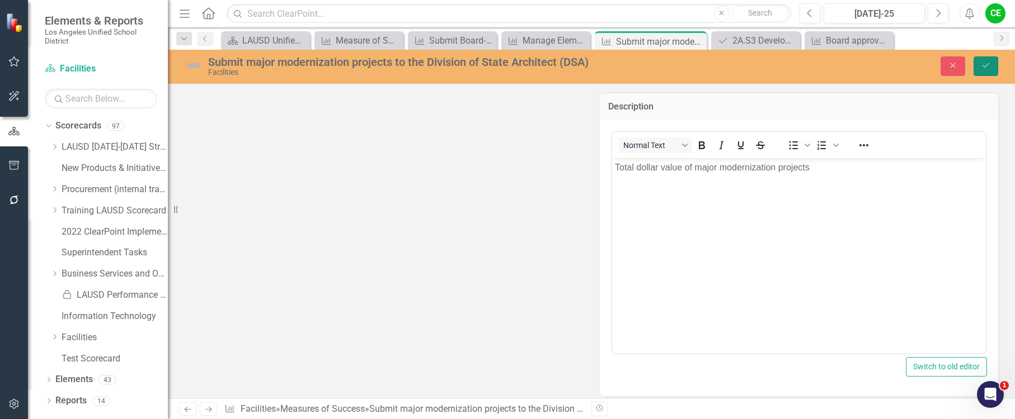
click at [994, 58] on button "Save" at bounding box center [985, 66] width 25 height 20
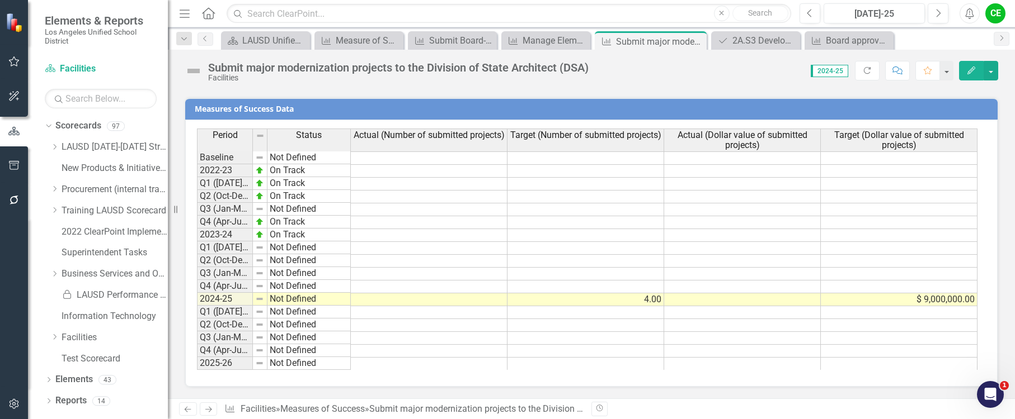
scroll to position [681, 0]
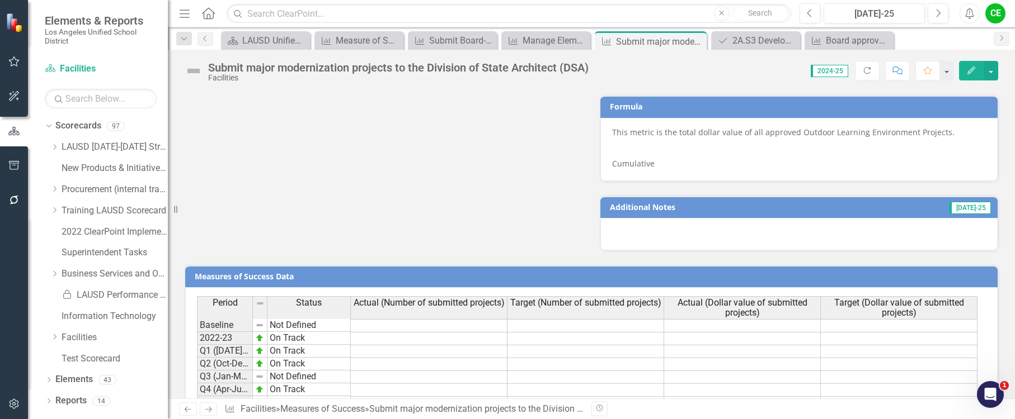
click at [732, 155] on p at bounding box center [799, 148] width 374 height 16
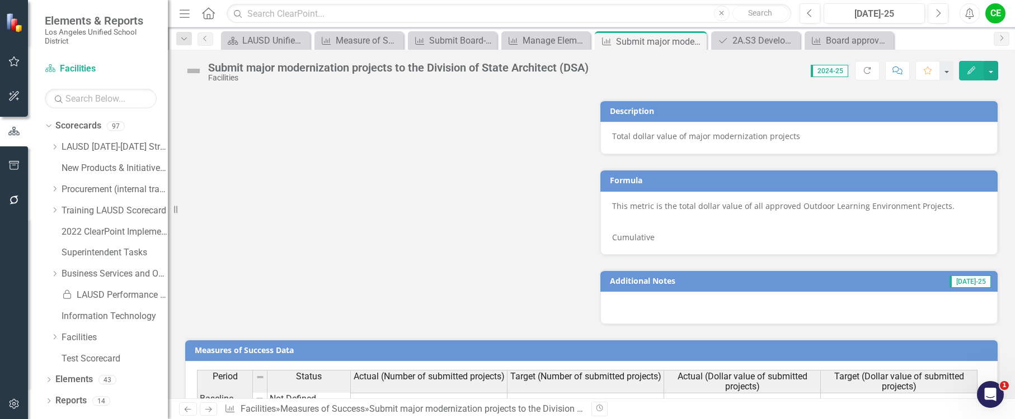
scroll to position [457, 0]
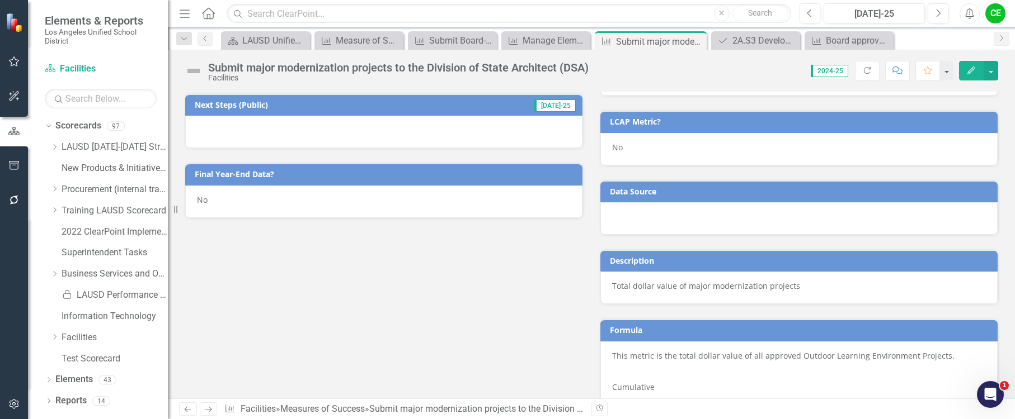
click at [615, 287] on p "Total dollar value of major modernization projects" at bounding box center [799, 286] width 374 height 11
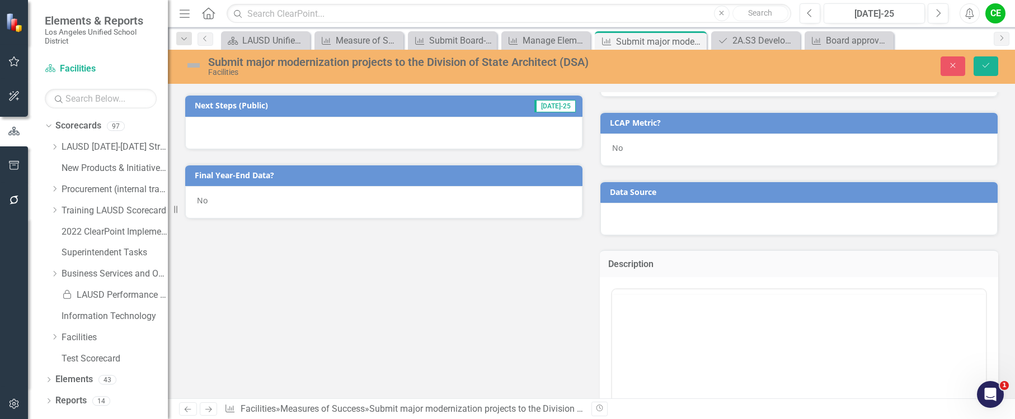
scroll to position [0, 0]
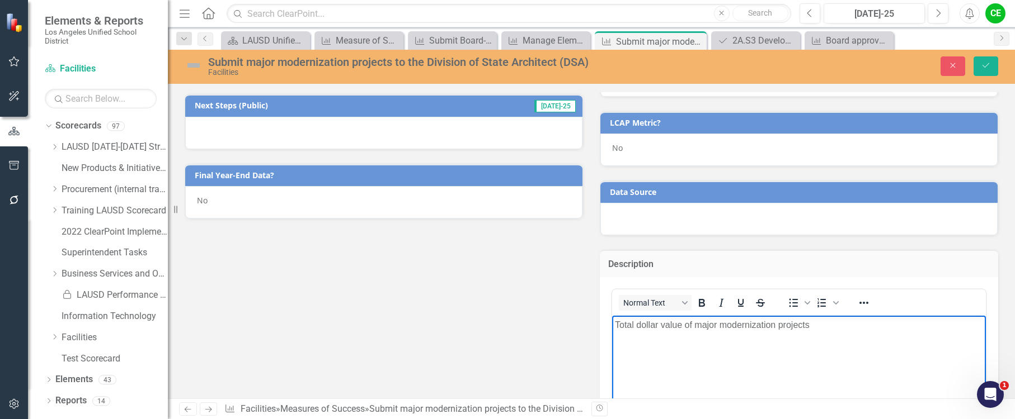
click at [616, 328] on p "Total dollar value of major modernization projects" at bounding box center [799, 324] width 368 height 13
click at [696, 348] on p "Total dollar value of major modernization projects" at bounding box center [799, 347] width 368 height 13
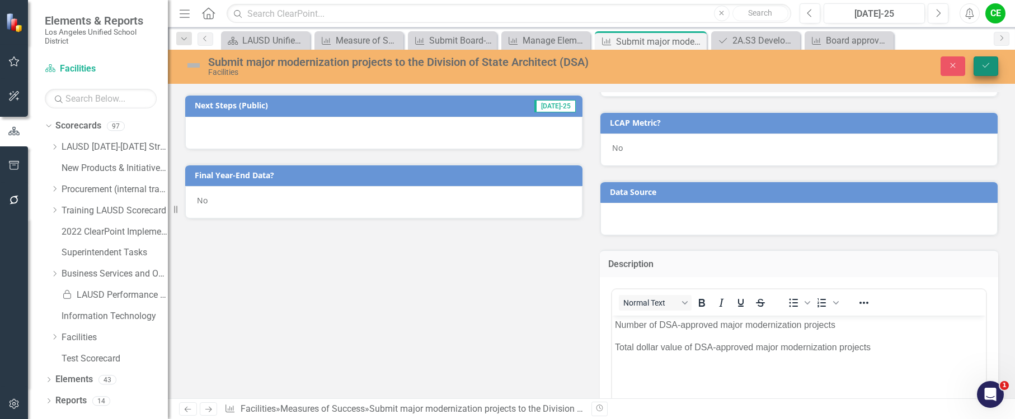
click at [987, 70] on button "Save" at bounding box center [985, 66] width 25 height 20
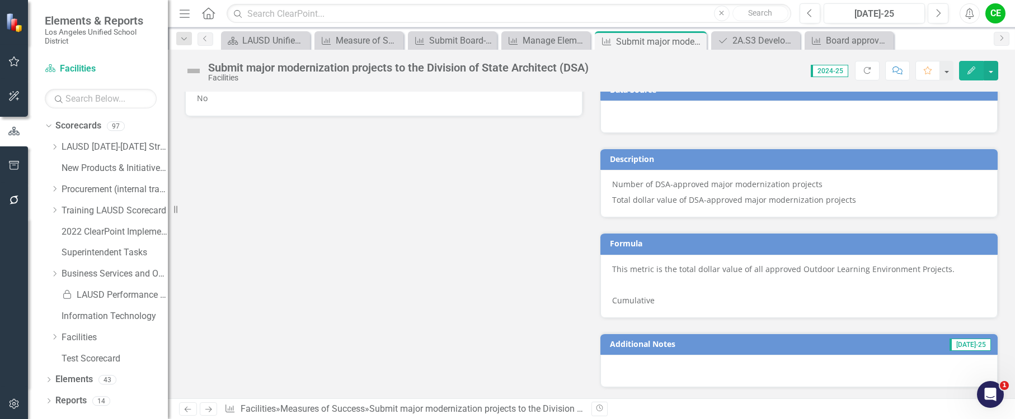
scroll to position [615, 0]
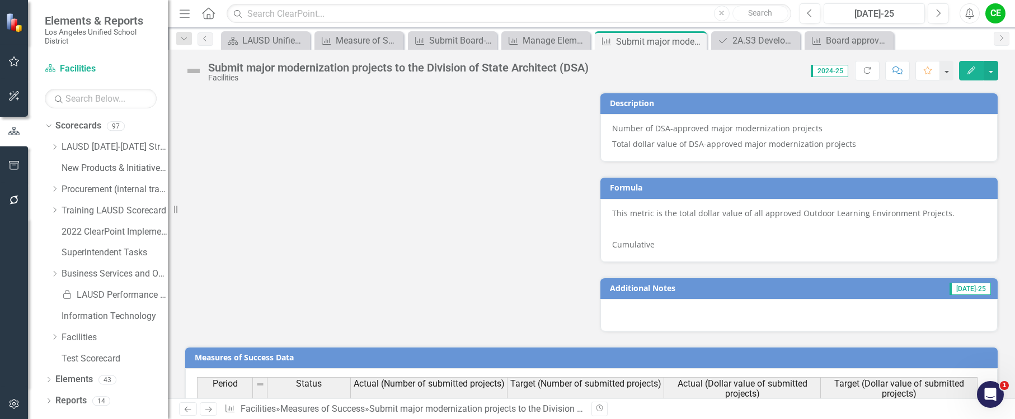
click at [747, 217] on p "This metric is the total dollar value of all approved Outdoor Learning Environm…" at bounding box center [799, 214] width 374 height 13
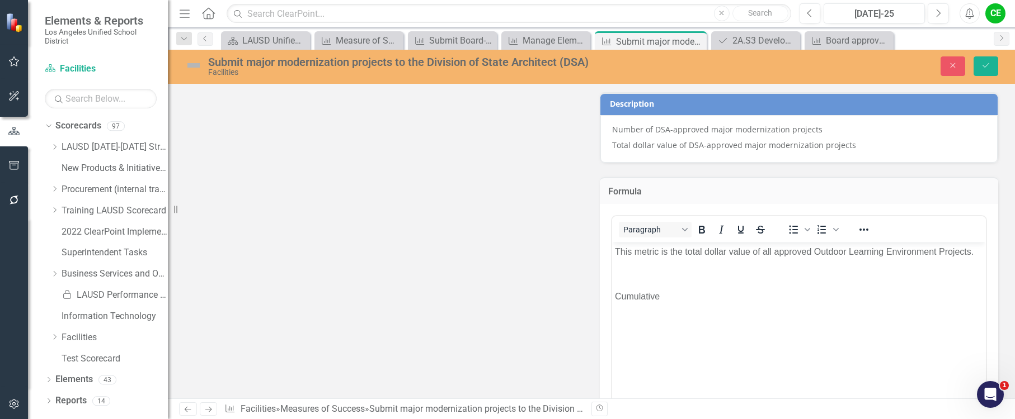
scroll to position [671, 0]
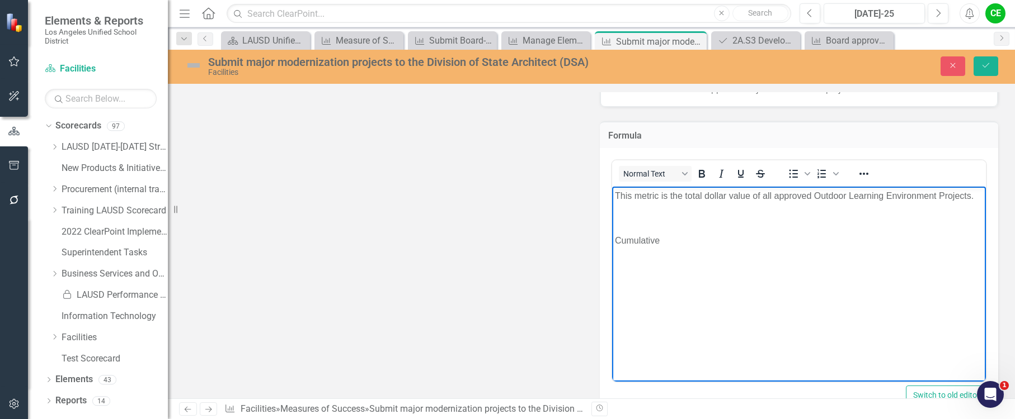
click at [686, 196] on p "This metric is the total dollar value of all approved Outdoor Learning Environm…" at bounding box center [799, 196] width 368 height 13
click at [657, 210] on p "This metric is the number of DSA-approved major modernization projects and the …" at bounding box center [799, 203] width 368 height 27
click at [663, 210] on p "This metric is the number of DSA-approved major modernization projects and the …" at bounding box center [799, 203] width 368 height 27
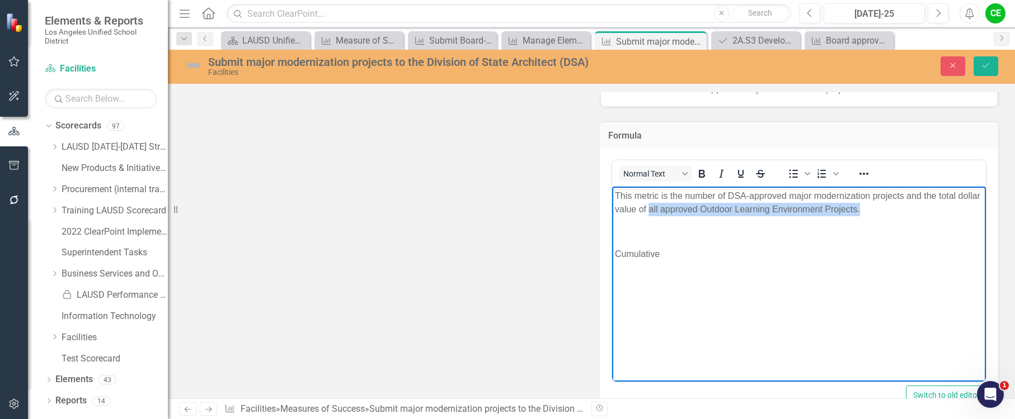
drag, startPoint x: 674, startPoint y: 209, endPoint x: 891, endPoint y: 206, distance: 217.0
click at [891, 206] on p "This metric is the number of DSA-approved major modernization projects and the …" at bounding box center [799, 203] width 368 height 27
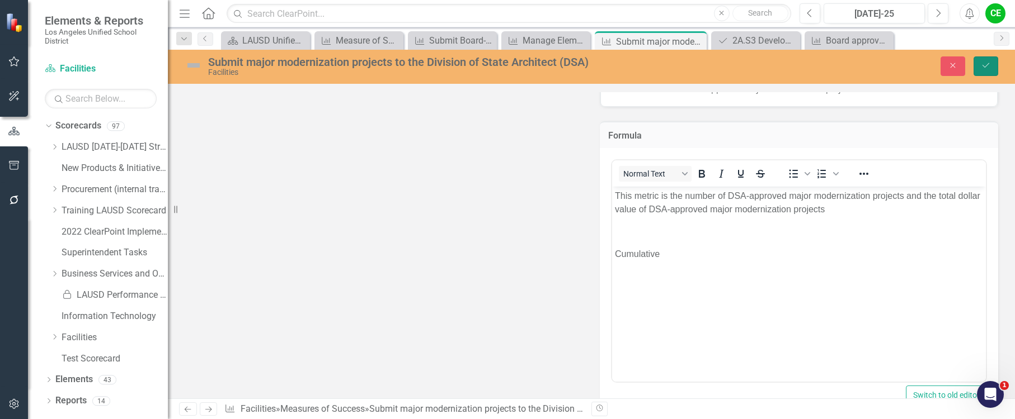
click at [984, 73] on button "Save" at bounding box center [985, 66] width 25 height 20
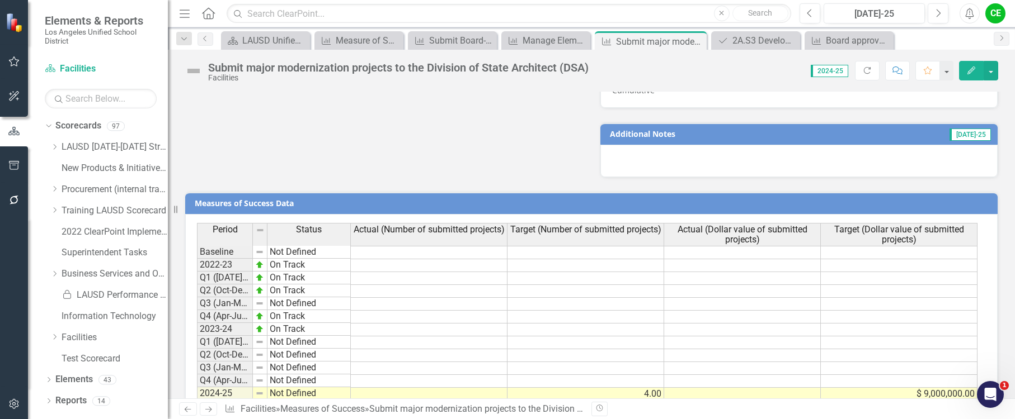
scroll to position [875, 0]
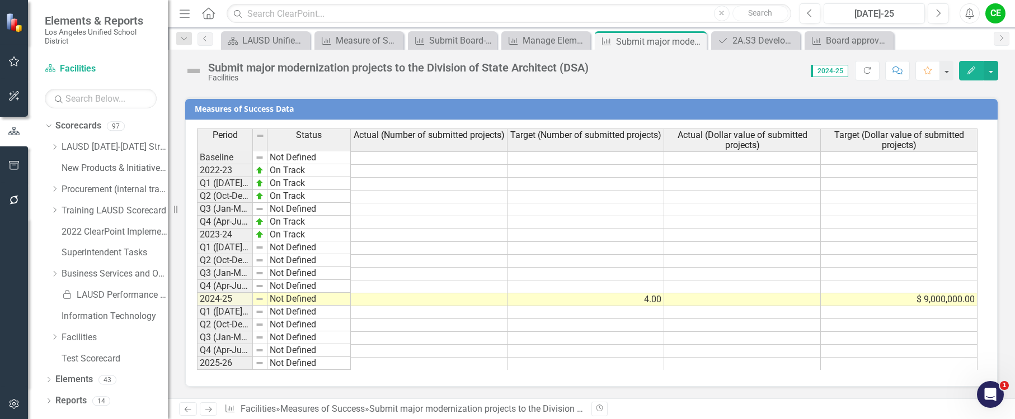
click at [648, 299] on td "4.00" at bounding box center [585, 300] width 157 height 13
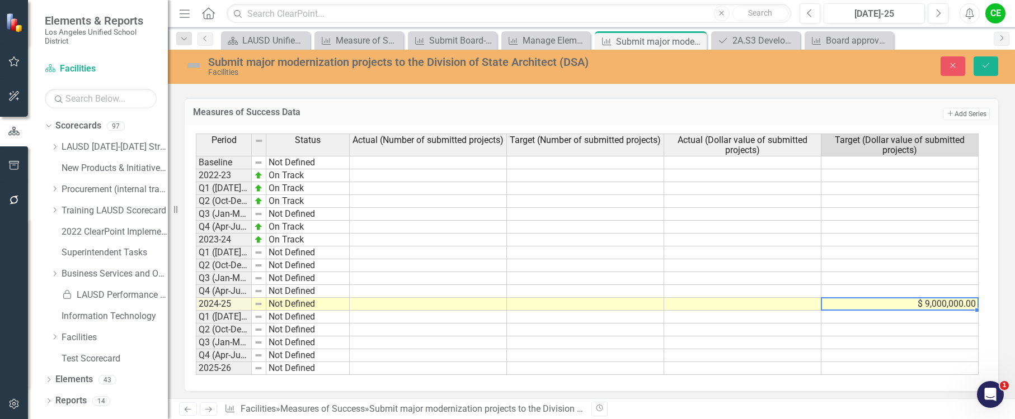
click at [931, 306] on td "$ 9,000,000.00" at bounding box center [899, 304] width 157 height 13
click at [985, 63] on icon "Save" at bounding box center [985, 66] width 10 height 8
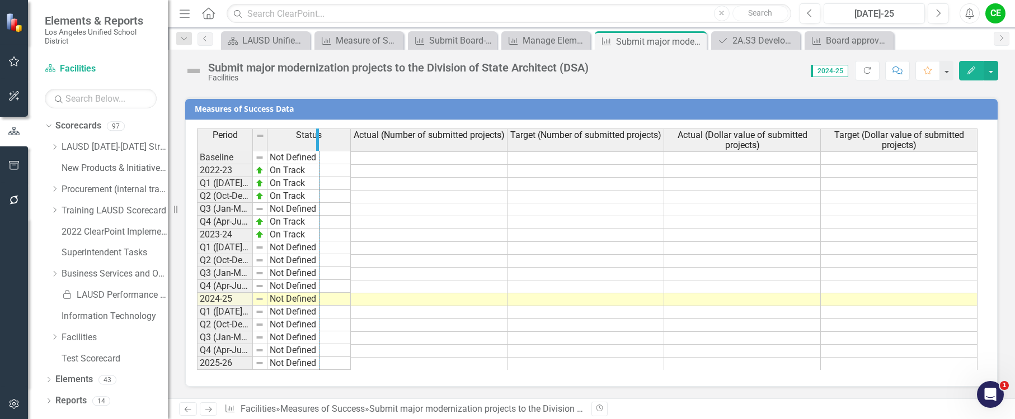
drag, startPoint x: 251, startPoint y: 139, endPoint x: 318, endPoint y: 144, distance: 66.7
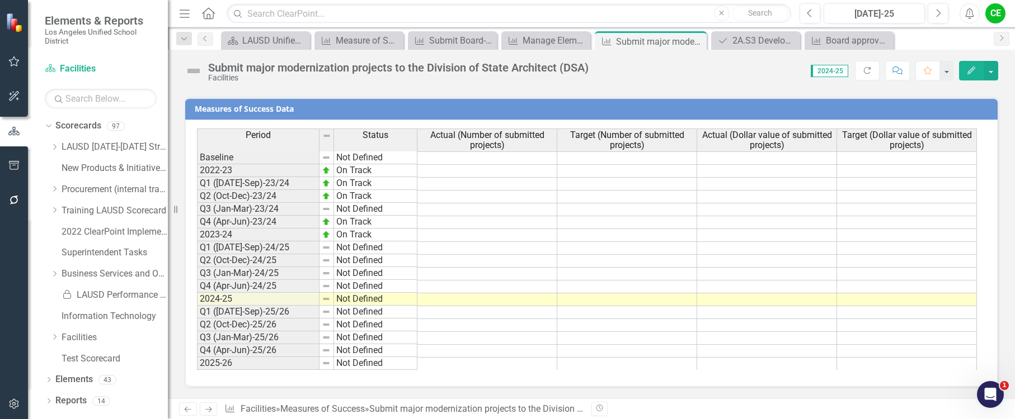
click at [353, 173] on td "On Track" at bounding box center [375, 170] width 83 height 13
click at [359, 159] on td "Not Defined" at bounding box center [375, 157] width 83 height 13
click at [359, 158] on td "Not Defined" at bounding box center [375, 157] width 83 height 13
click at [359, 173] on td "On Track" at bounding box center [375, 170] width 83 height 13
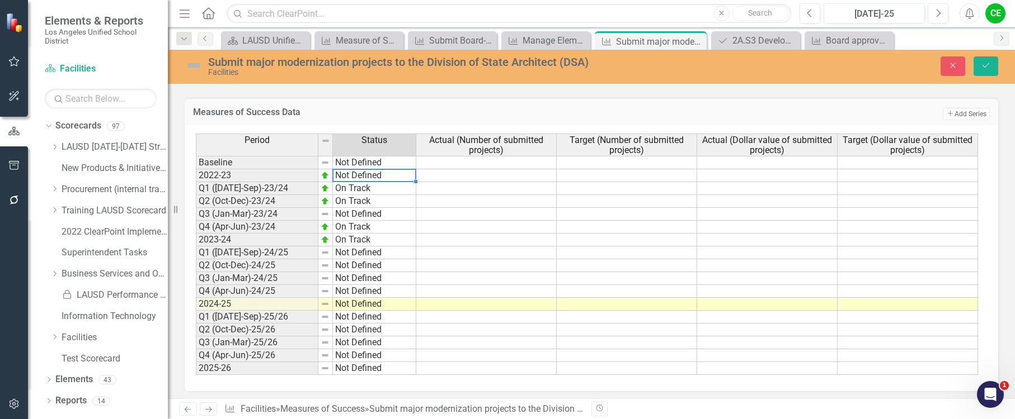
click at [359, 173] on div "Period Status Actual (Number of submitted projects) Target (Number of submitted…" at bounding box center [587, 255] width 782 height 242
click at [357, 187] on td "On Track" at bounding box center [374, 188] width 83 height 13
click at [357, 186] on div "Period Status Actual (Number of submitted projects) Target (Number of submitted…" at bounding box center [587, 255] width 782 height 242
click at [357, 197] on td "On Track" at bounding box center [374, 201] width 83 height 13
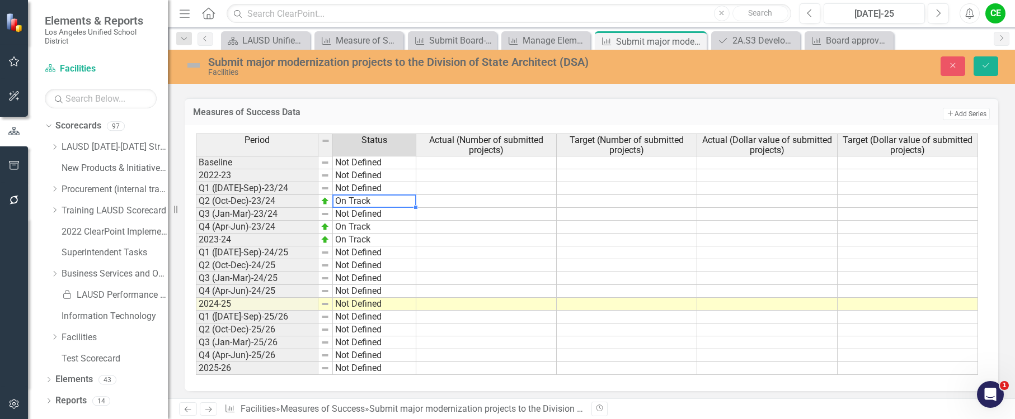
click at [357, 197] on td "On Track" at bounding box center [374, 201] width 83 height 13
click at [357, 197] on div "Period Status Actual (Number of submitted projects) Target (Number of submitted…" at bounding box center [587, 255] width 782 height 242
click at [361, 230] on td "On Track" at bounding box center [374, 227] width 83 height 13
click at [361, 227] on div "Period Status Actual (Number of submitted projects) Target (Number of submitted…" at bounding box center [587, 255] width 782 height 242
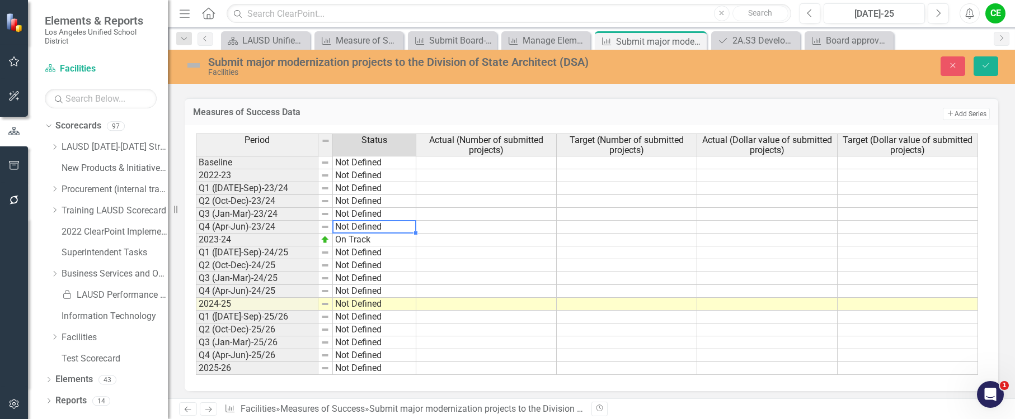
click at [357, 242] on td "On Track" at bounding box center [374, 240] width 83 height 13
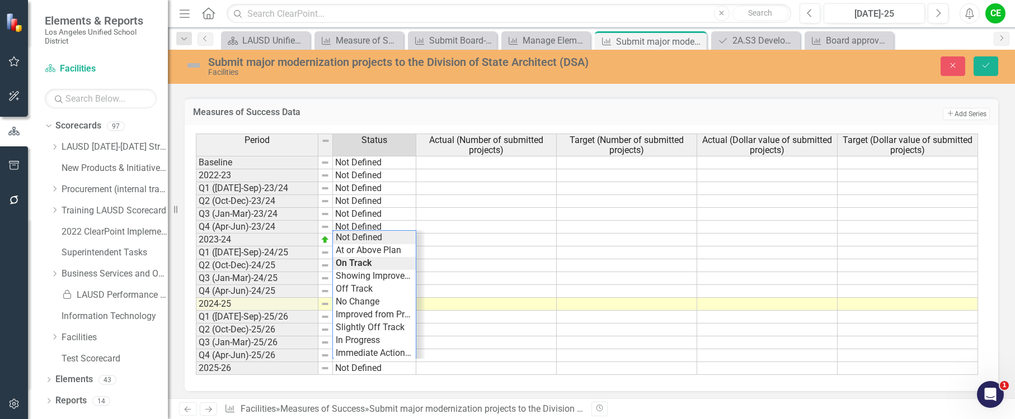
type textarea "Not Defined"
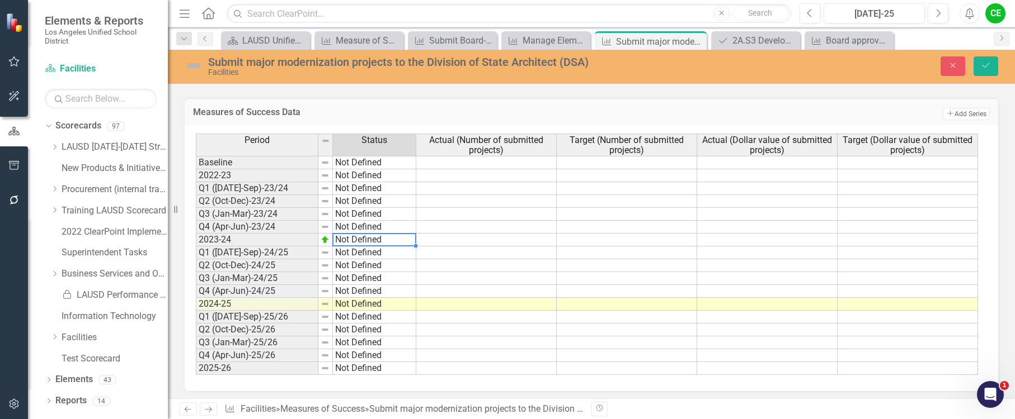
click at [358, 236] on div "Period Status Actual (Number of submitted projects) Target (Number of submitted…" at bounding box center [587, 255] width 782 height 242
click at [360, 308] on td "Not Defined" at bounding box center [374, 304] width 83 height 13
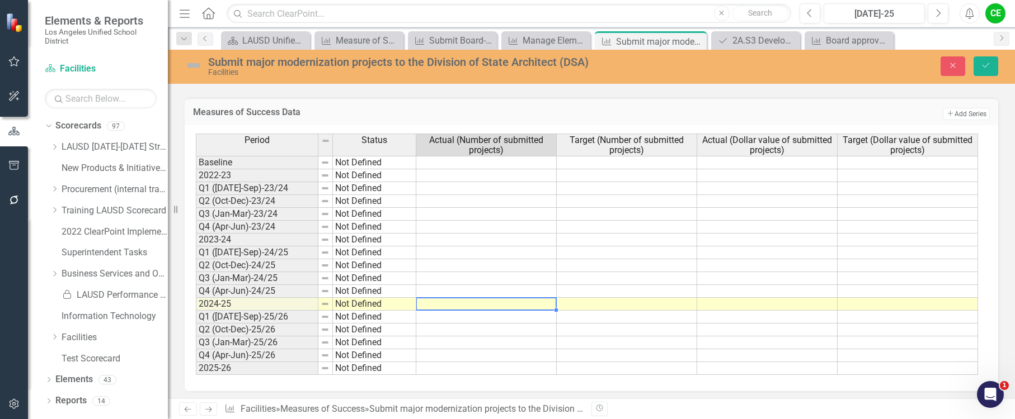
click at [490, 306] on td at bounding box center [486, 304] width 140 height 13
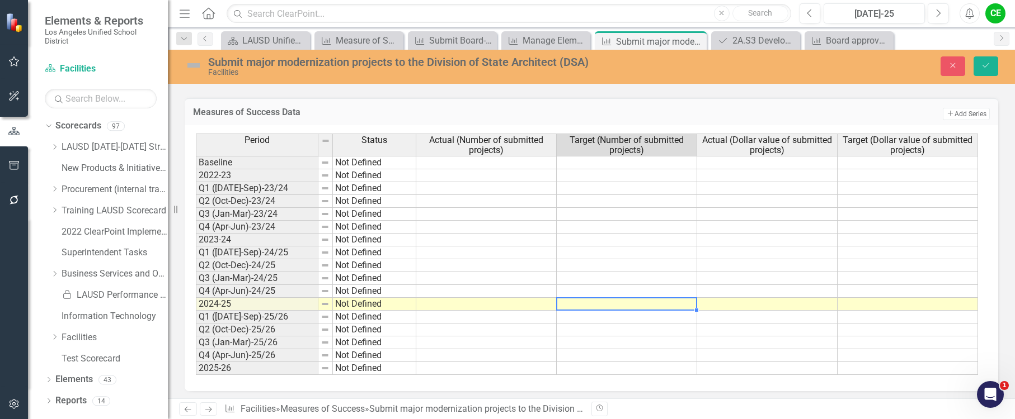
click at [638, 306] on td at bounding box center [626, 304] width 140 height 13
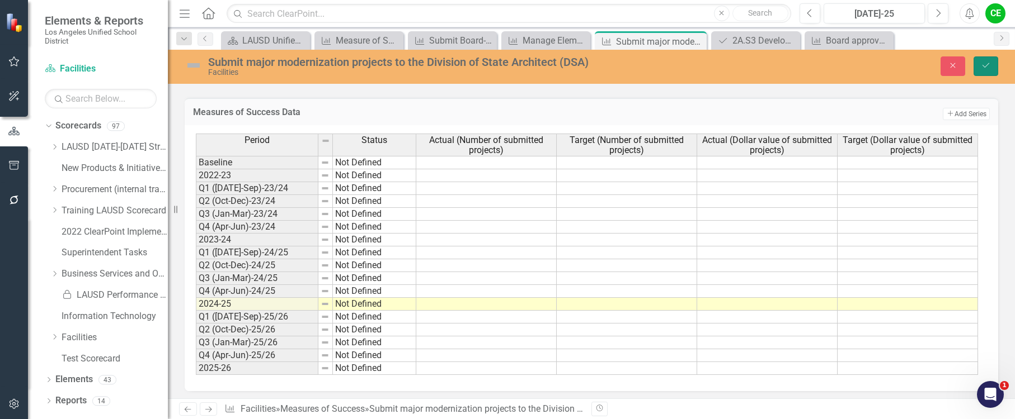
click at [989, 60] on button "Save" at bounding box center [985, 66] width 25 height 20
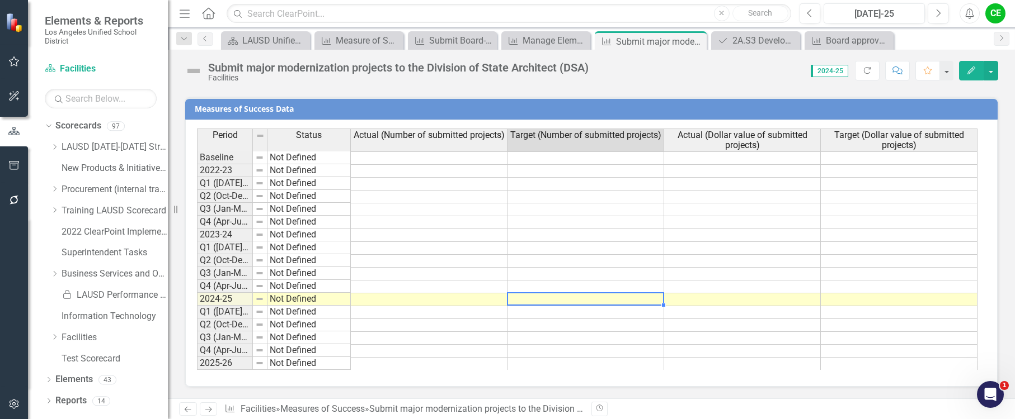
click at [635, 304] on td at bounding box center [585, 300] width 157 height 13
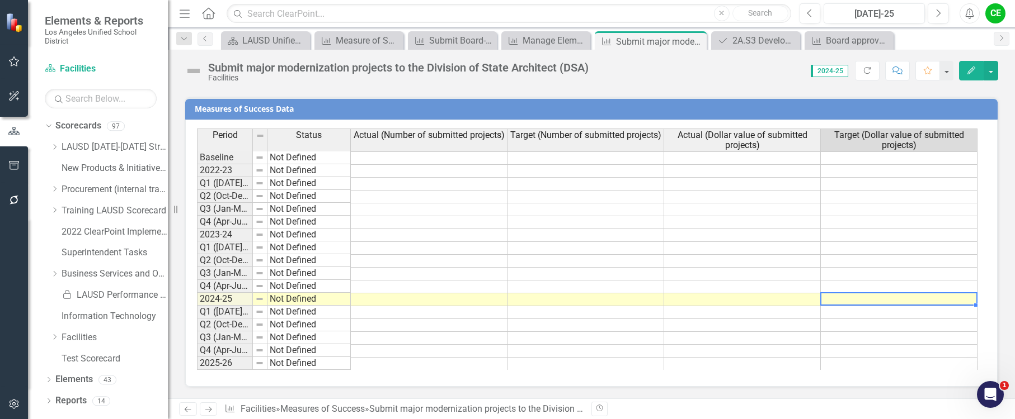
click at [857, 300] on td at bounding box center [898, 300] width 157 height 13
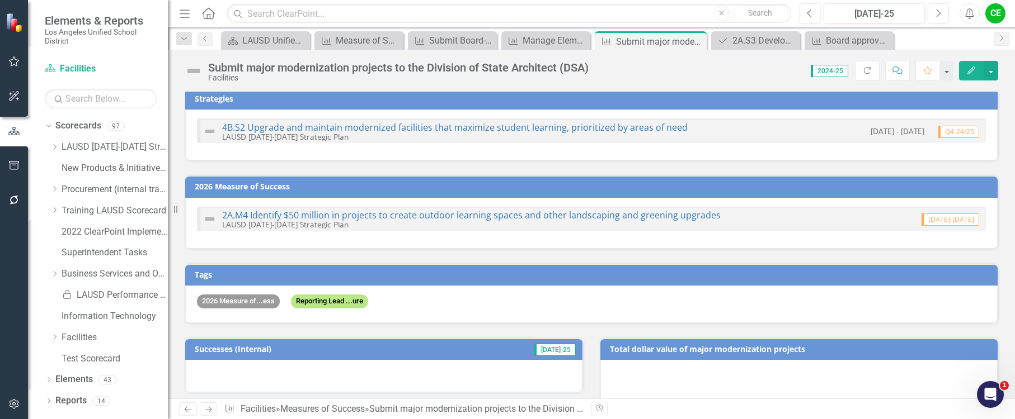
scroll to position [0, 0]
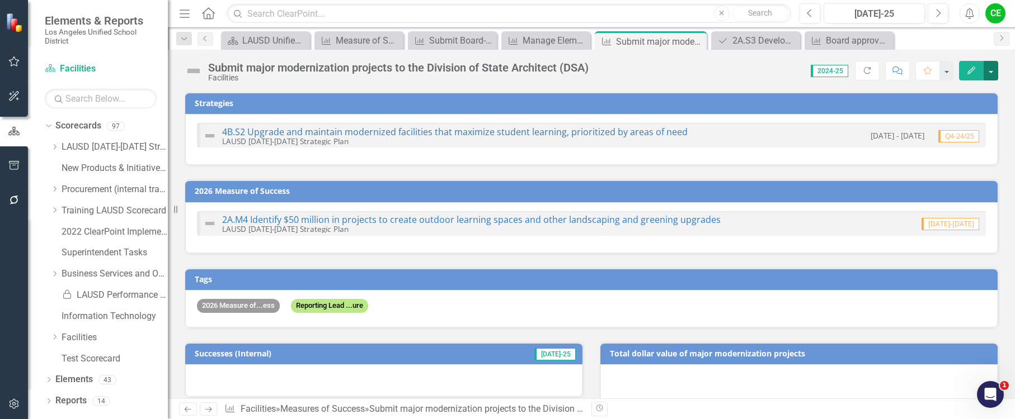
click at [987, 72] on button "button" at bounding box center [990, 71] width 15 height 20
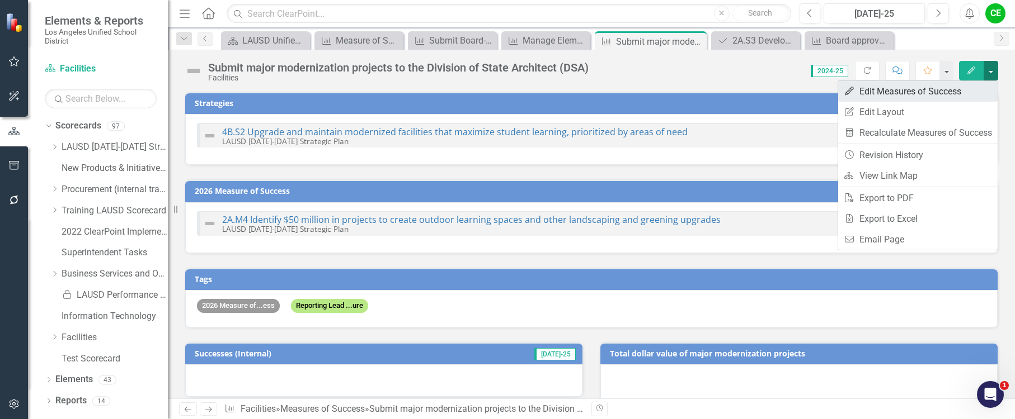
click at [918, 92] on link "Edit Edit Measures of Success" at bounding box center [917, 91] width 159 height 21
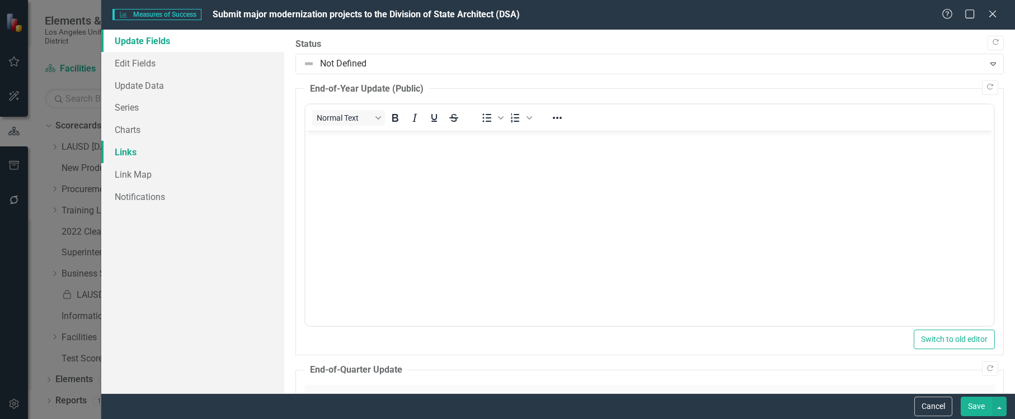
click at [124, 154] on link "Links" at bounding box center [192, 152] width 183 height 22
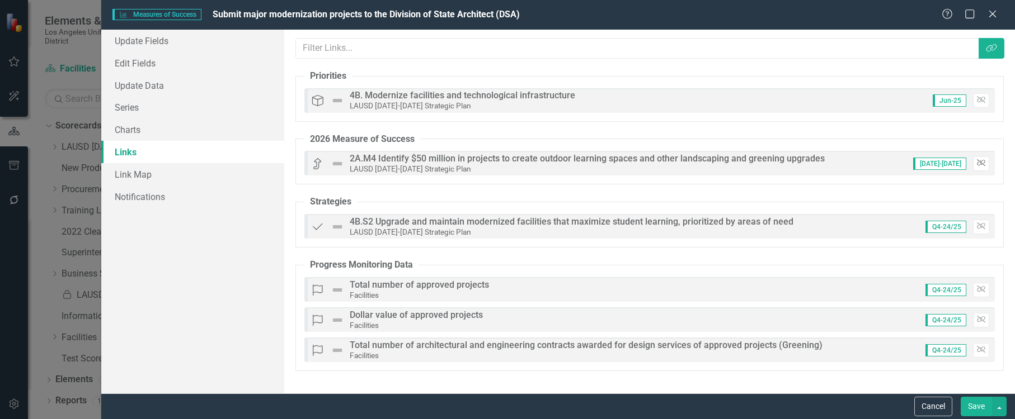
click at [980, 166] on icon "Unlink" at bounding box center [981, 163] width 8 height 7
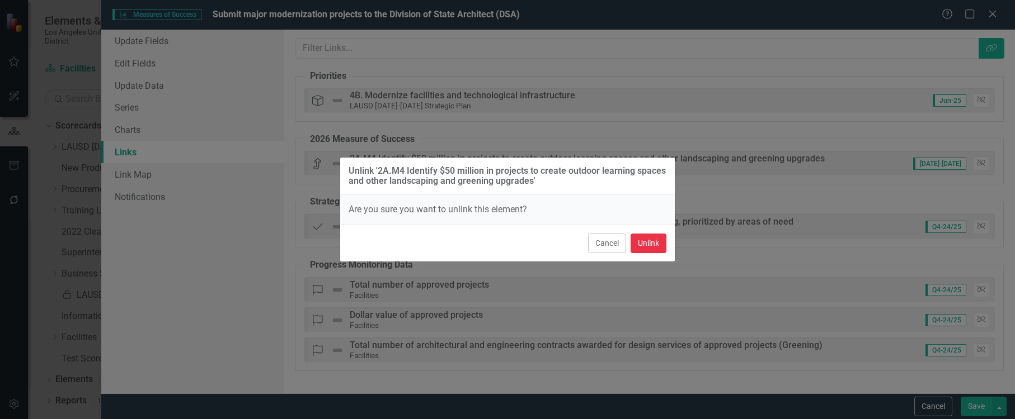
click at [650, 239] on button "Unlink" at bounding box center [648, 244] width 36 height 20
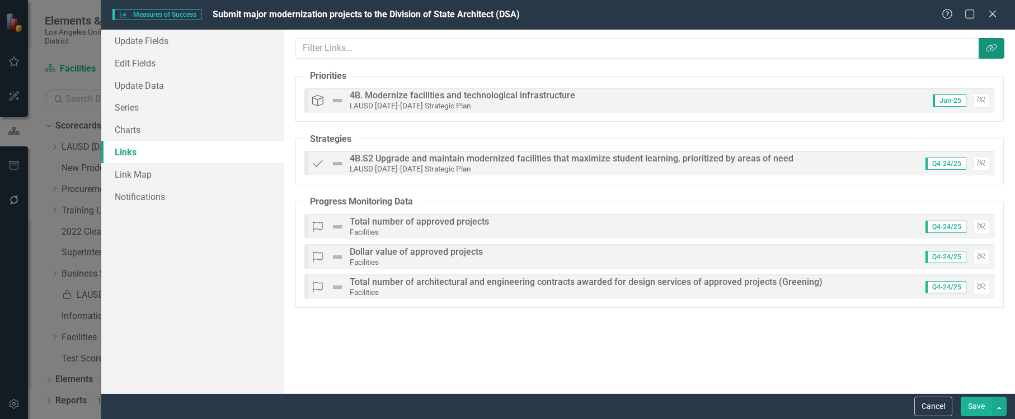
click at [988, 48] on icon "Link Tag" at bounding box center [990, 48] width 11 height 9
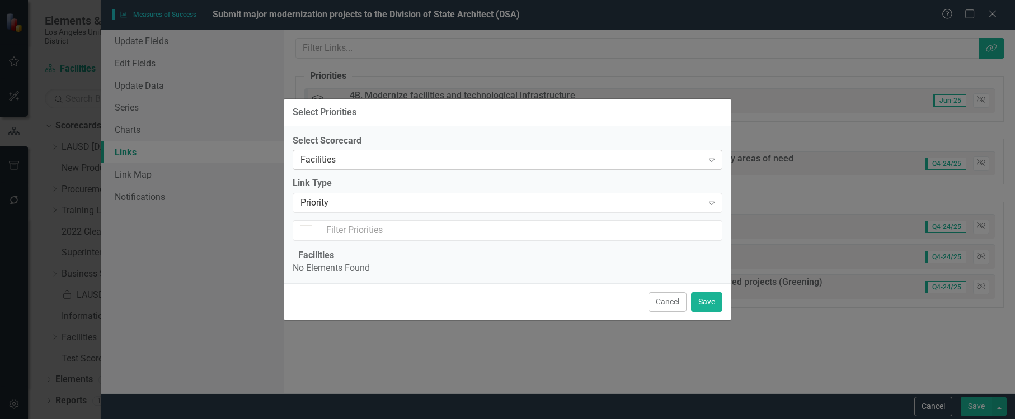
click at [577, 154] on div "Facilities" at bounding box center [501, 160] width 402 height 13
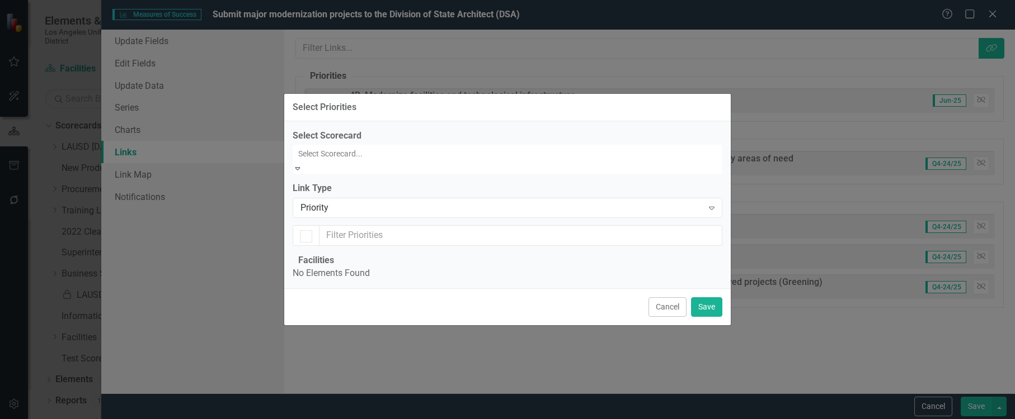
click at [379, 419] on div "LAUSD [DATE]-[DATE] Strategic Plan" at bounding box center [507, 425] width 1015 height 13
checkbox input "false"
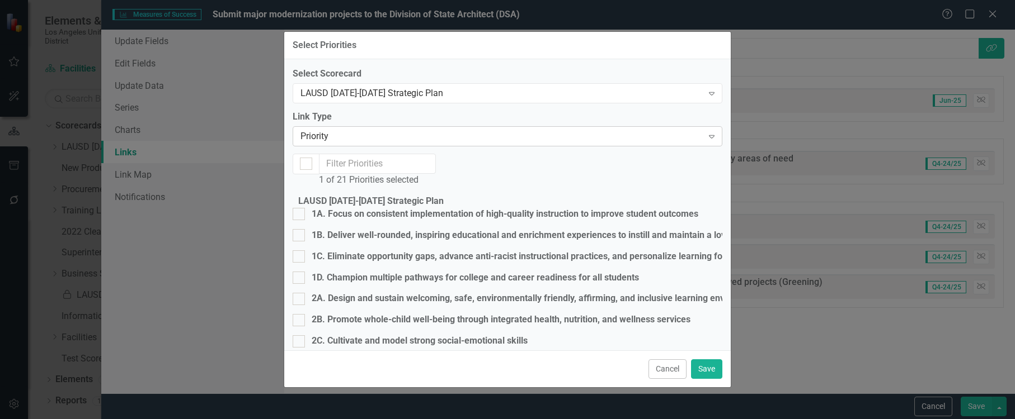
click at [706, 138] on icon "Expand" at bounding box center [711, 136] width 11 height 9
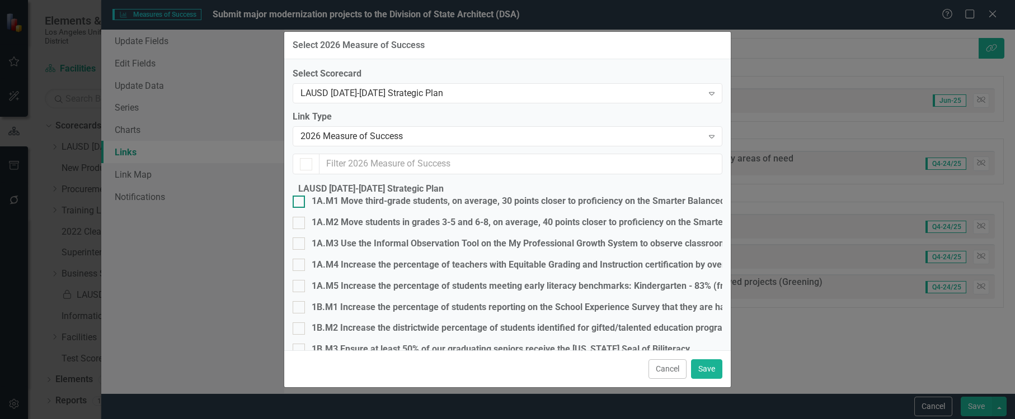
checkbox input "false"
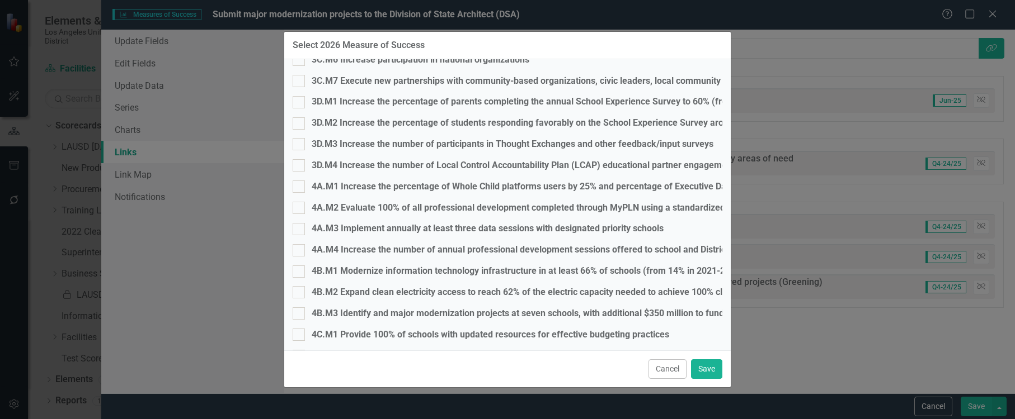
scroll to position [1678, 0]
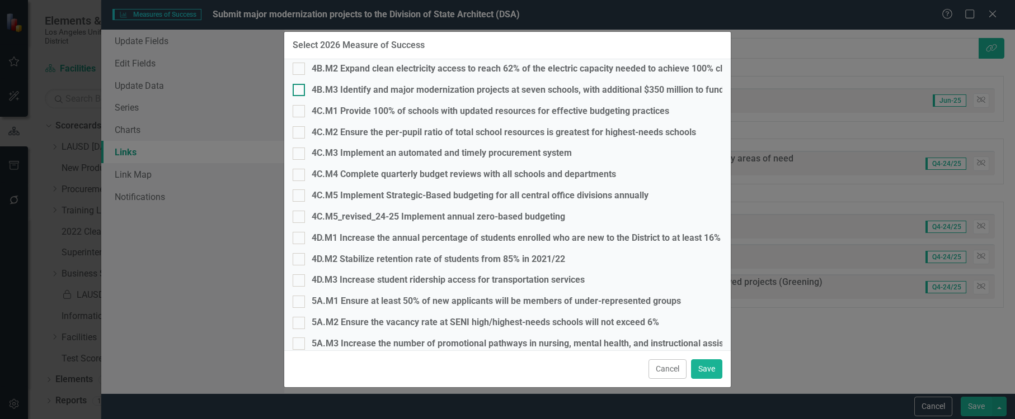
click at [300, 91] on input "4B.M3 Identify and major modernization projects at seven schools, with addition…" at bounding box center [296, 87] width 7 height 7
checkbox input "true"
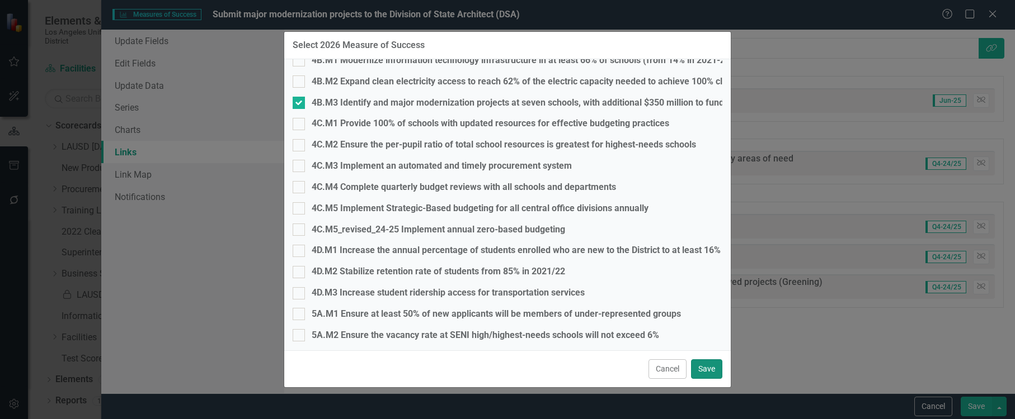
click at [703, 361] on button "Save" at bounding box center [706, 370] width 31 height 20
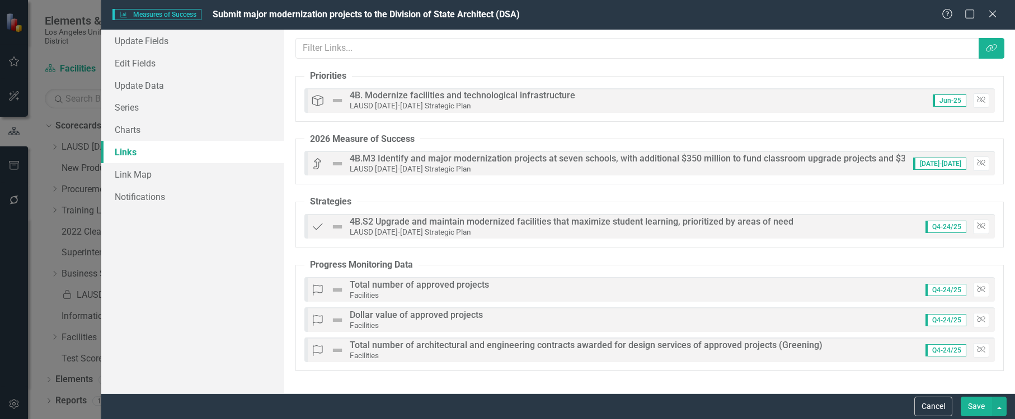
click at [970, 408] on button "Save" at bounding box center [975, 407] width 31 height 20
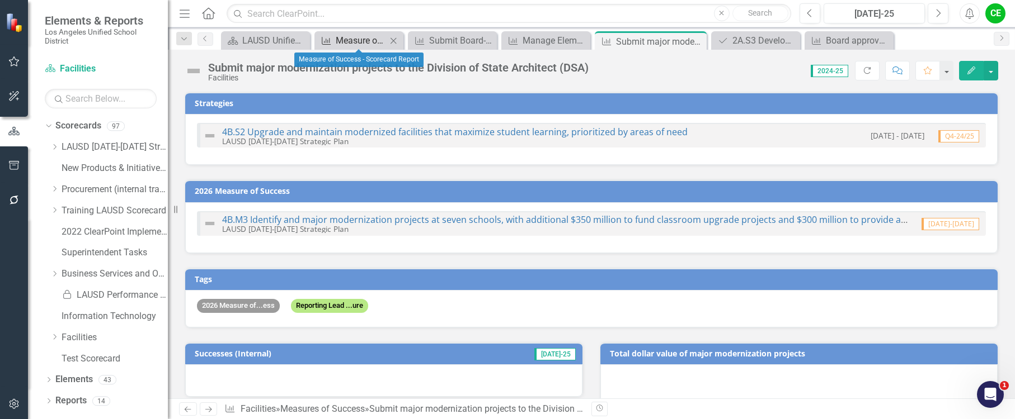
click at [360, 41] on div "Measure of Success - Scorecard Report" at bounding box center [361, 41] width 51 height 14
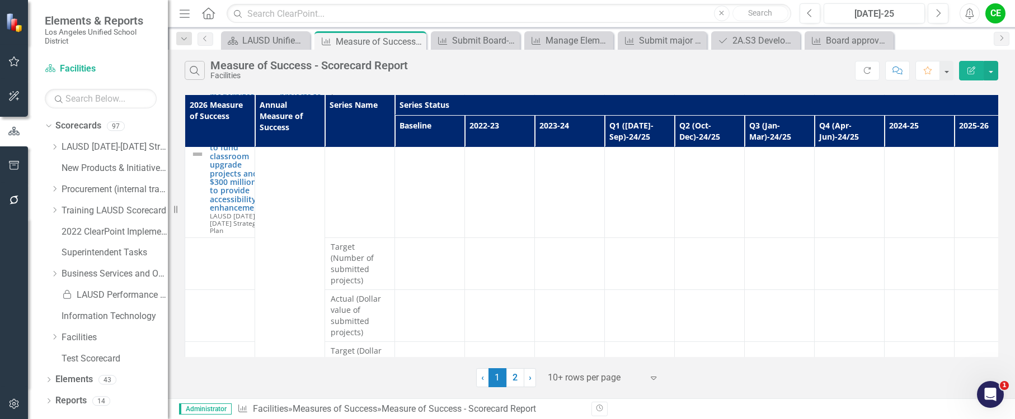
scroll to position [687, 0]
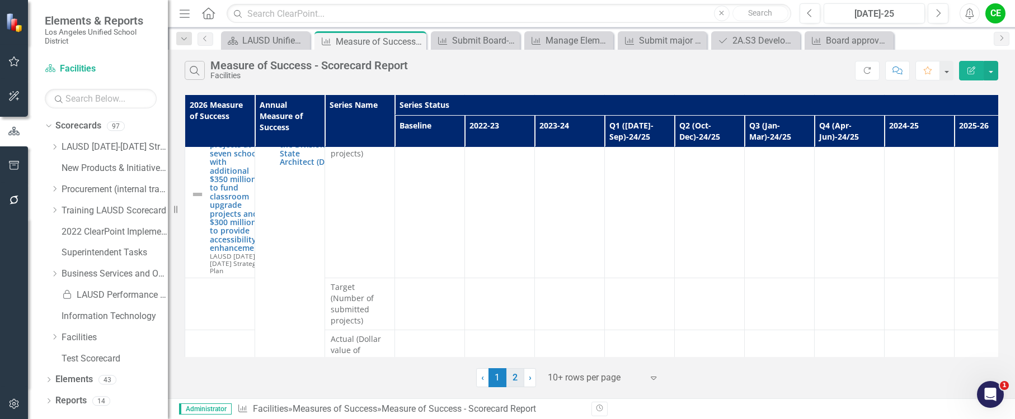
click at [516, 382] on link "2" at bounding box center [515, 378] width 18 height 19
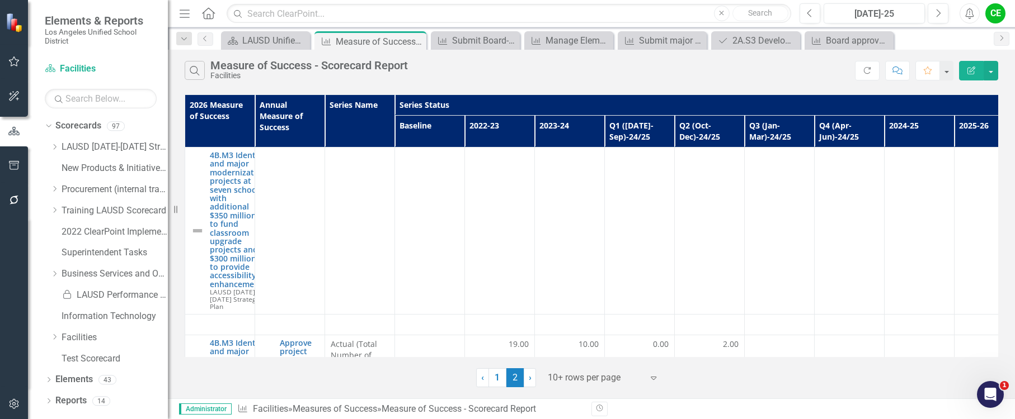
scroll to position [56, 0]
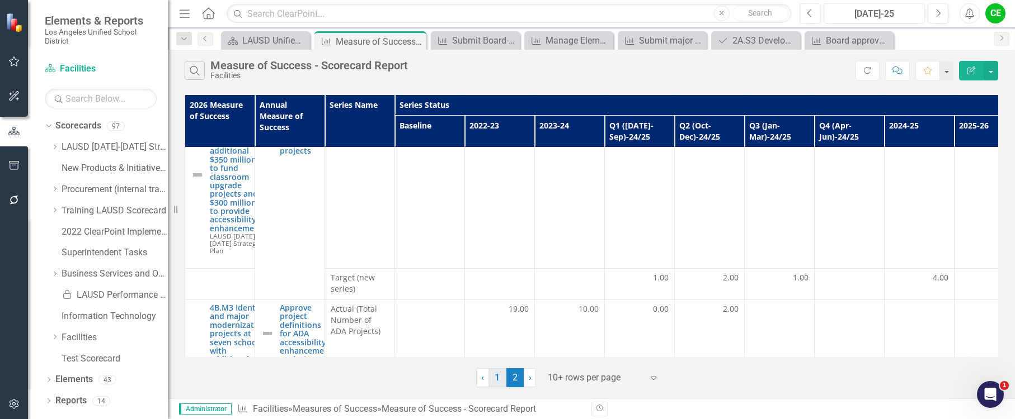
click at [493, 379] on link "1" at bounding box center [497, 378] width 18 height 19
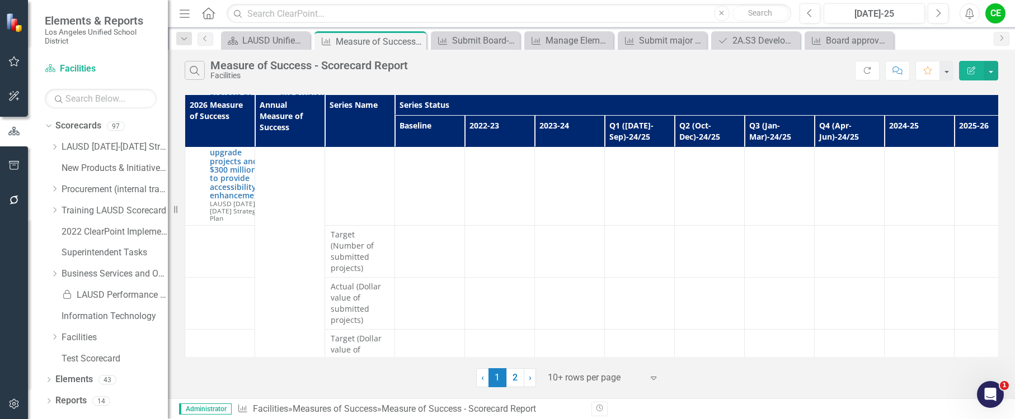
scroll to position [687, 0]
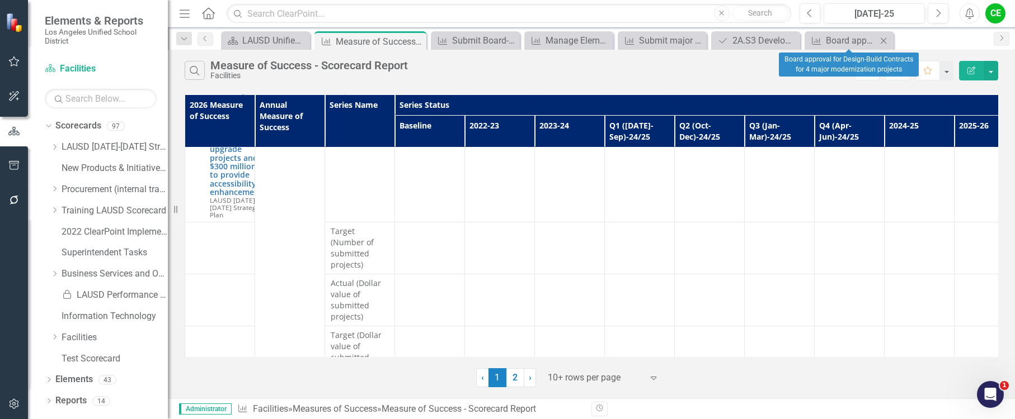
click at [881, 40] on icon "Close" at bounding box center [883, 40] width 11 height 9
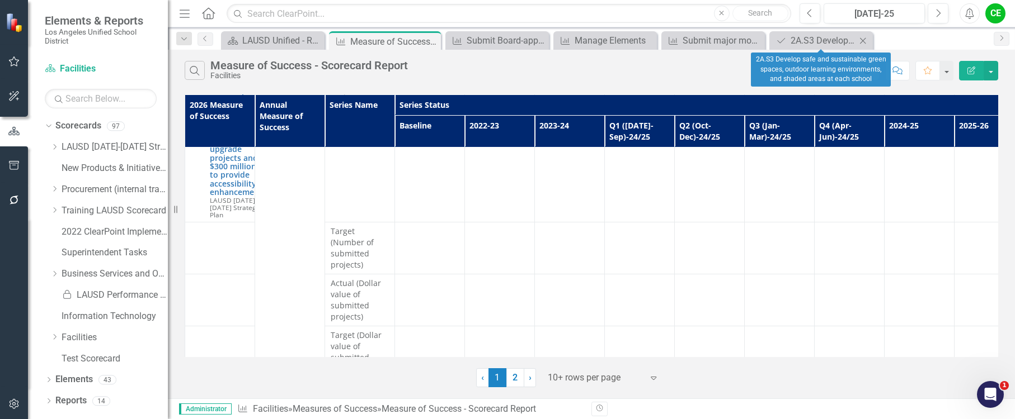
click at [861, 41] on icon "Close" at bounding box center [862, 40] width 11 height 9
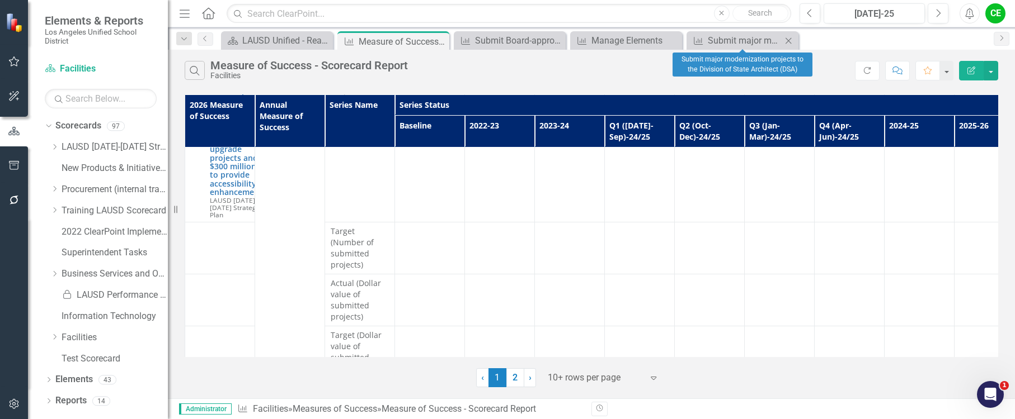
click at [787, 41] on icon "Close" at bounding box center [787, 40] width 11 height 9
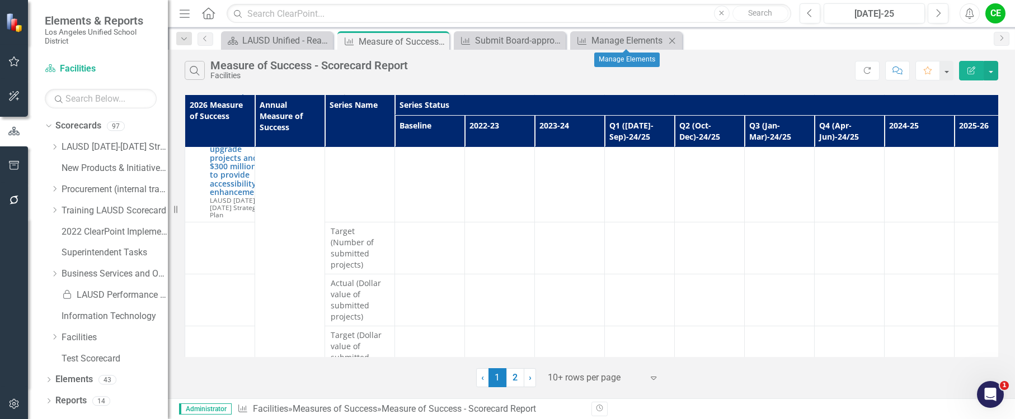
click at [672, 43] on icon "Close" at bounding box center [671, 40] width 11 height 9
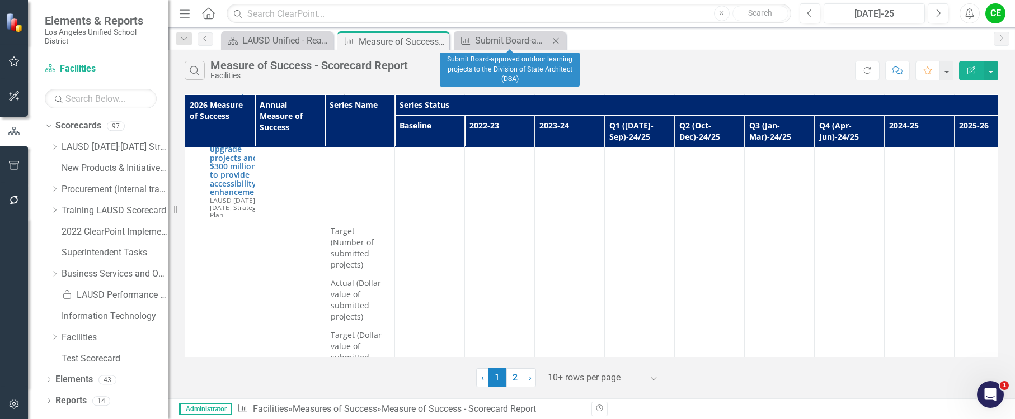
click at [554, 39] on icon "Close" at bounding box center [555, 40] width 11 height 9
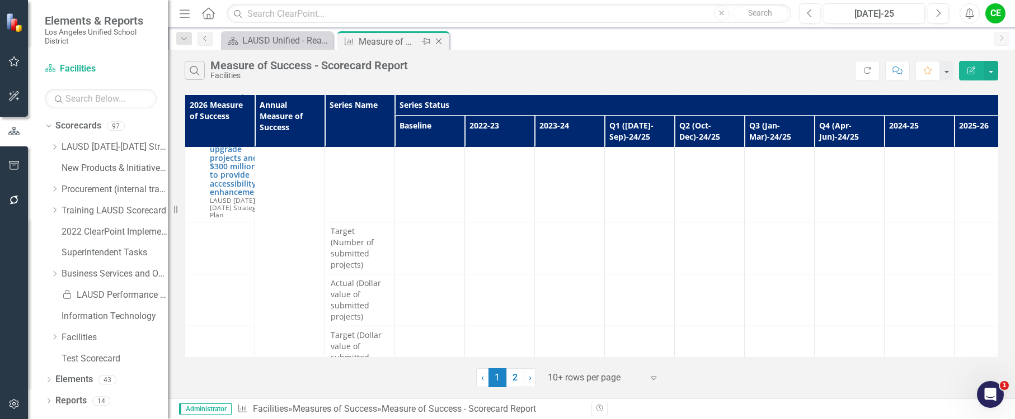
click at [395, 40] on div "Measure of Success - Scorecard Report" at bounding box center [389, 42] width 60 height 14
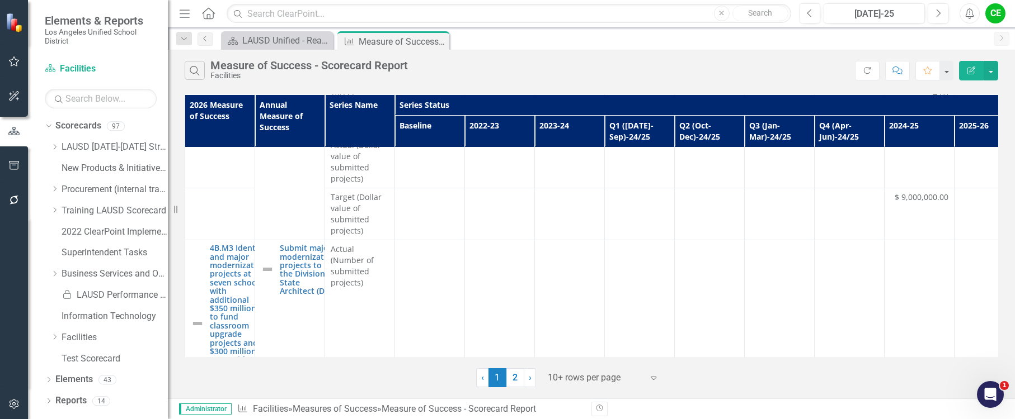
scroll to position [519, 0]
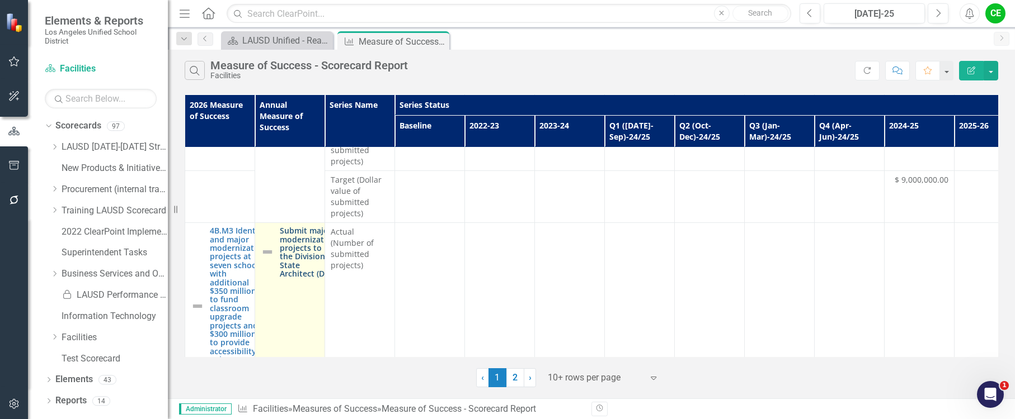
click at [304, 229] on link "Submit major modernization projects to the Division of State Architect (DSA)" at bounding box center [308, 252] width 56 height 51
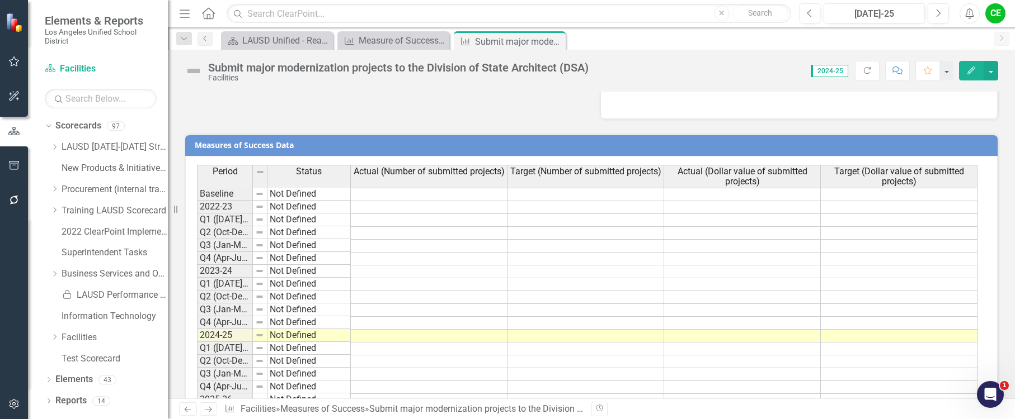
scroll to position [875, 0]
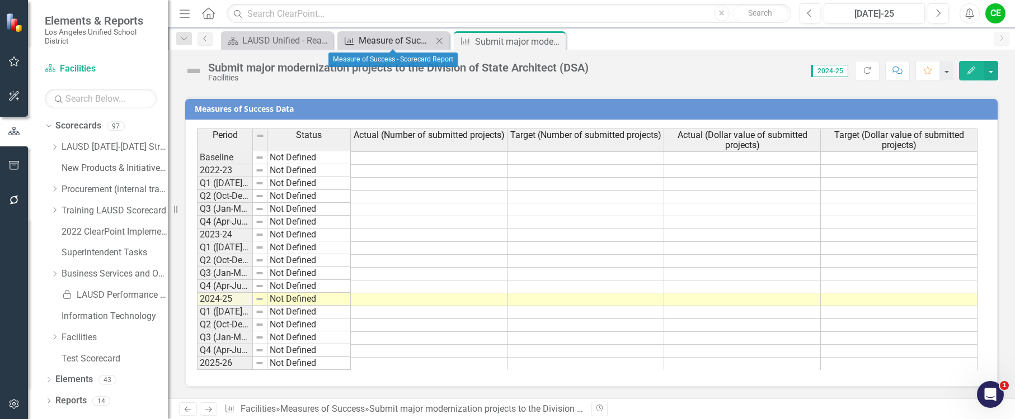
click at [417, 39] on div "Measure of Success - Scorecard Report" at bounding box center [396, 41] width 74 height 14
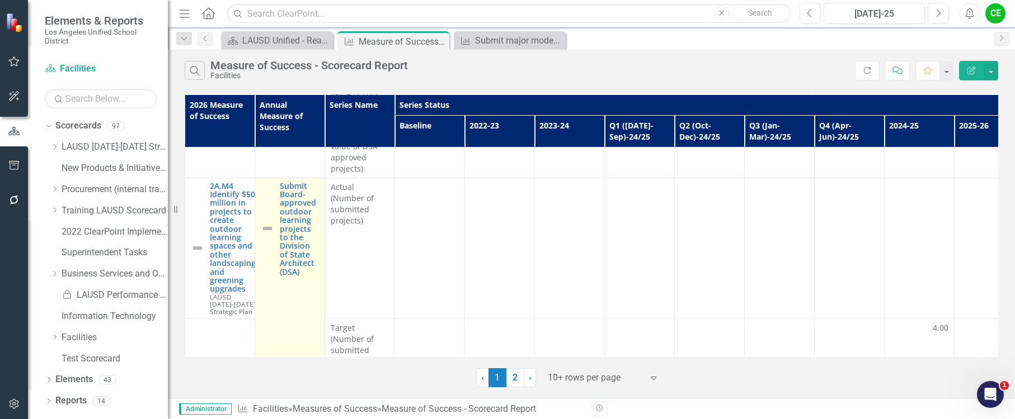
scroll to position [280, 0]
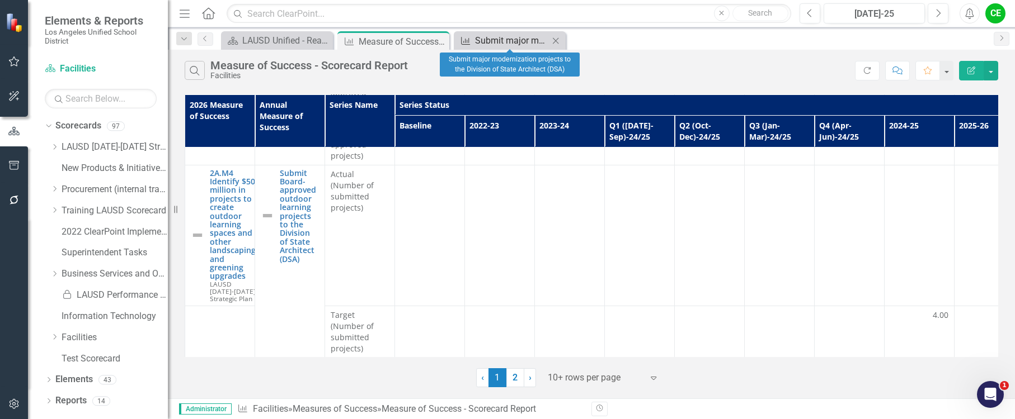
click at [516, 39] on div "Submit major modernization projects to the Division of State Architect (DSA)" at bounding box center [512, 41] width 74 height 14
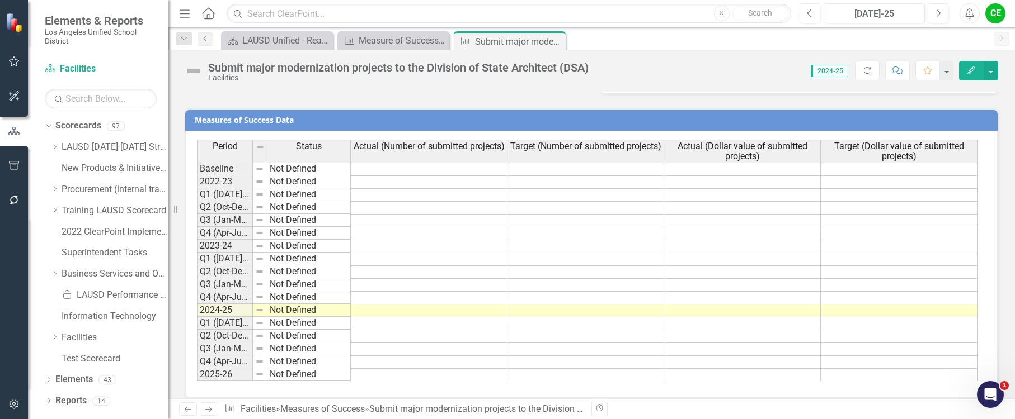
scroll to position [875, 0]
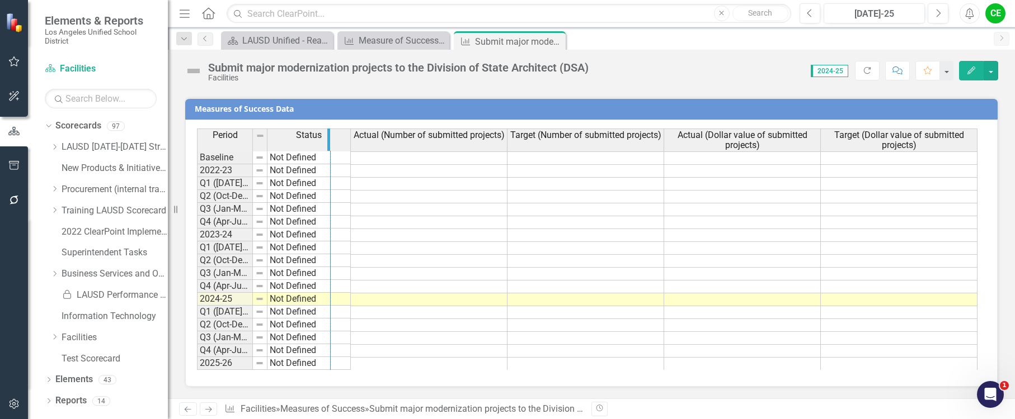
drag, startPoint x: 252, startPoint y: 143, endPoint x: 329, endPoint y: 149, distance: 78.0
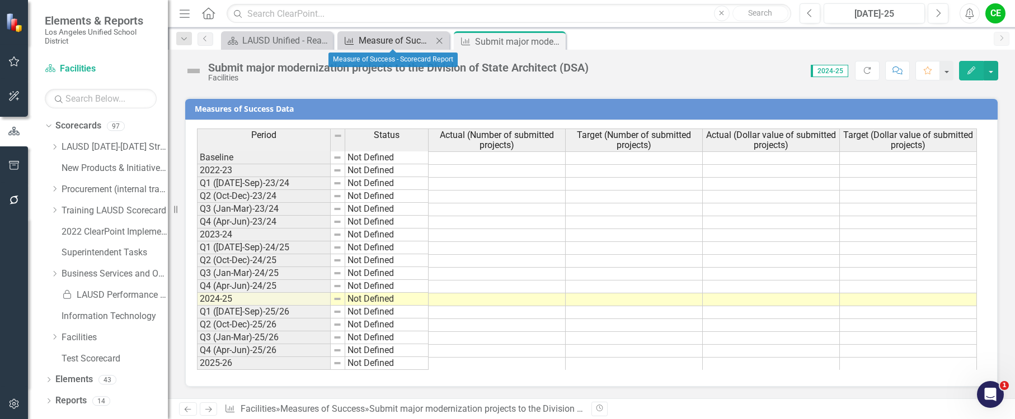
click at [386, 38] on div "Measure of Success - Scorecard Report" at bounding box center [396, 41] width 74 height 14
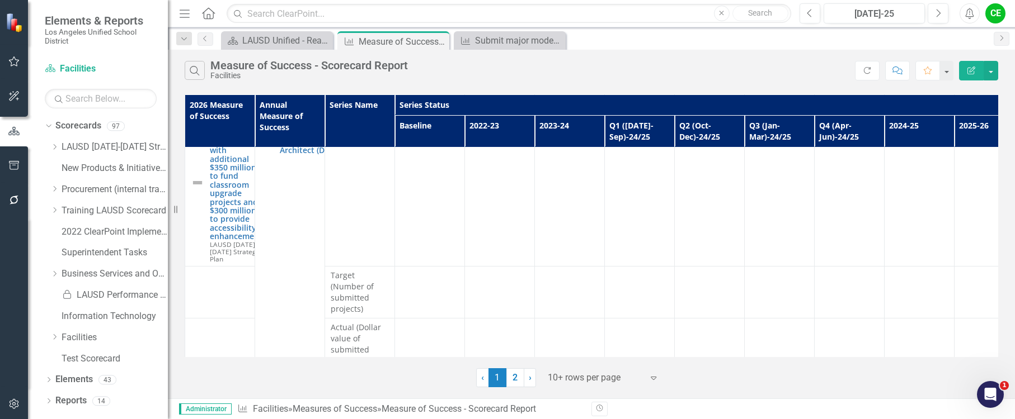
scroll to position [687, 0]
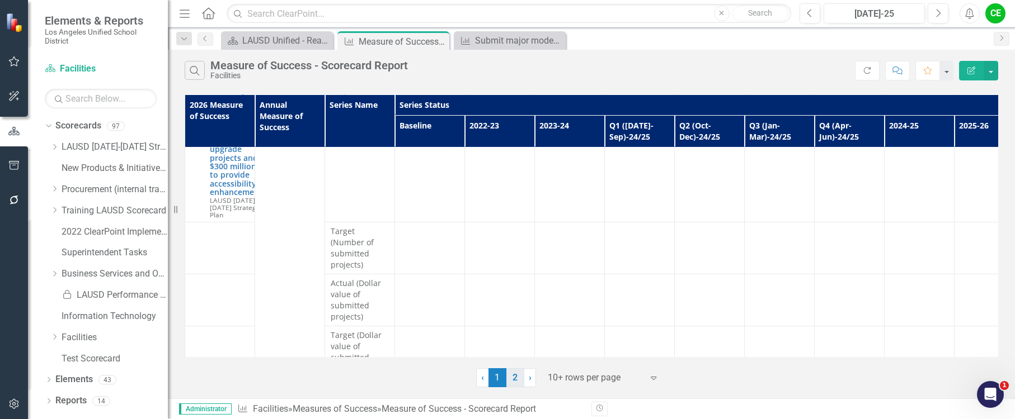
click at [512, 374] on link "2" at bounding box center [515, 378] width 18 height 19
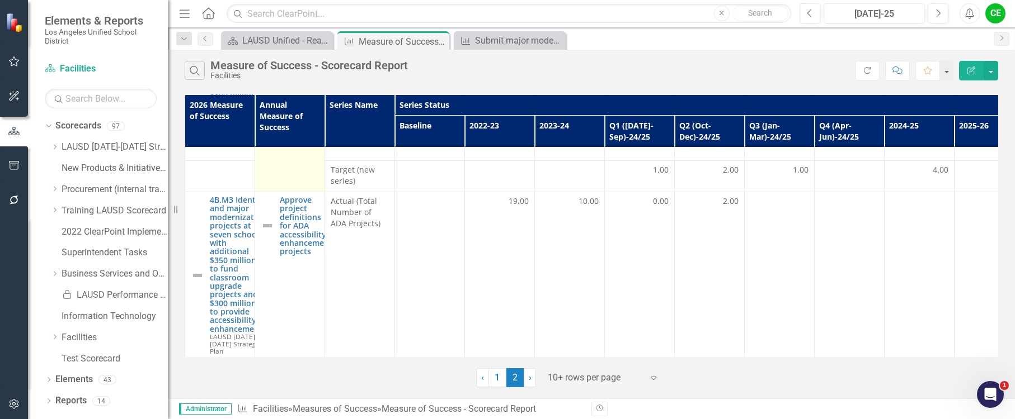
scroll to position [168, 0]
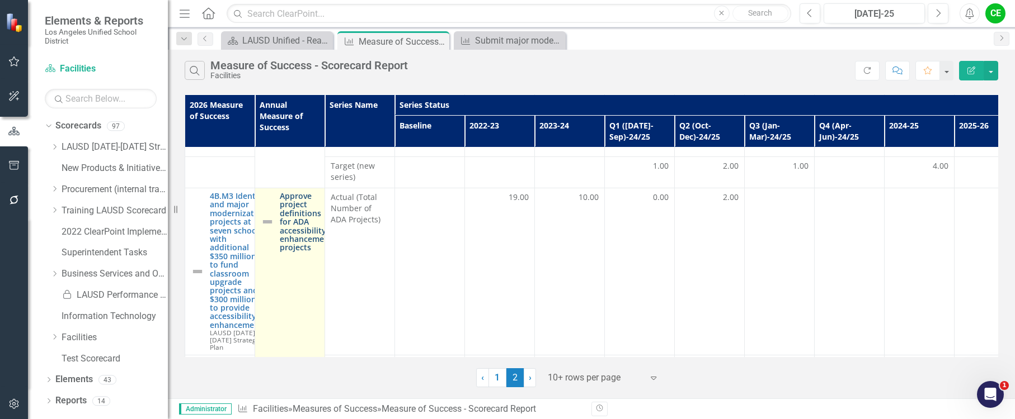
click at [299, 224] on link "Approve project definitions for ADA accessibility enhancement projects" at bounding box center [306, 222] width 53 height 60
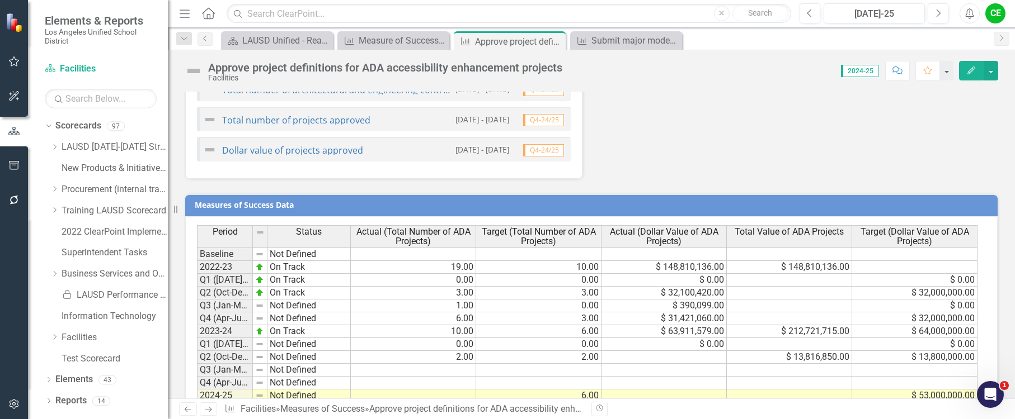
scroll to position [890, 0]
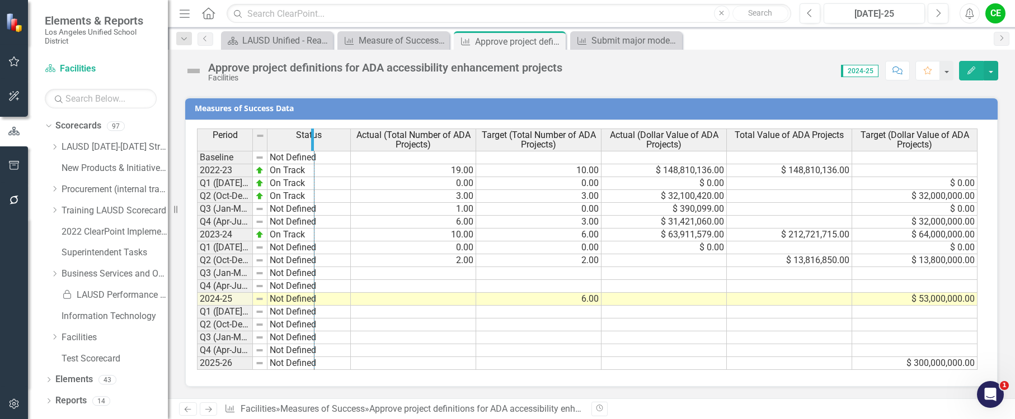
drag, startPoint x: 251, startPoint y: 141, endPoint x: 313, endPoint y: 146, distance: 61.7
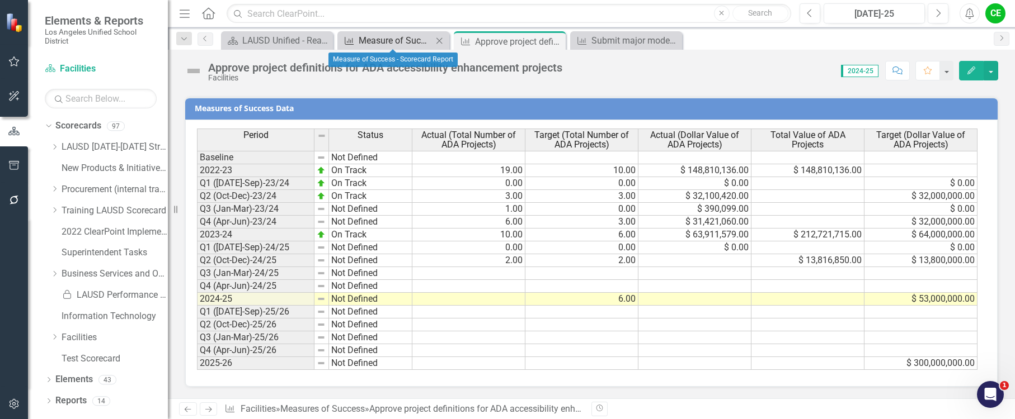
click at [370, 38] on div "Measure of Success - Scorecard Report" at bounding box center [396, 41] width 74 height 14
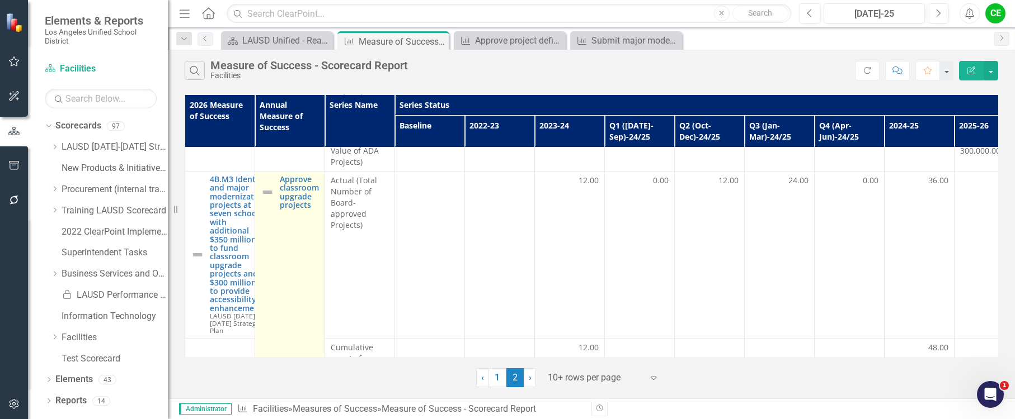
scroll to position [503, 0]
click at [306, 187] on link "Approve classroom upgrade projects" at bounding box center [299, 193] width 39 height 35
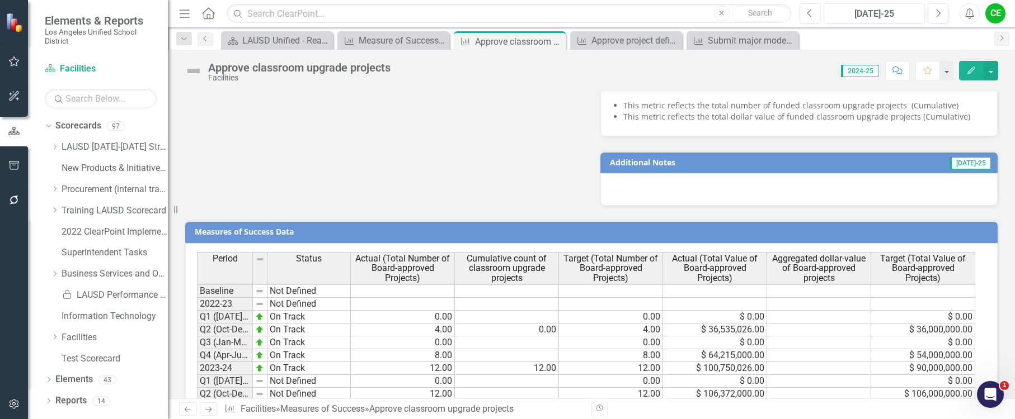
scroll to position [1084, 0]
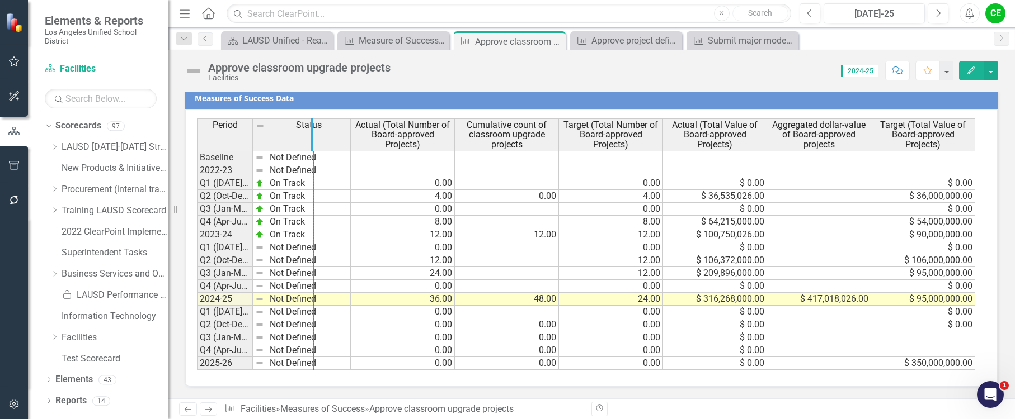
drag, startPoint x: 252, startPoint y: 136, endPoint x: 313, endPoint y: 137, distance: 61.0
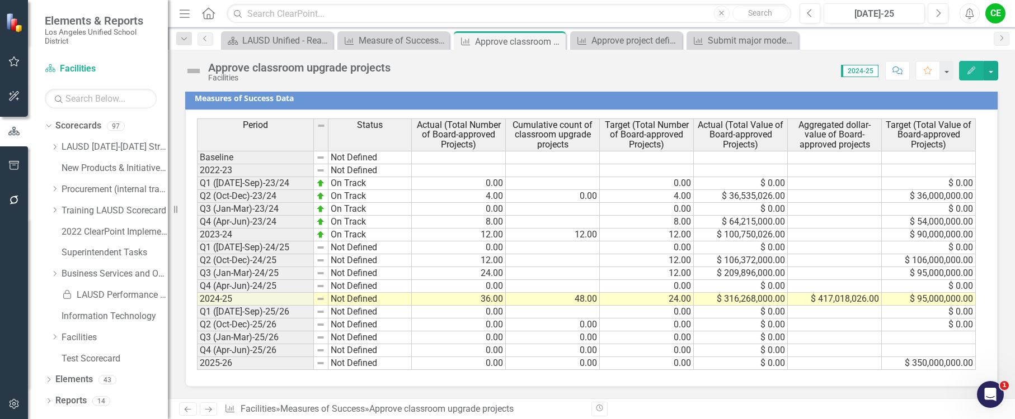
click at [547, 302] on td "48.00" at bounding box center [553, 299] width 94 height 13
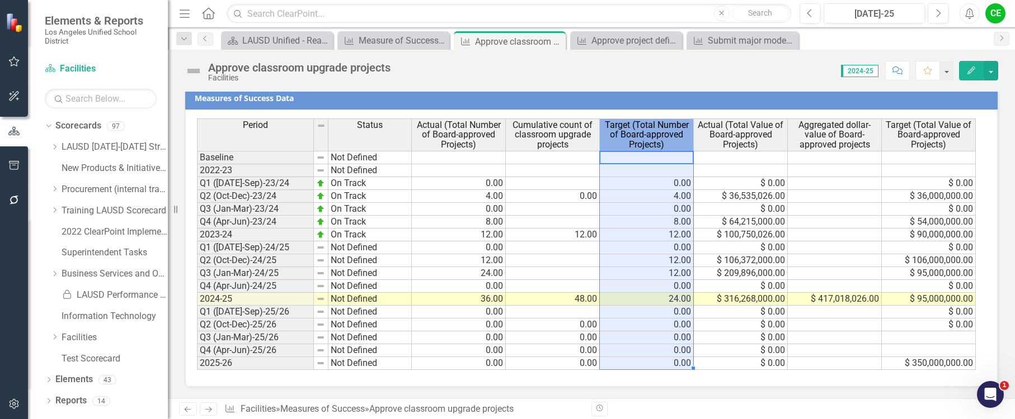
click at [682, 128] on span "Target (Total Number of Board-approved Projects)" at bounding box center [646, 135] width 89 height 30
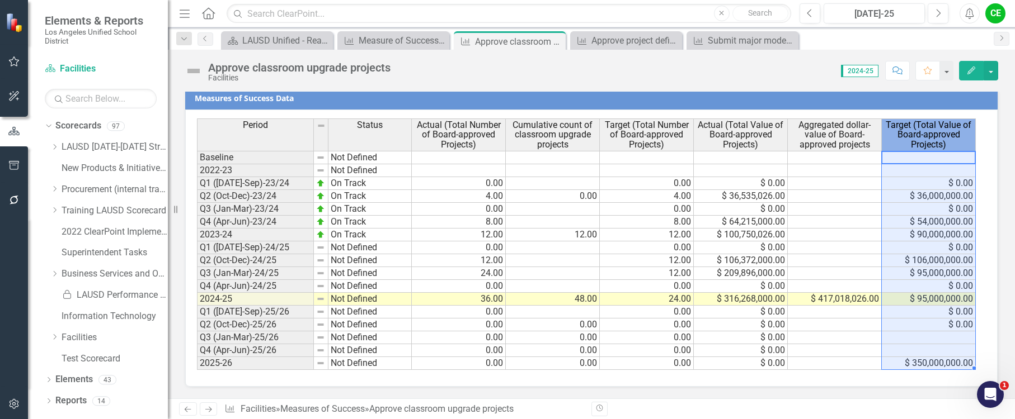
click at [932, 136] on span "Target (Total Value of Board-approved Projects)" at bounding box center [928, 135] width 89 height 30
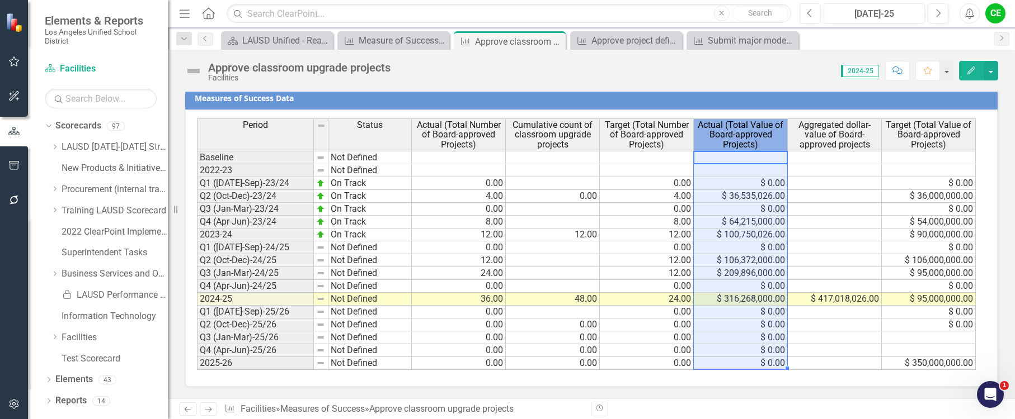
click at [733, 121] on span "Actual (Total Value of Board-approved Projects)" at bounding box center [740, 135] width 89 height 30
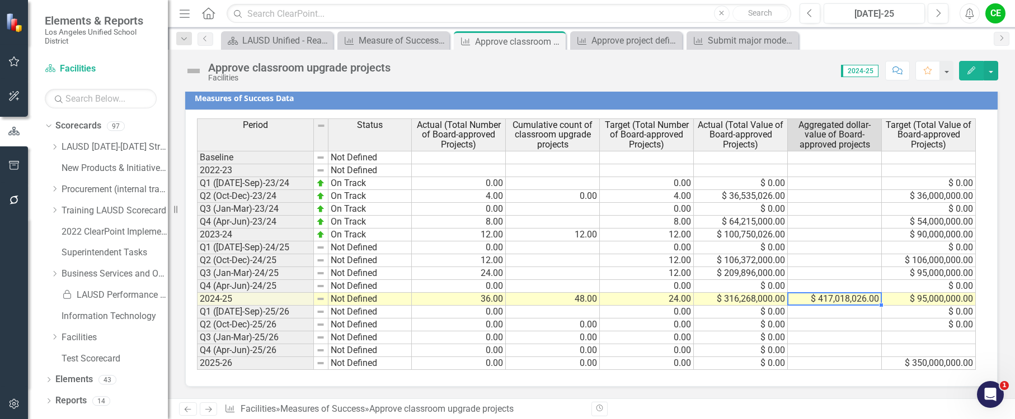
click at [813, 298] on td "$ 417,018,026.00" at bounding box center [834, 299] width 94 height 13
click at [843, 299] on td "$ 417,018,026.00" at bounding box center [834, 299] width 94 height 13
click at [594, 301] on td "48.00" at bounding box center [553, 299] width 94 height 13
click at [821, 300] on td "$ 417,018,026.00" at bounding box center [834, 299] width 94 height 13
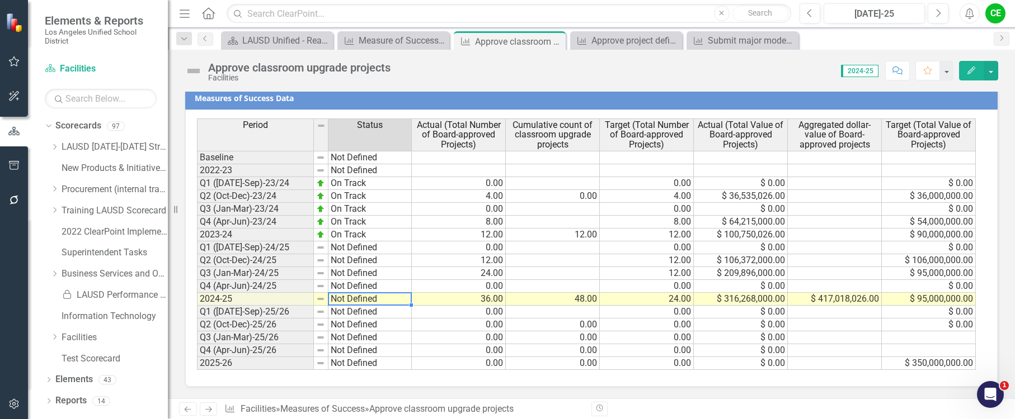
click at [349, 302] on td "Not Defined" at bounding box center [369, 299] width 83 height 13
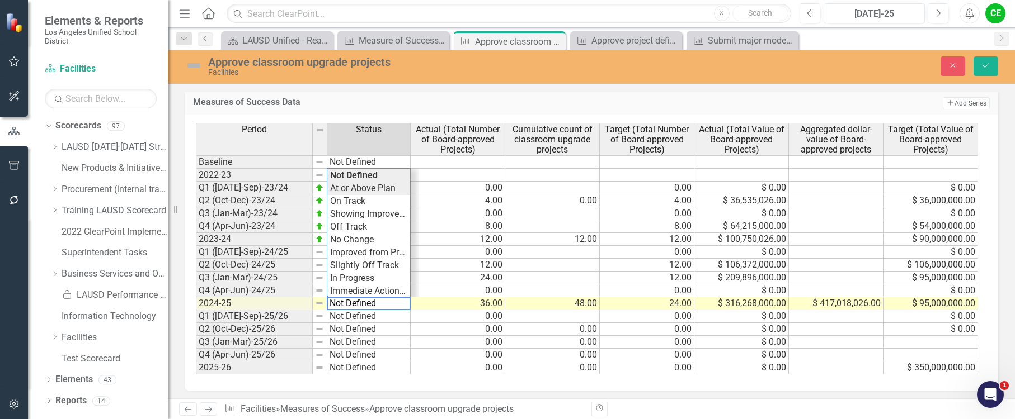
type textarea "At or Above Plan"
click at [372, 190] on div "Period Status Actual (Total Number of Board-approved Projects) Cumulative count…" at bounding box center [587, 249] width 782 height 252
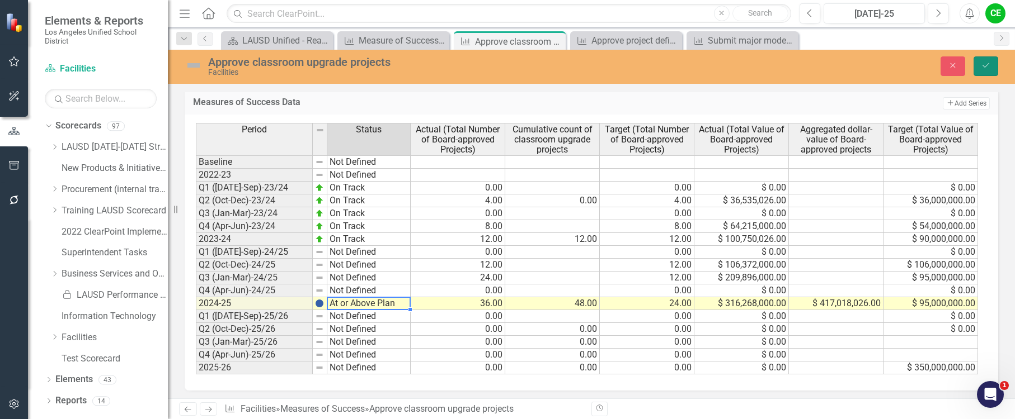
click at [985, 64] on icon "Save" at bounding box center [985, 66] width 10 height 8
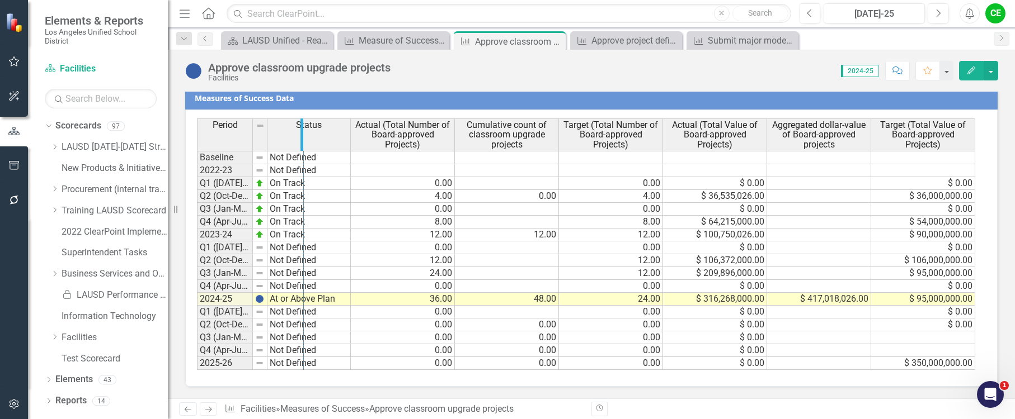
drag, startPoint x: 251, startPoint y: 131, endPoint x: 302, endPoint y: 133, distance: 50.9
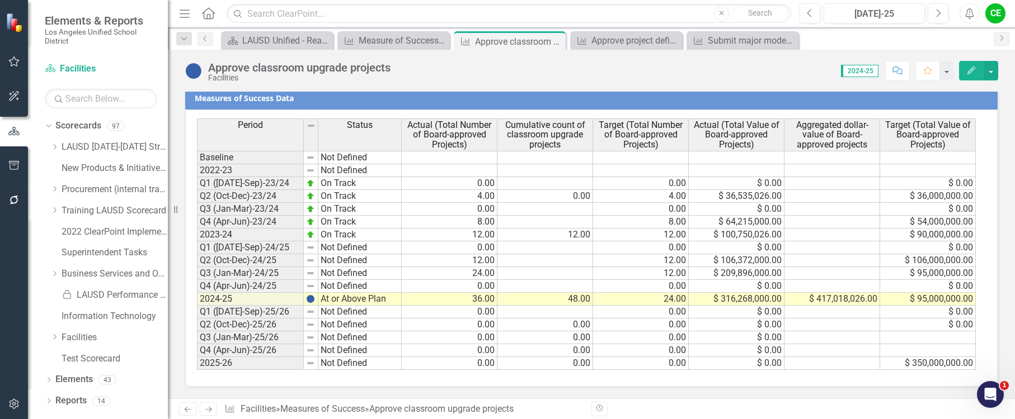
click at [932, 367] on td "$ 350,000,000.00" at bounding box center [928, 363] width 96 height 13
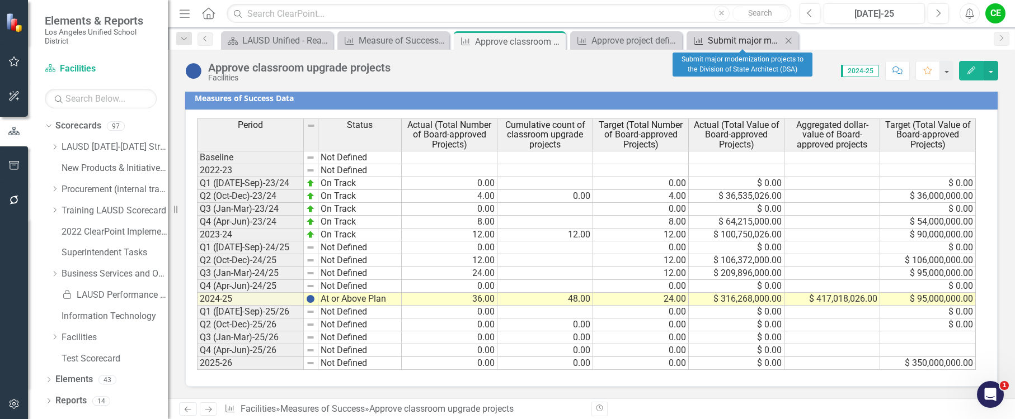
click at [744, 41] on div "Submit major modernization projects to the Division of State Architect (DSA)" at bounding box center [744, 41] width 74 height 14
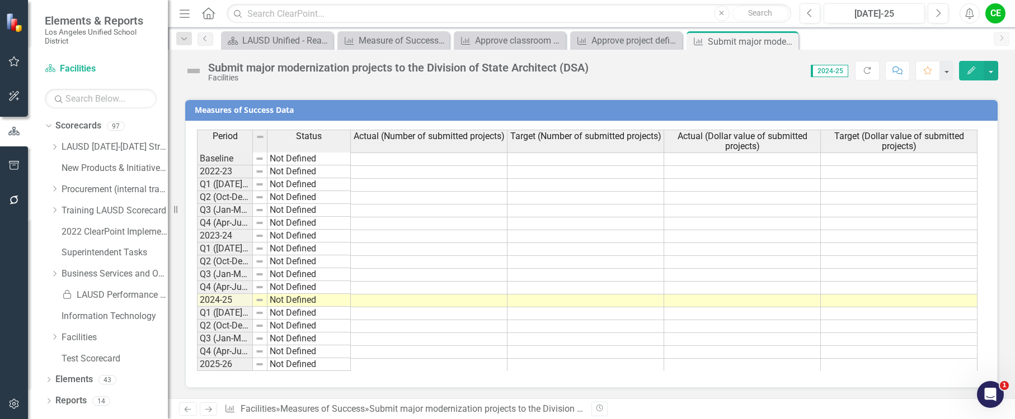
scroll to position [875, 0]
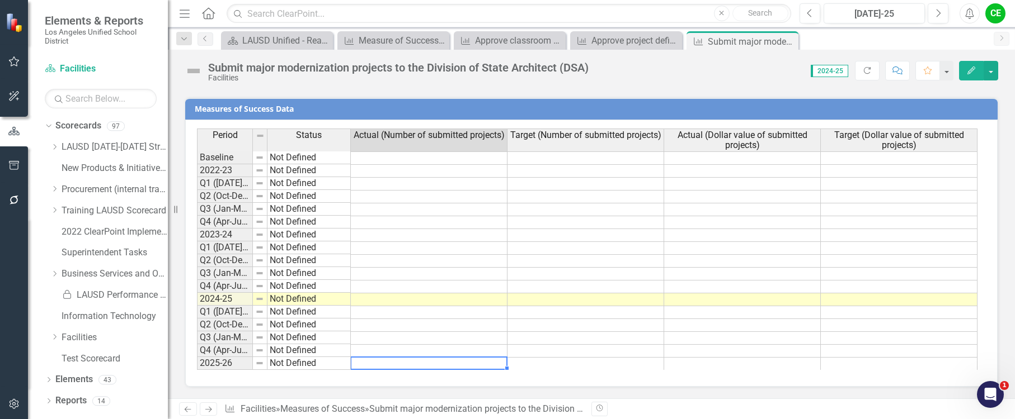
click at [391, 366] on td at bounding box center [429, 364] width 157 height 13
click at [521, 366] on td at bounding box center [585, 364] width 157 height 13
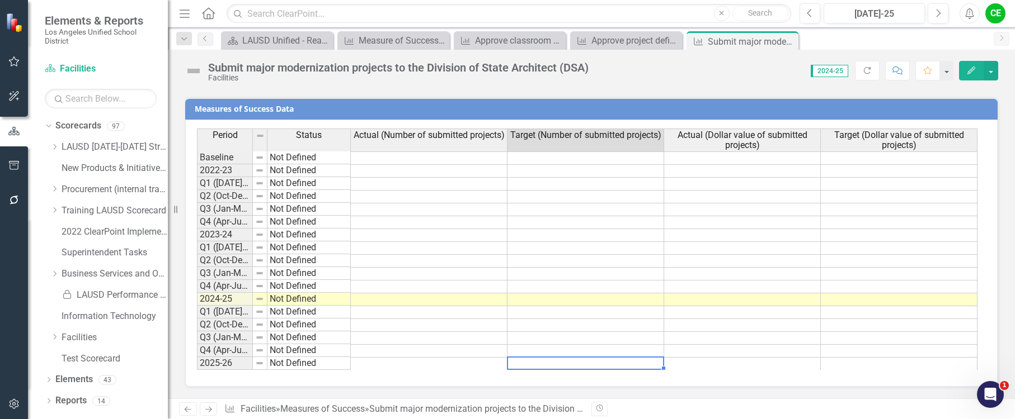
click at [597, 366] on td at bounding box center [585, 364] width 157 height 13
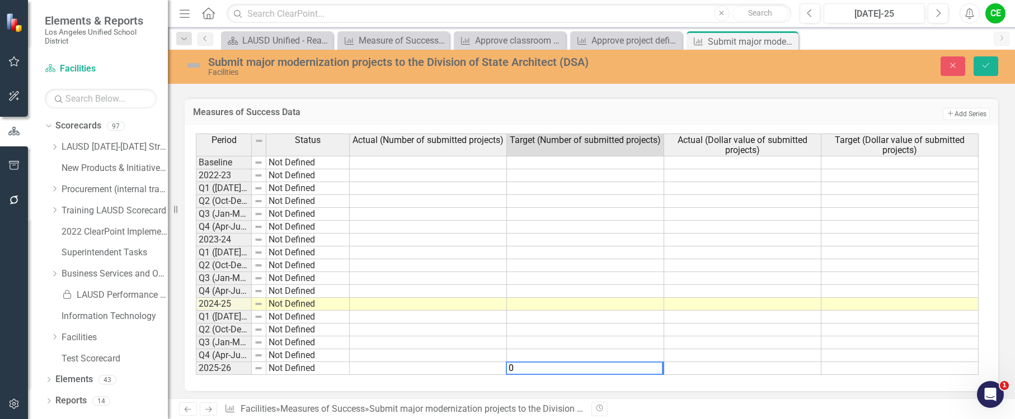
type textarea "0"
click at [701, 366] on td at bounding box center [742, 368] width 157 height 13
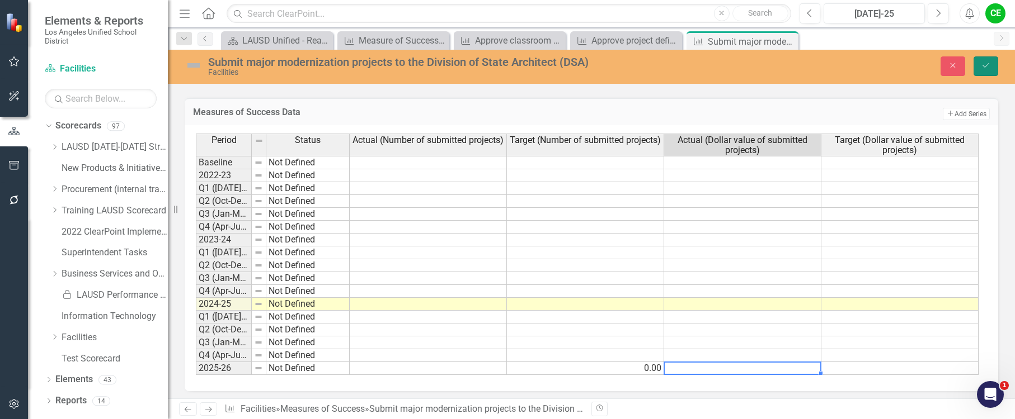
click at [982, 64] on icon "Save" at bounding box center [985, 66] width 10 height 8
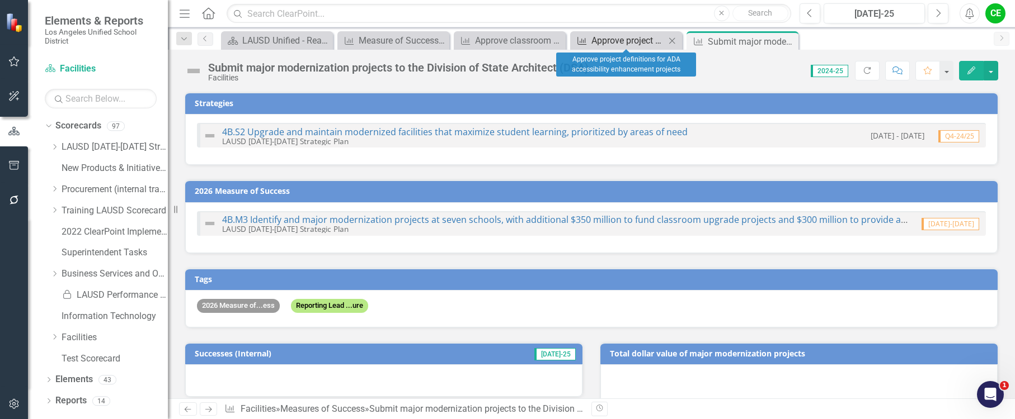
click at [630, 39] on div "Approve project definitions for ADA accessibility enhancement projects" at bounding box center [628, 41] width 74 height 14
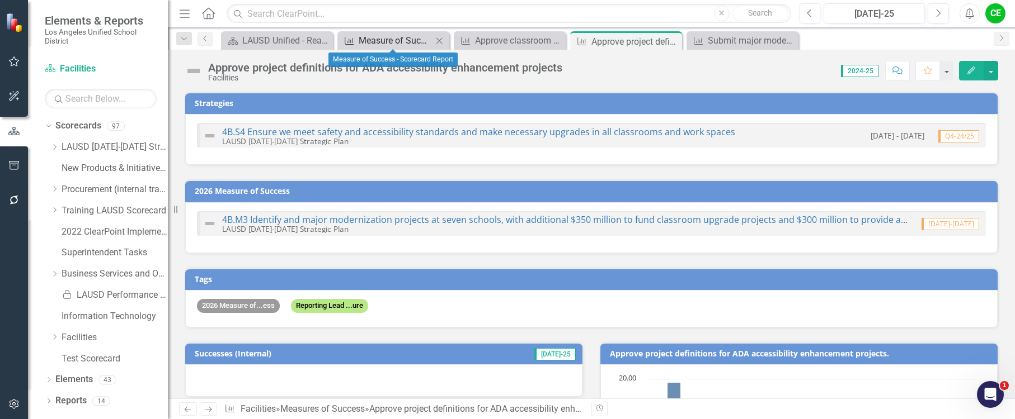
click at [385, 41] on div "Measure of Success - Scorecard Report" at bounding box center [396, 41] width 74 height 14
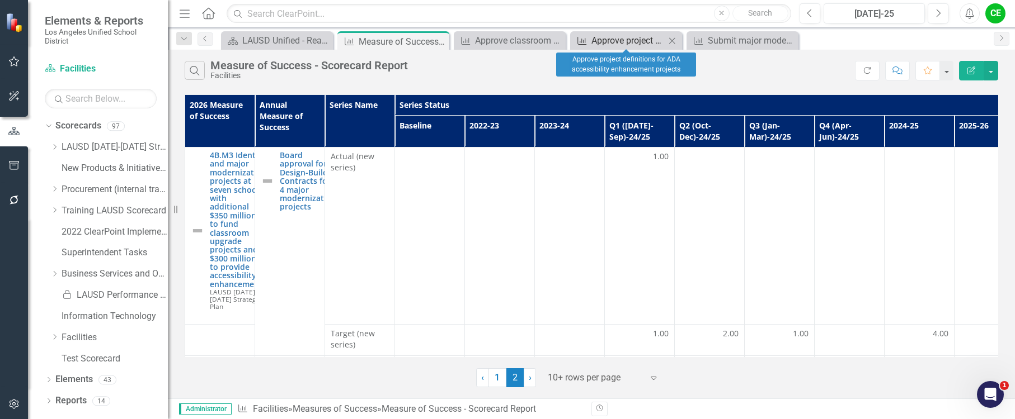
click at [615, 41] on div "Approve project definitions for ADA accessibility enhancement projects" at bounding box center [628, 41] width 74 height 14
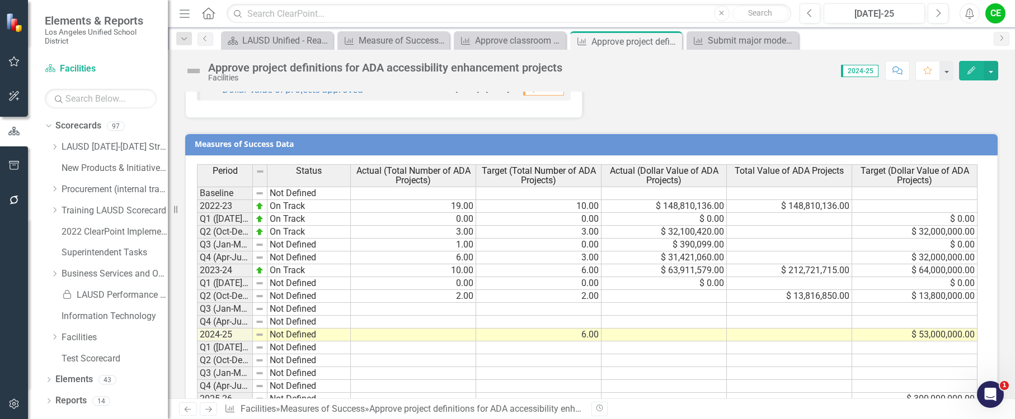
scroll to position [834, 0]
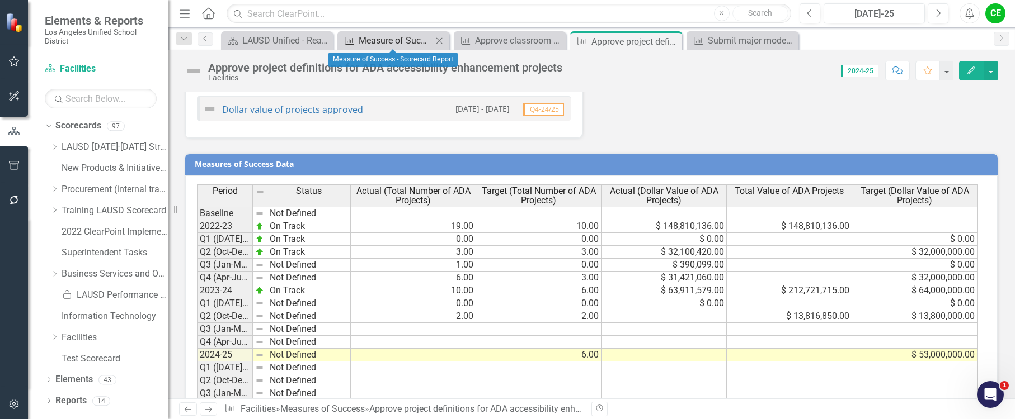
click at [404, 43] on div "Measure of Success - Scorecard Report" at bounding box center [396, 41] width 74 height 14
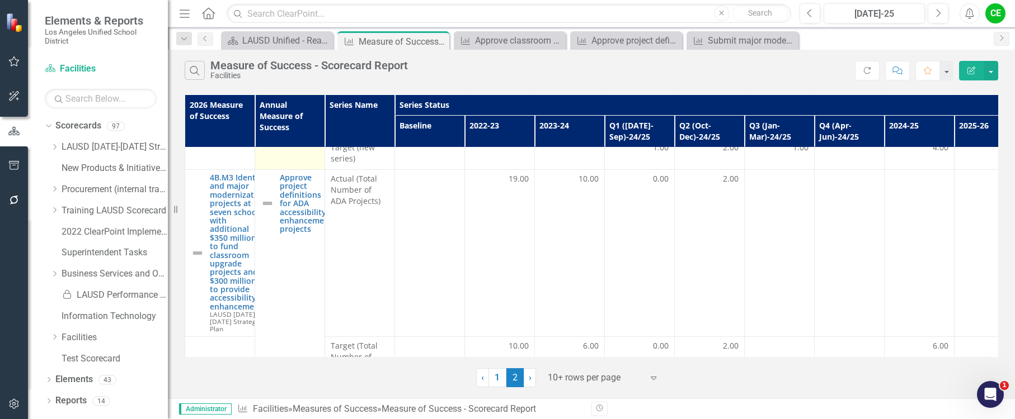
scroll to position [168, 0]
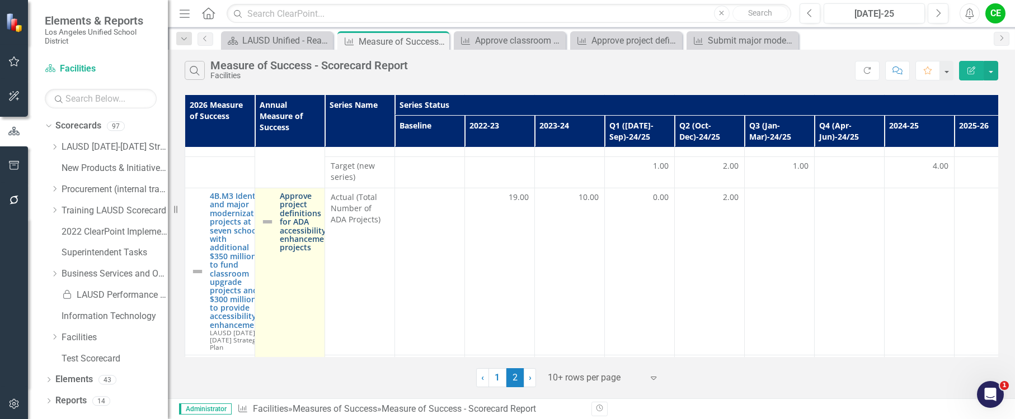
click at [295, 245] on link "Approve project definitions for ADA accessibility enhancement projects" at bounding box center [306, 222] width 53 height 60
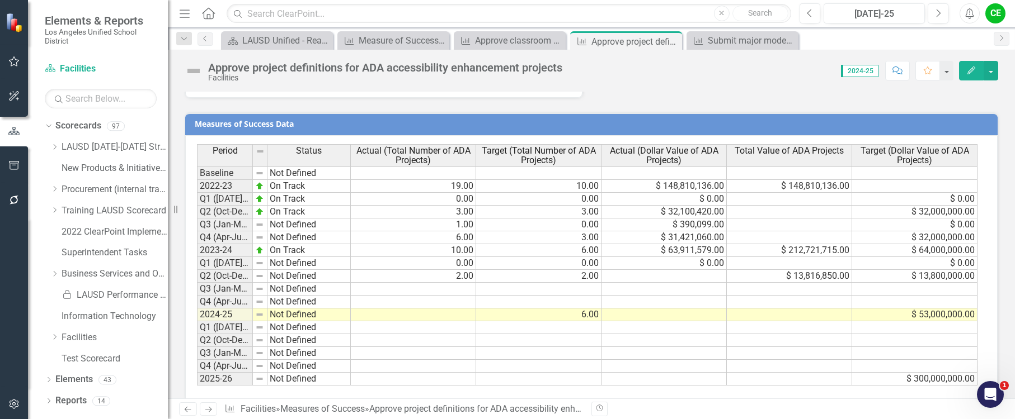
scroll to position [890, 0]
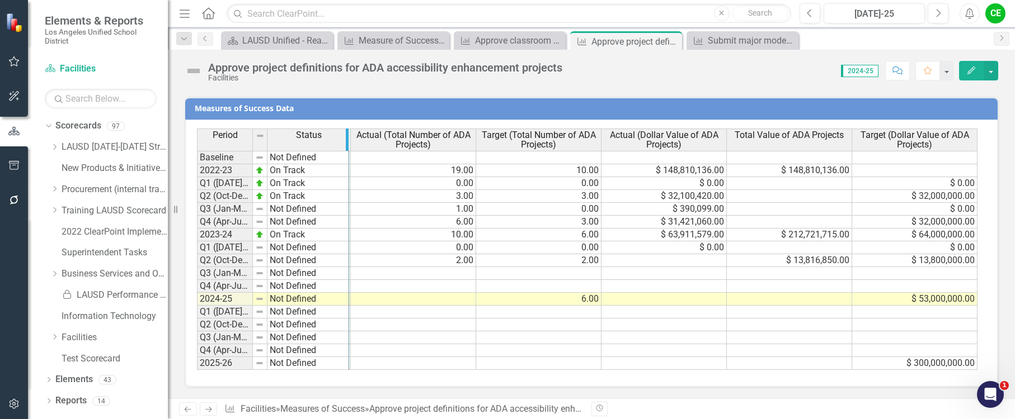
drag, startPoint x: 252, startPoint y: 140, endPoint x: 348, endPoint y: 140, distance: 96.2
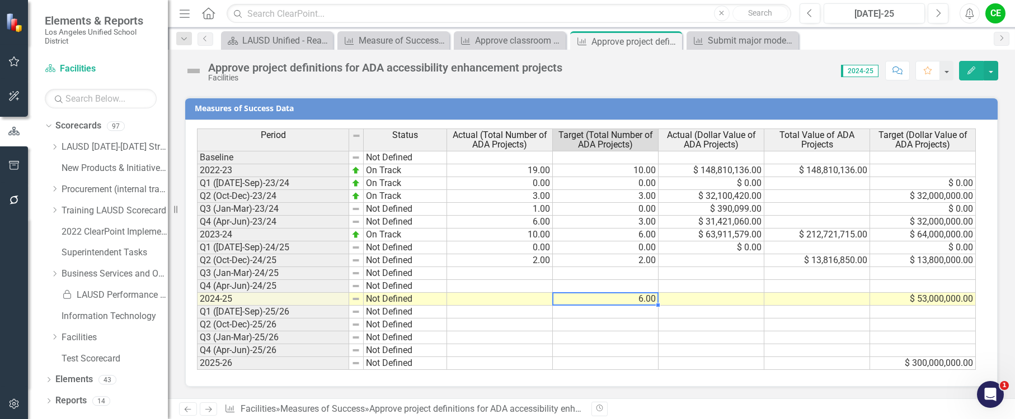
click at [621, 300] on td "6.00" at bounding box center [606, 299] width 106 height 13
click at [511, 298] on td at bounding box center [500, 299] width 106 height 13
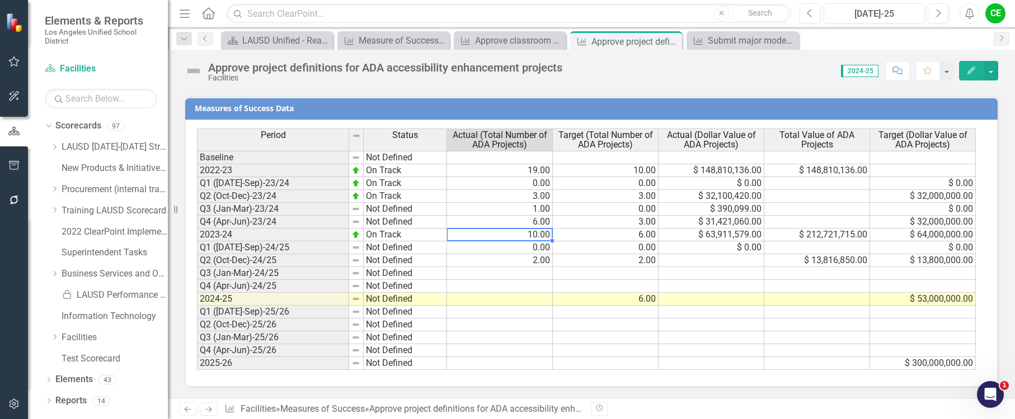
click at [487, 234] on td "10.00" at bounding box center [500, 235] width 106 height 13
click at [268, 233] on td "2023-24" at bounding box center [273, 235] width 152 height 13
click at [525, 232] on td "10.00" at bounding box center [500, 235] width 106 height 13
click at [529, 301] on td at bounding box center [500, 299] width 106 height 13
click at [486, 301] on td at bounding box center [500, 299] width 106 height 13
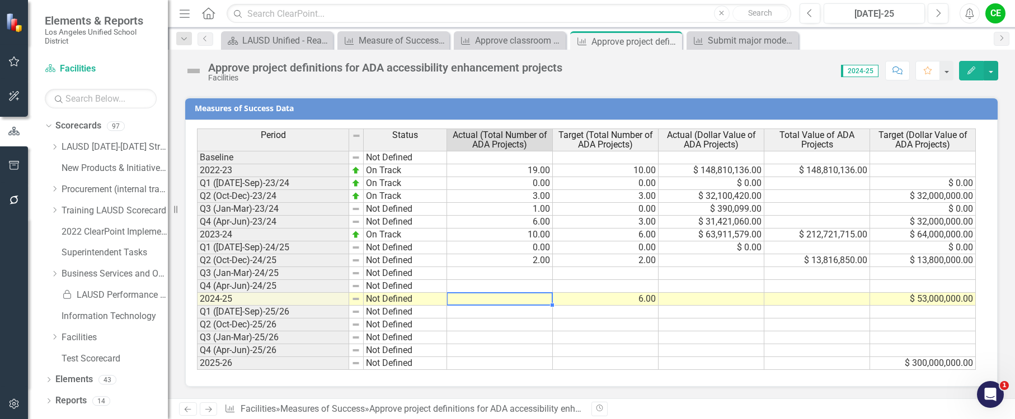
click at [466, 299] on td at bounding box center [500, 299] width 106 height 13
click at [197, 240] on div "Period Status Actual (Total Number of ADA Projects) Target (Total Number of ADA…" at bounding box center [197, 250] width 0 height 242
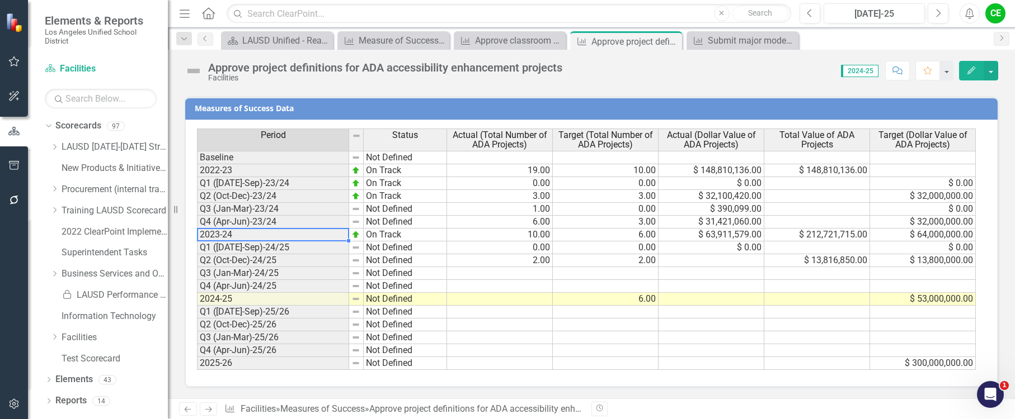
click at [268, 233] on td "2023-24" at bounding box center [273, 235] width 152 height 13
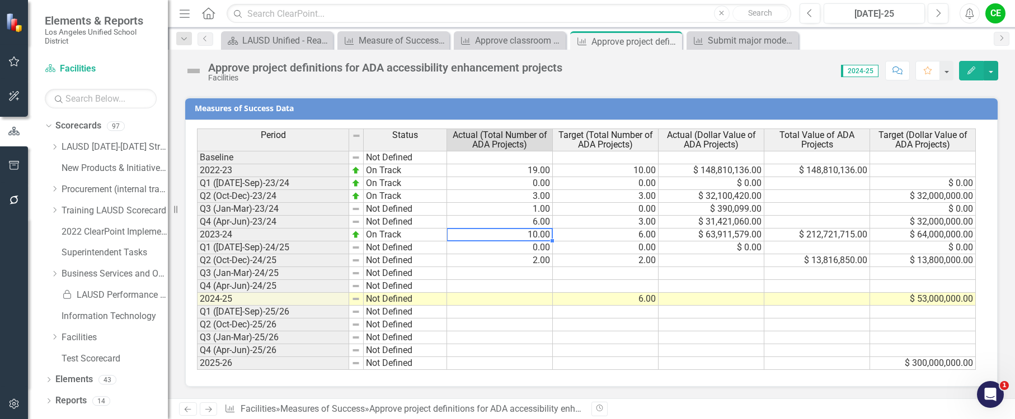
click at [496, 232] on td "10.00" at bounding box center [500, 235] width 106 height 13
click at [492, 295] on td at bounding box center [500, 299] width 106 height 13
click at [506, 174] on td "19.00" at bounding box center [500, 170] width 106 height 13
click at [513, 237] on td "10.00" at bounding box center [500, 235] width 106 height 13
click at [507, 297] on td at bounding box center [500, 299] width 106 height 13
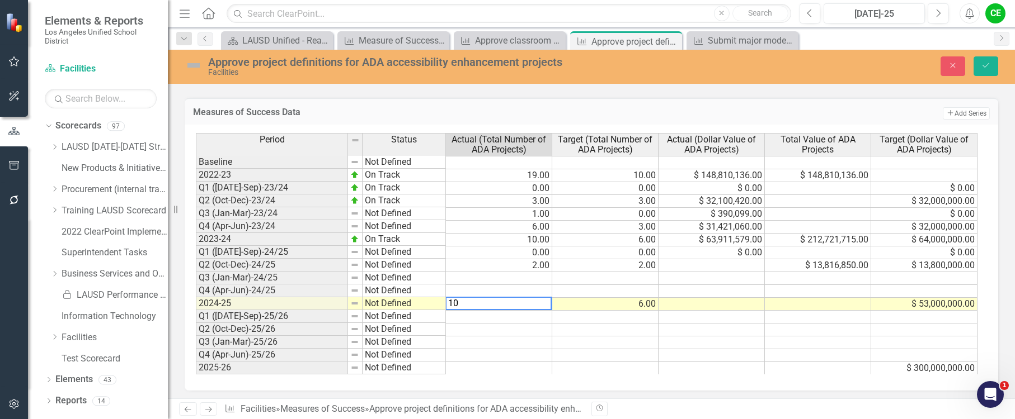
type textarea "10"
click at [508, 317] on td at bounding box center [499, 317] width 106 height 13
click at [989, 65] on icon "Save" at bounding box center [985, 66] width 10 height 8
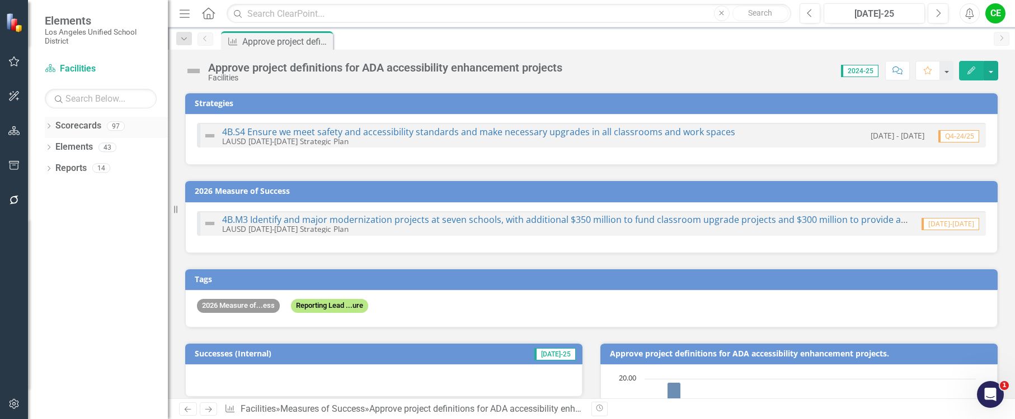
click at [49, 121] on div "Dropdown Scorecards 97" at bounding box center [106, 127] width 123 height 21
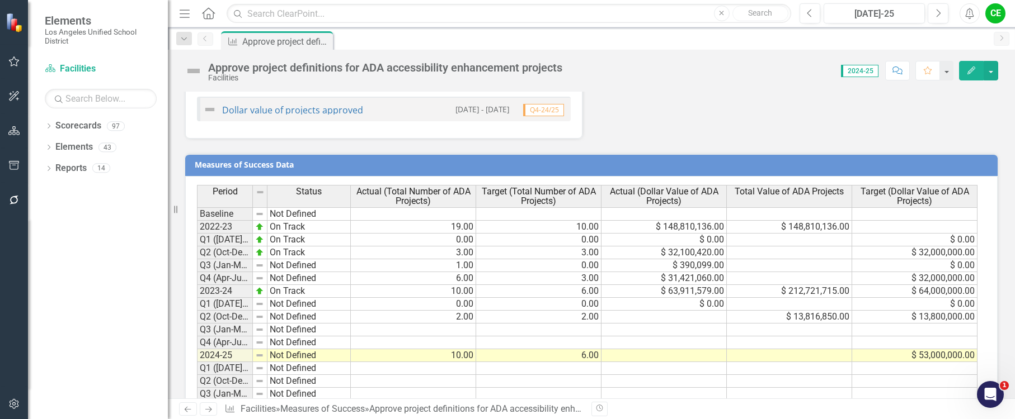
scroll to position [890, 0]
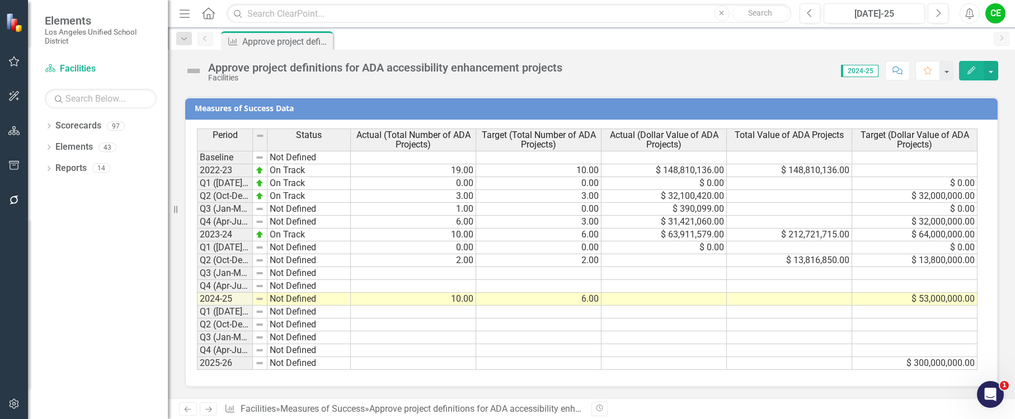
click at [403, 301] on td "10.00" at bounding box center [413, 299] width 125 height 13
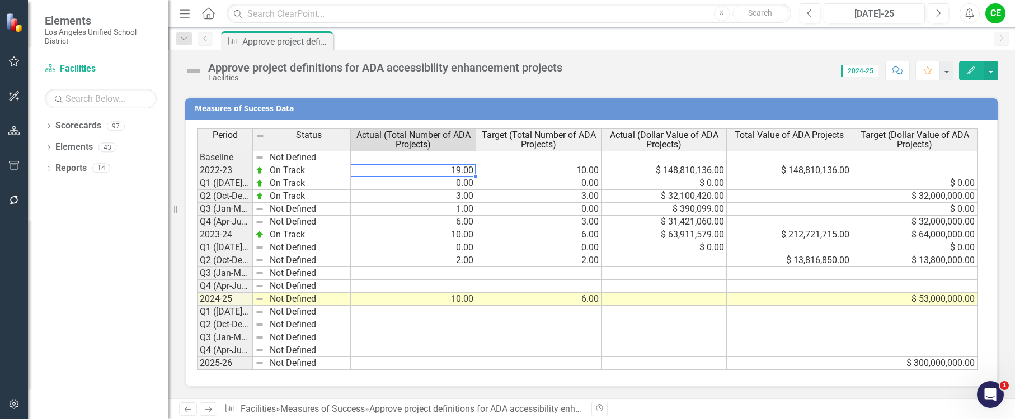
click at [395, 172] on td "19.00" at bounding box center [413, 170] width 125 height 13
click at [398, 235] on td "10.00" at bounding box center [413, 235] width 125 height 13
click at [411, 295] on td "10.00" at bounding box center [413, 299] width 125 height 13
click at [700, 303] on td at bounding box center [663, 299] width 125 height 13
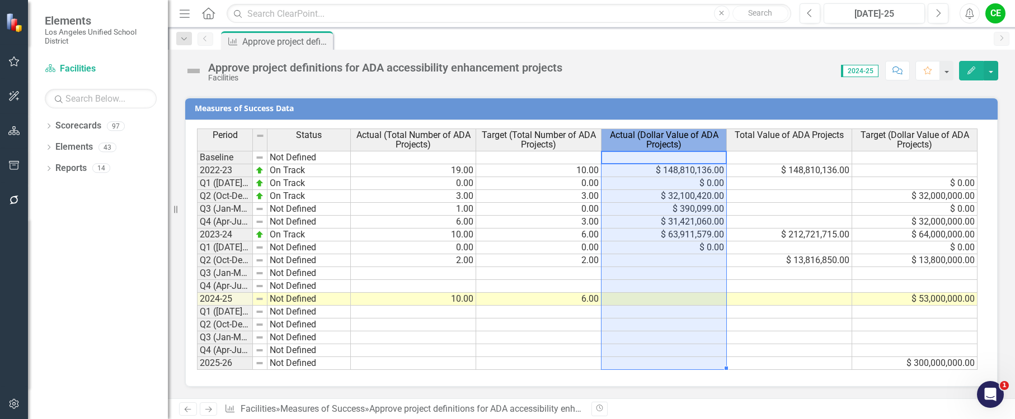
click at [668, 143] on span "Actual (Dollar Value of ADA Projects)" at bounding box center [663, 140] width 120 height 20
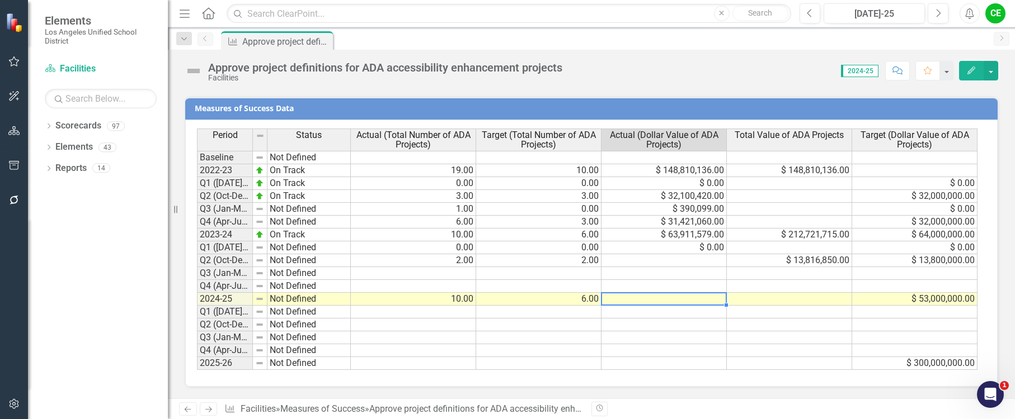
click at [668, 295] on td at bounding box center [663, 299] width 125 height 13
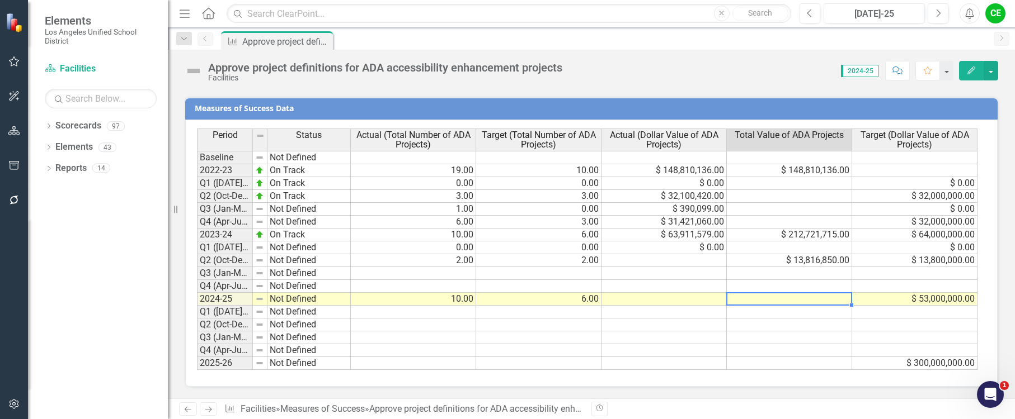
click at [748, 303] on td at bounding box center [789, 299] width 125 height 13
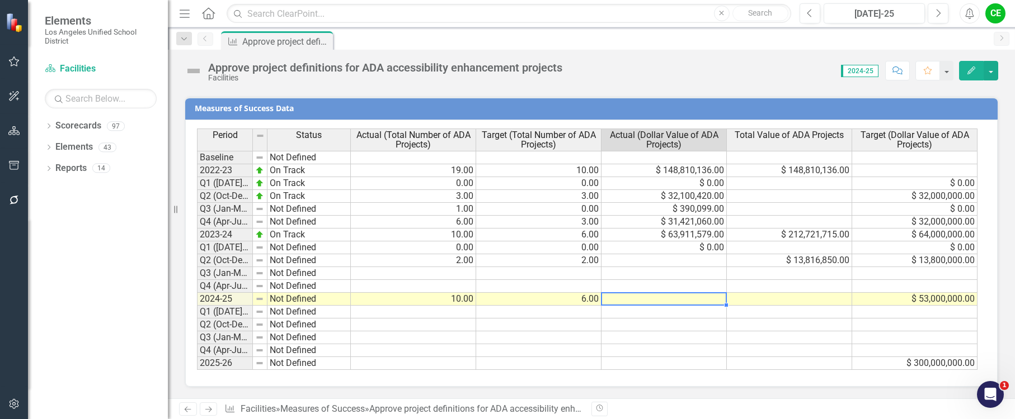
click at [701, 304] on td at bounding box center [663, 299] width 125 height 13
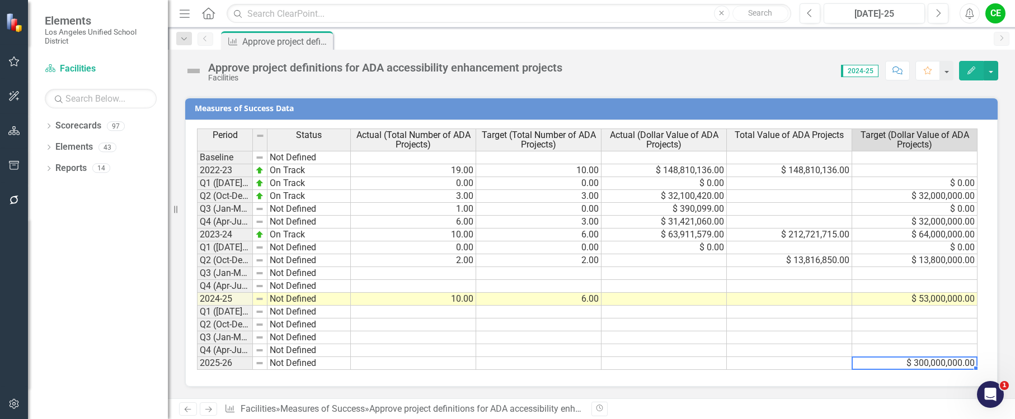
click at [956, 362] on td "$ 300,000,000.00" at bounding box center [914, 363] width 125 height 13
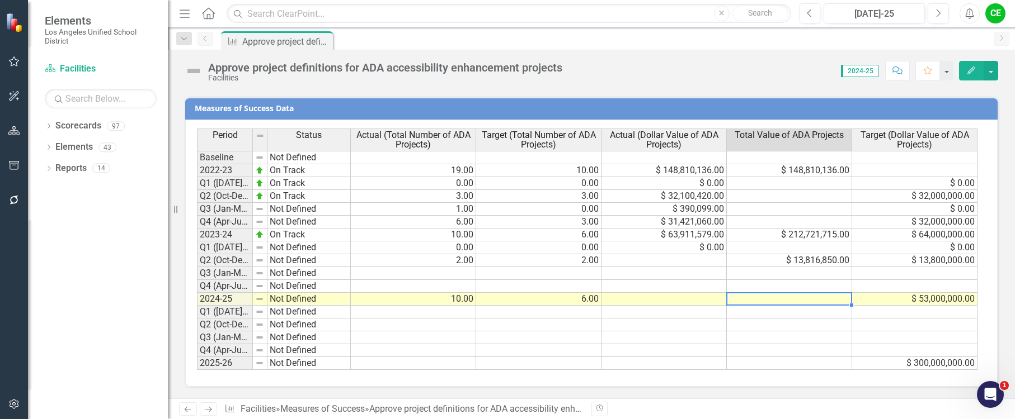
click at [831, 296] on td at bounding box center [789, 299] width 125 height 13
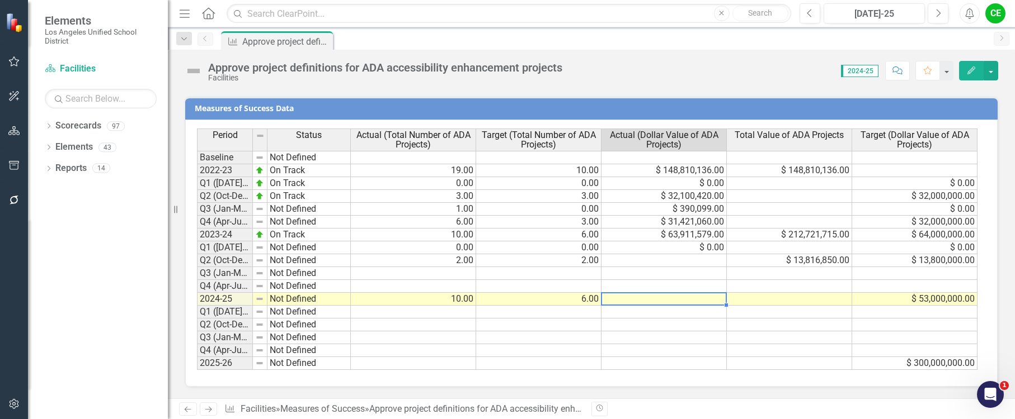
click at [713, 297] on td at bounding box center [663, 299] width 125 height 13
click at [640, 239] on td "$ 63,911,579.00" at bounding box center [663, 235] width 125 height 13
click at [640, 300] on td at bounding box center [663, 299] width 125 height 13
click at [749, 301] on td at bounding box center [789, 299] width 125 height 13
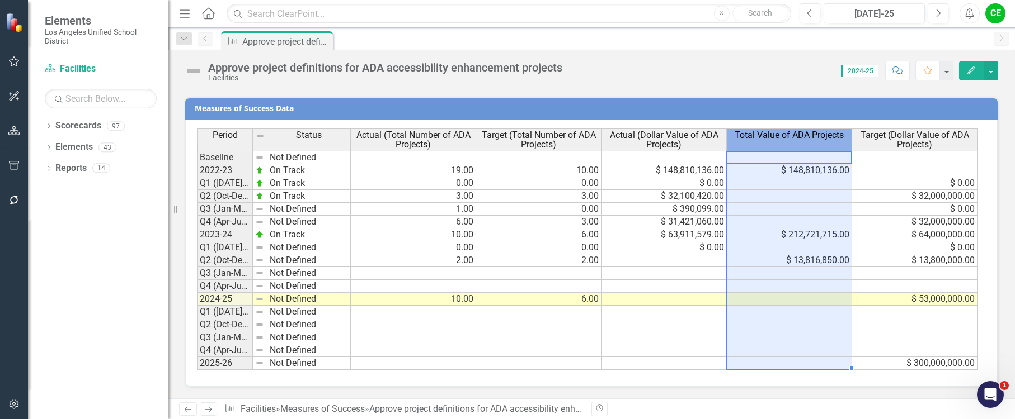
click at [766, 135] on span "Total Value of ADA Projects" at bounding box center [788, 135] width 109 height 10
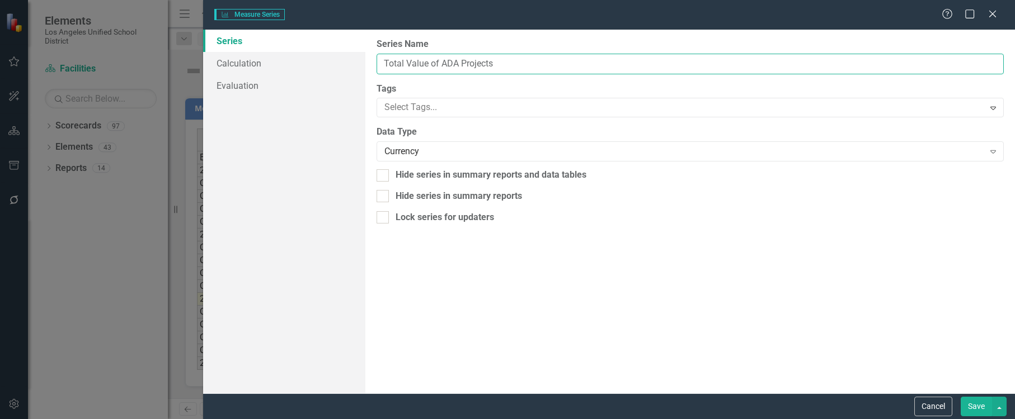
click at [432, 63] on input "Total Value of ADA Projects" at bounding box center [689, 64] width 627 height 21
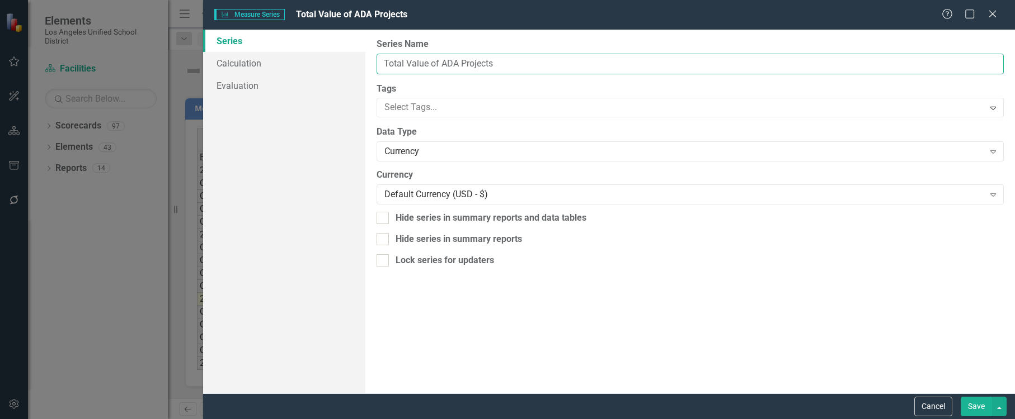
click at [386, 63] on input "Total Value of ADA Projects" at bounding box center [689, 64] width 627 height 21
click at [384, 63] on input "Total Value of ADA Projects" at bounding box center [689, 64] width 627 height 21
drag, startPoint x: 433, startPoint y: 63, endPoint x: 451, endPoint y: 63, distance: 18.5
click at [451, 63] on input "Aggregated Total Value of ADA Projects" at bounding box center [689, 64] width 627 height 21
type input "Aggregated Value of ADA Projects"
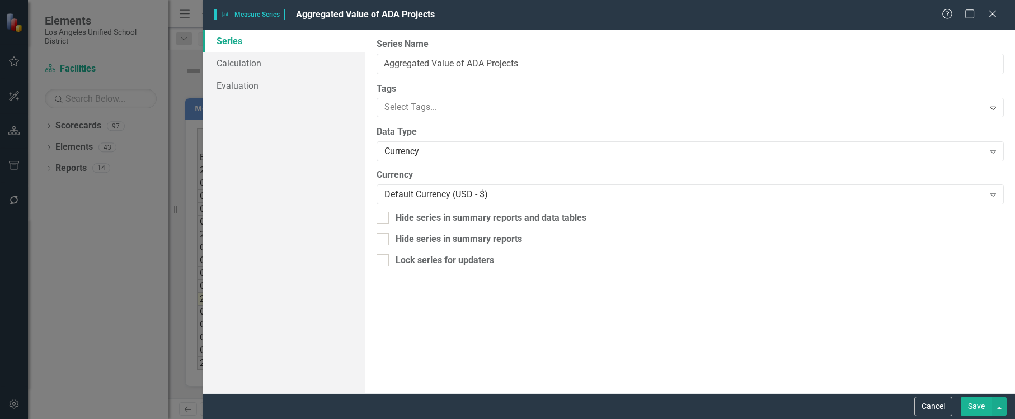
click at [984, 407] on button "Save" at bounding box center [975, 407] width 31 height 20
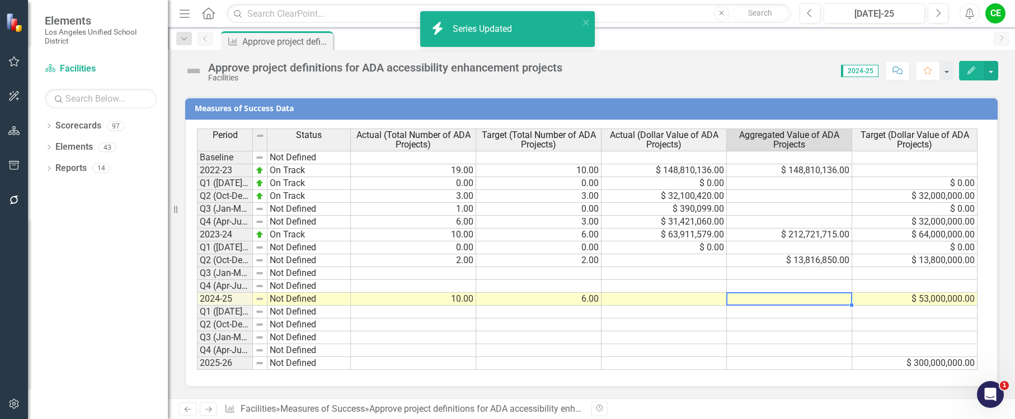
click at [766, 303] on td at bounding box center [789, 299] width 125 height 13
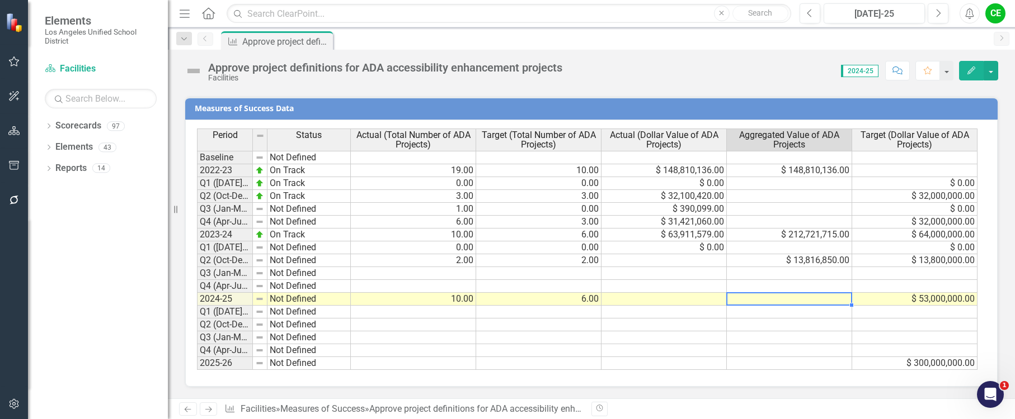
click at [696, 173] on td "$ 148,810,136.00" at bounding box center [663, 170] width 125 height 13
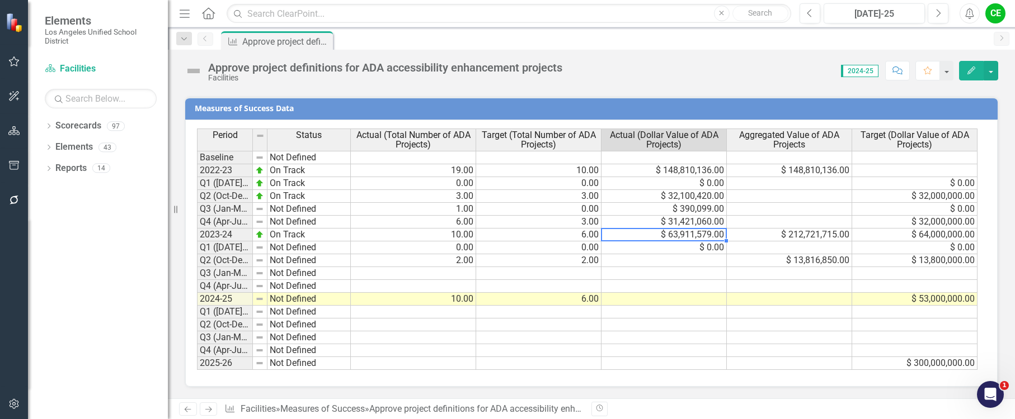
click at [647, 237] on td "$ 63,911,579.00" at bounding box center [663, 235] width 125 height 13
click at [645, 296] on td at bounding box center [663, 299] width 125 height 13
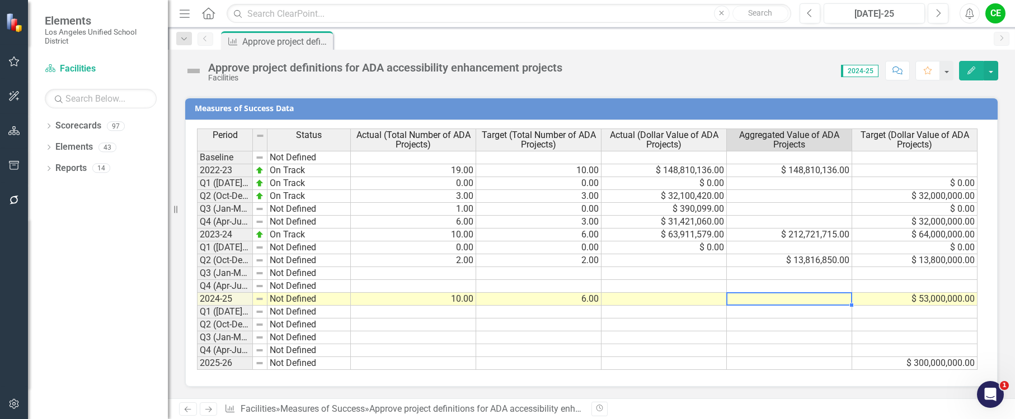
click at [769, 298] on td at bounding box center [789, 299] width 125 height 13
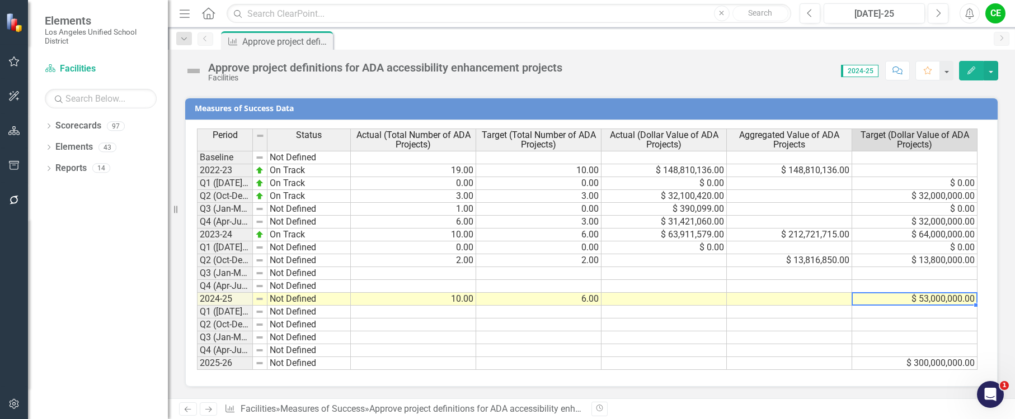
click at [197, 304] on div "Period Status Actual (Total Number of ADA Projects) Target (Total Number of ADA…" at bounding box center [197, 250] width 0 height 242
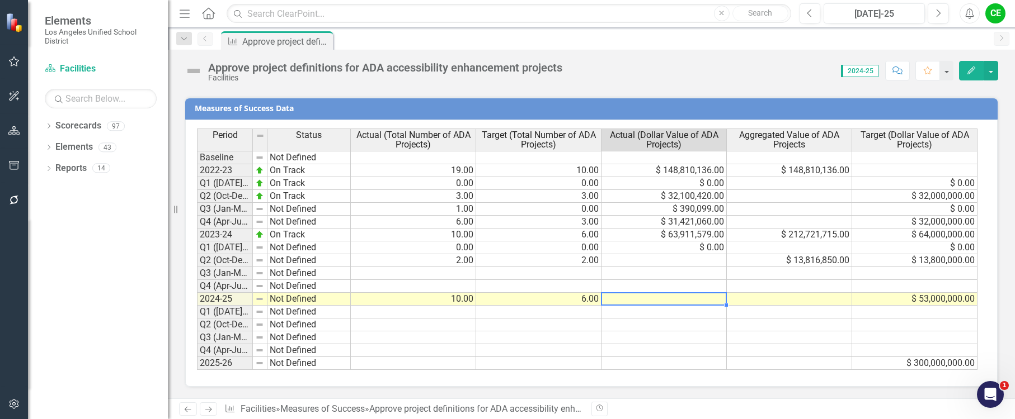
click at [671, 299] on td at bounding box center [663, 299] width 125 height 13
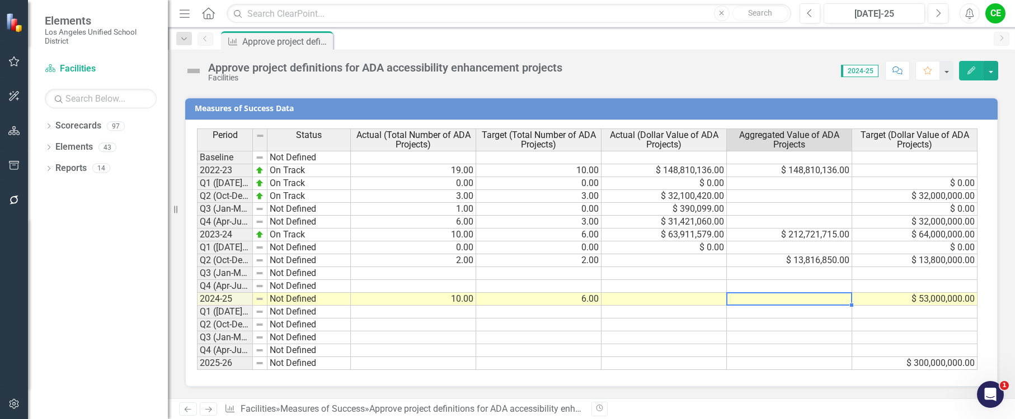
click at [734, 298] on td at bounding box center [789, 299] width 125 height 13
click at [992, 77] on button "button" at bounding box center [990, 71] width 15 height 20
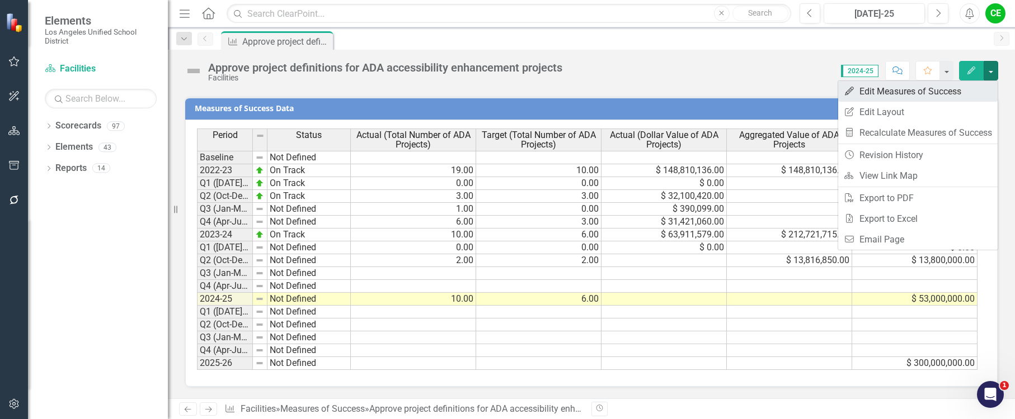
click at [918, 87] on link "Edit Edit Measures of Success" at bounding box center [917, 91] width 159 height 21
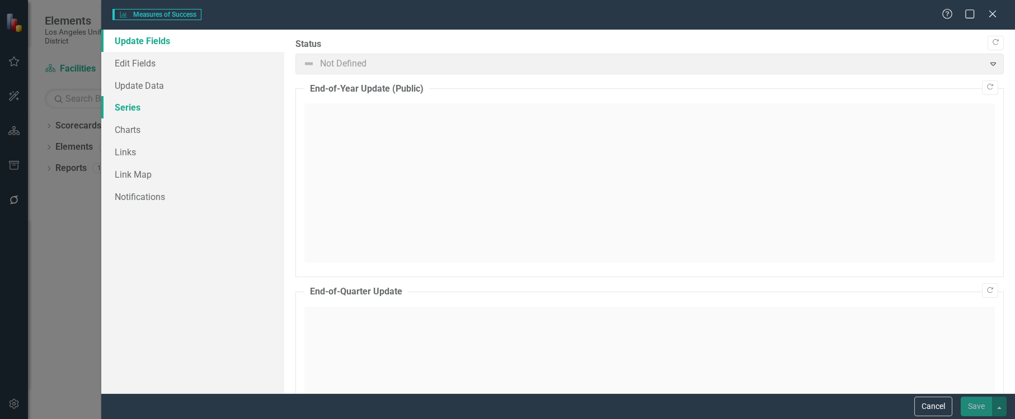
click at [121, 104] on link "Series" at bounding box center [192, 107] width 183 height 22
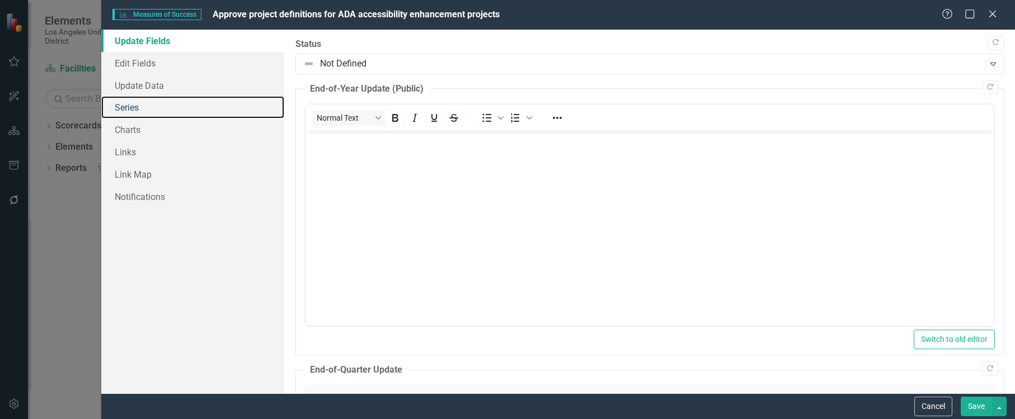
scroll to position [0, 0]
click at [129, 111] on link "Series" at bounding box center [192, 107] width 183 height 22
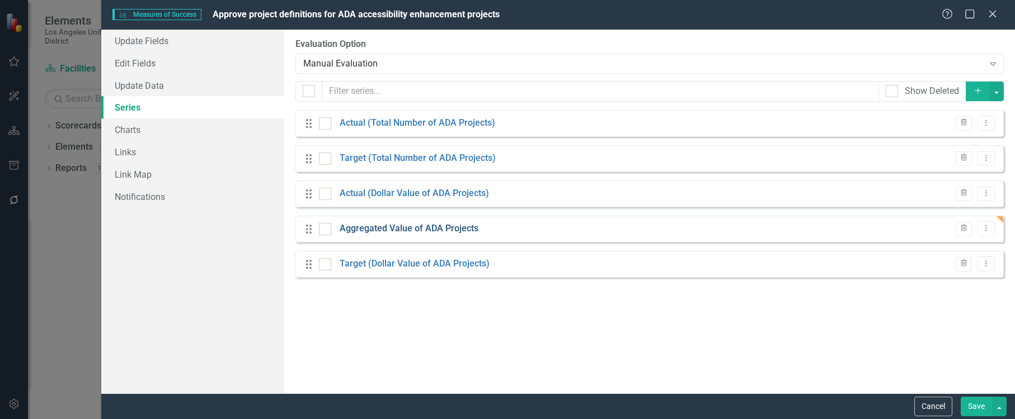
click at [432, 229] on link "Aggregated Value of ADA Projects" at bounding box center [408, 229] width 139 height 13
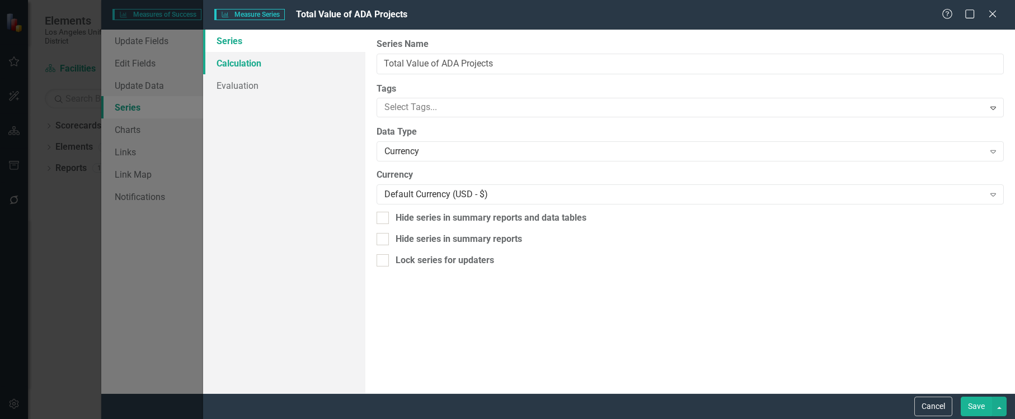
click at [242, 65] on link "Calculation" at bounding box center [284, 63] width 162 height 22
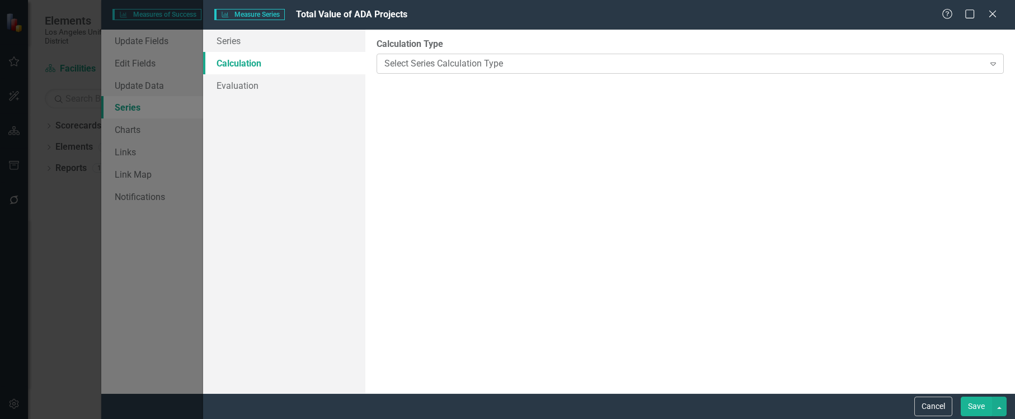
click at [454, 63] on div "Select Series Calculation Type" at bounding box center [683, 63] width 599 height 13
click at [930, 410] on button "Cancel" at bounding box center [933, 407] width 38 height 20
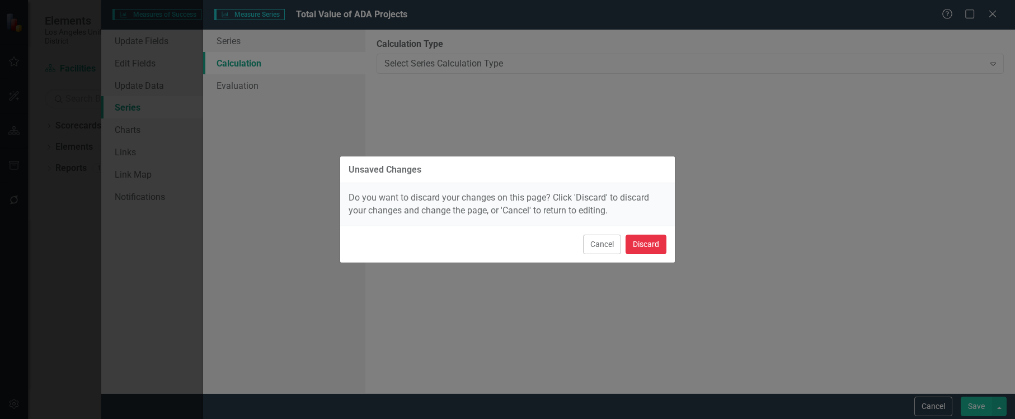
click at [646, 248] on button "Discard" at bounding box center [645, 245] width 41 height 20
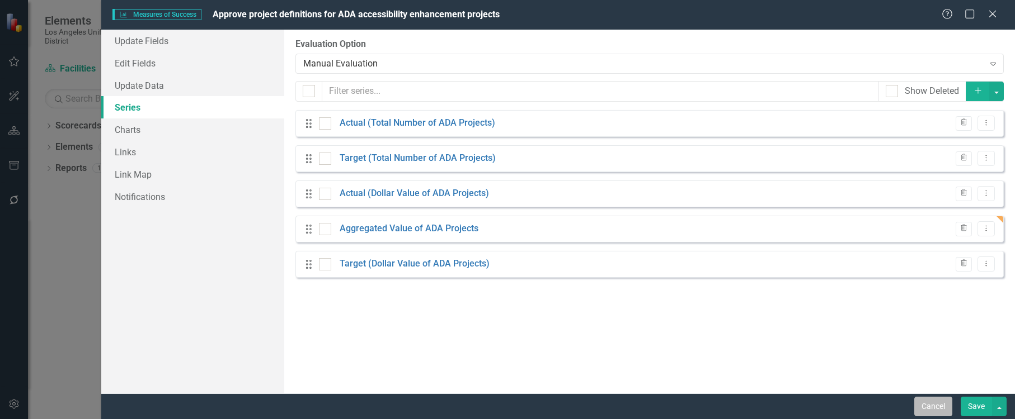
click at [930, 402] on button "Cancel" at bounding box center [933, 407] width 38 height 20
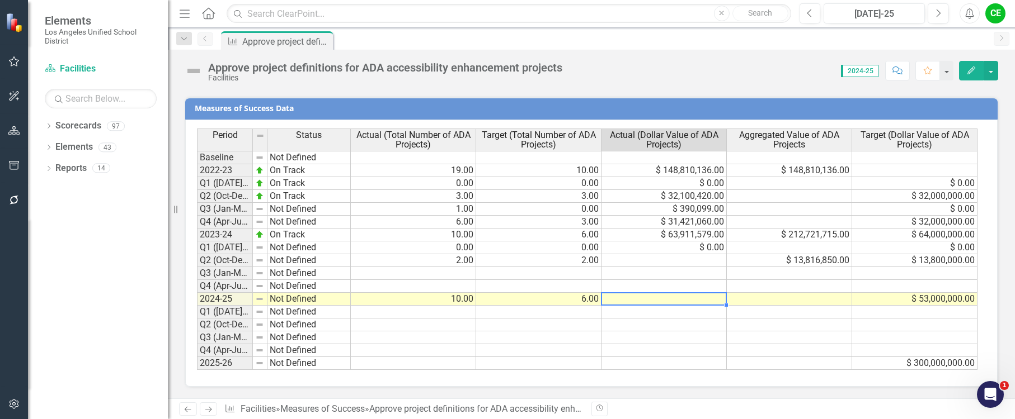
click at [700, 304] on td at bounding box center [663, 299] width 125 height 13
click at [989, 12] on div "CE" at bounding box center [995, 13] width 20 height 20
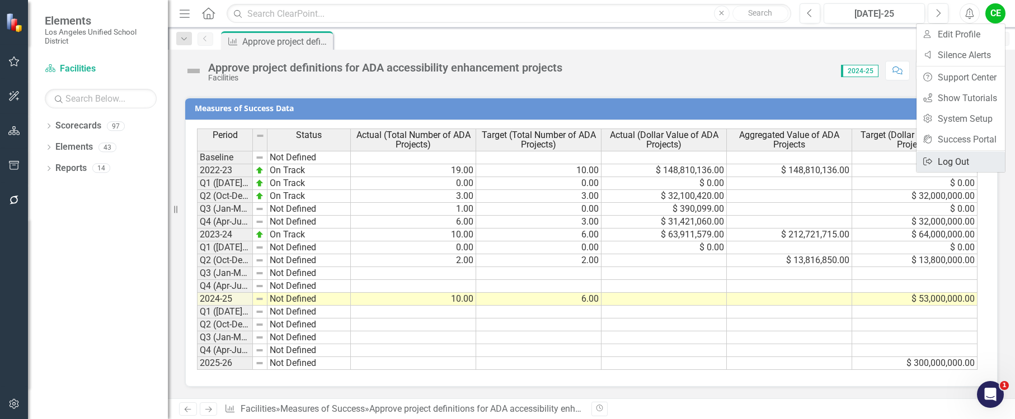
click at [962, 161] on link "Logout Log Out" at bounding box center [960, 162] width 88 height 21
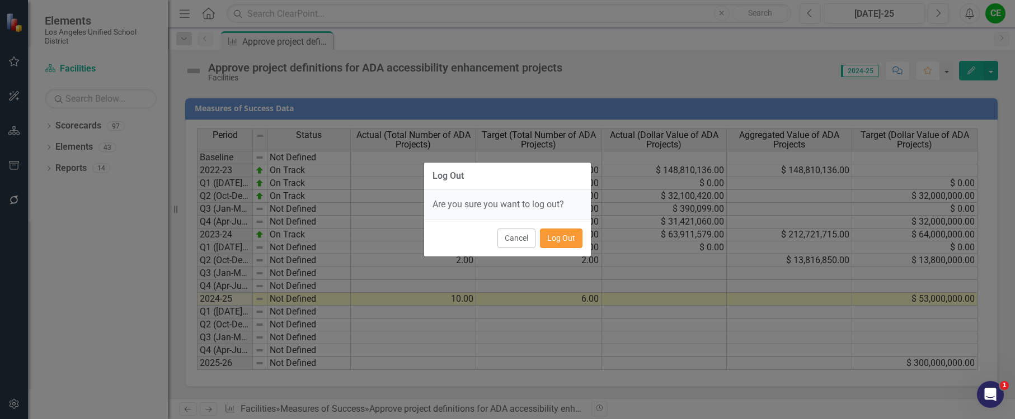
click at [568, 237] on button "Log Out" at bounding box center [561, 239] width 43 height 20
